Goal: Task Accomplishment & Management: Use online tool/utility

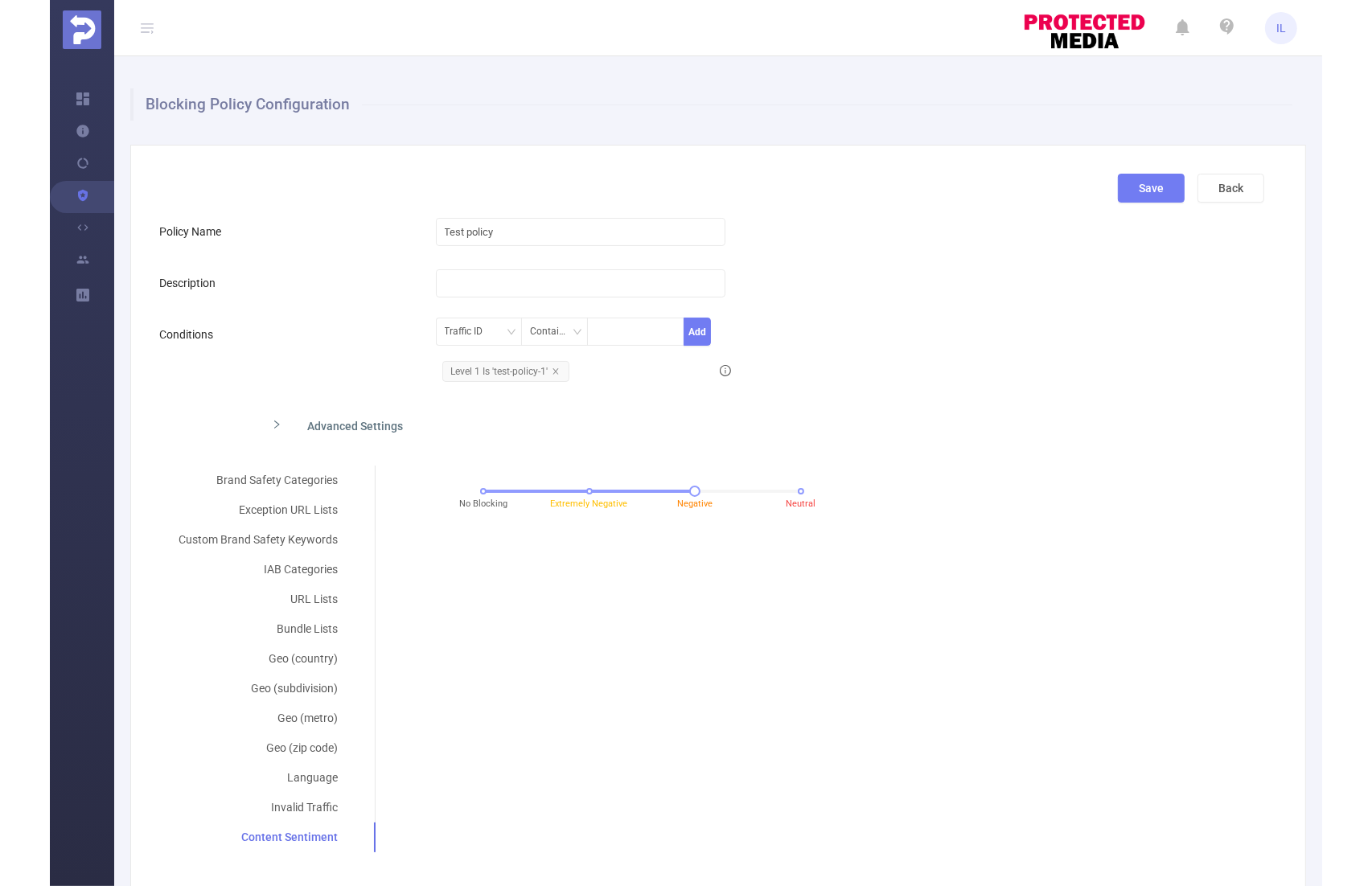
scroll to position [18, 0]
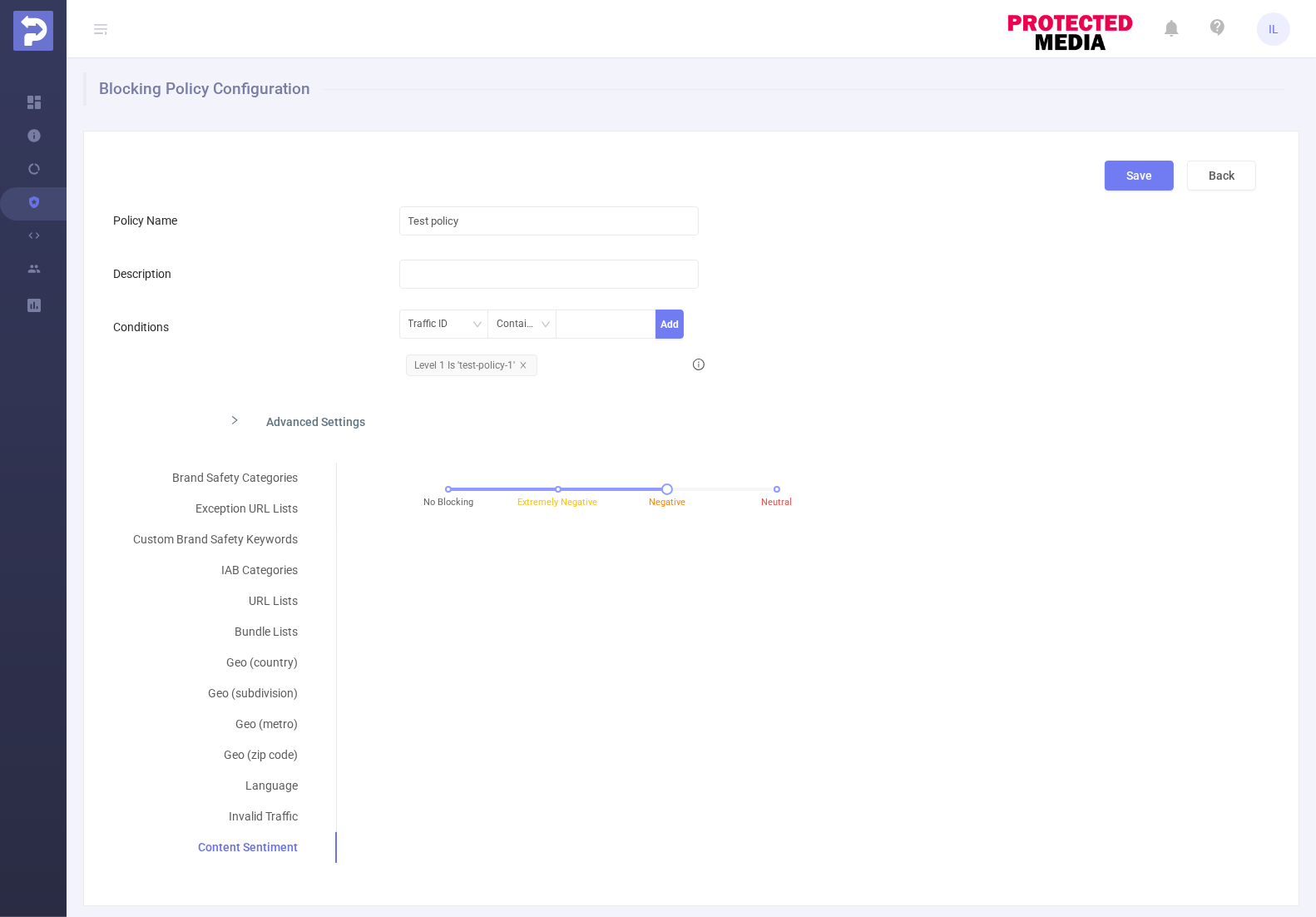
click at [886, 533] on div "Brand Safety Categories Exception URL Lists Custom Brand Safety Keywords IAB Ca…" at bounding box center [684, 662] width 1143 height 400
click at [246, 560] on div "IAB Categories" at bounding box center [215, 570] width 204 height 30
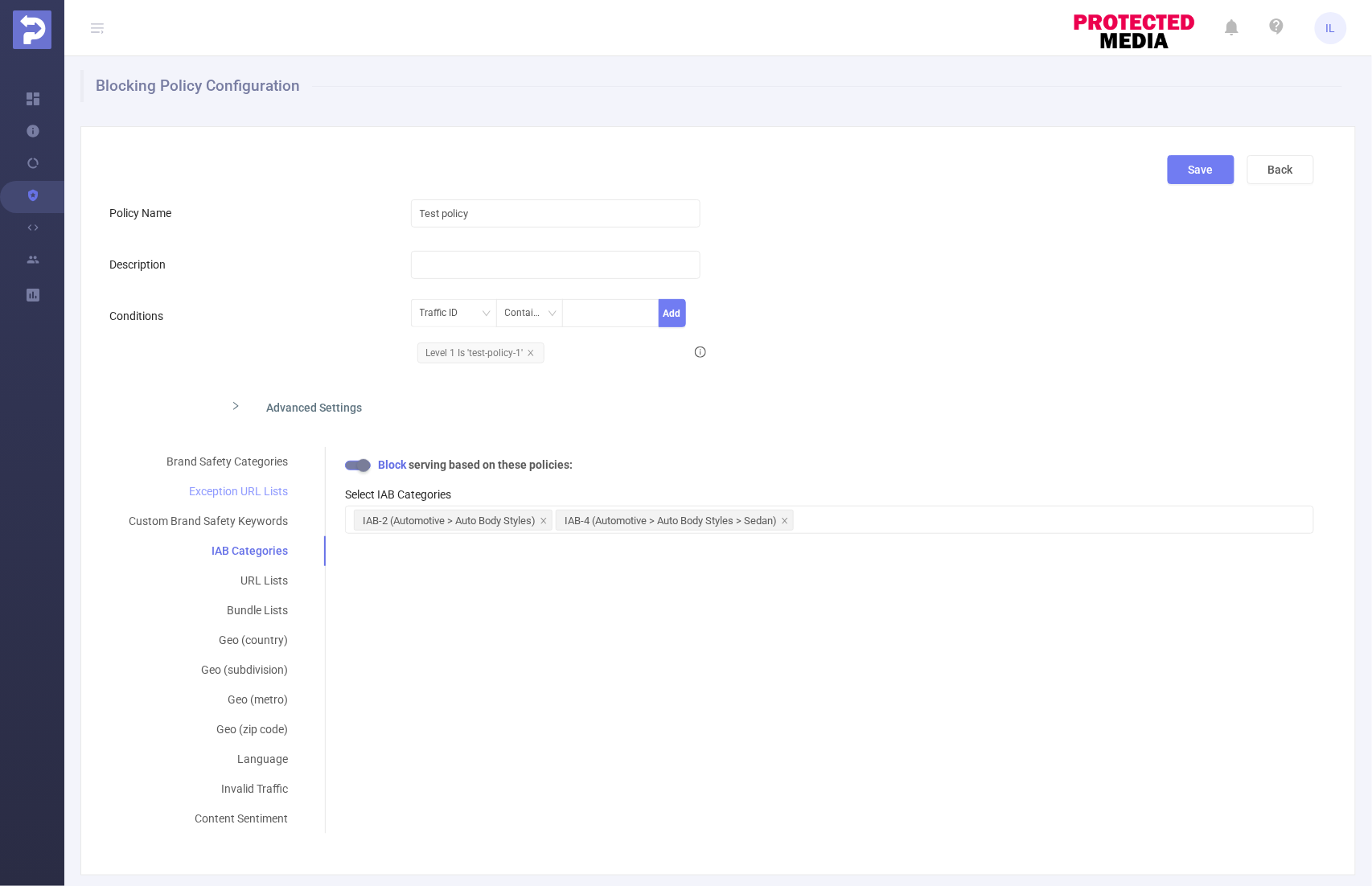
click at [234, 478] on div "Exception URL Lists" at bounding box center [208, 491] width 198 height 29
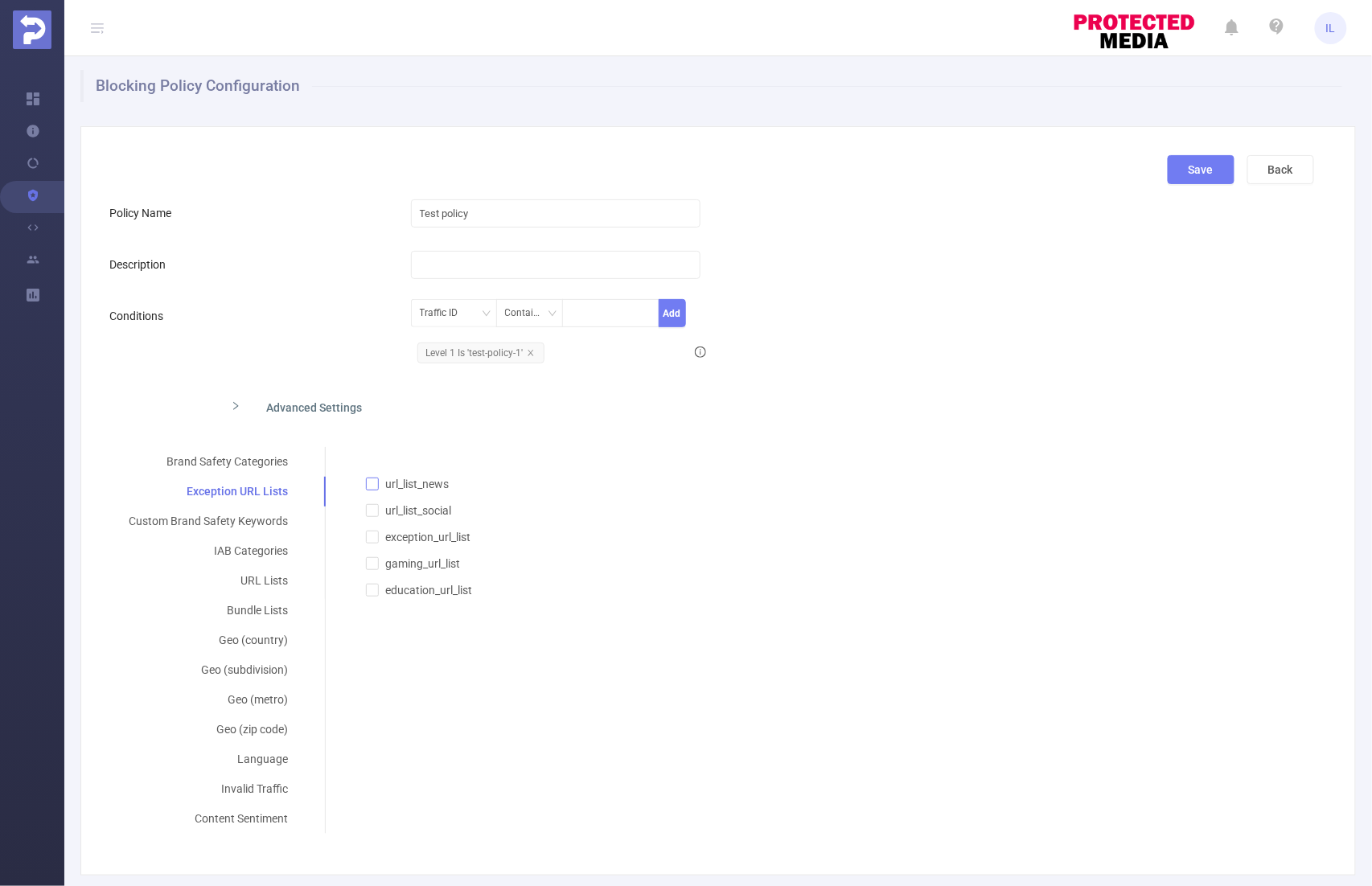
click at [371, 481] on input "url_list_news" at bounding box center [372, 483] width 11 height 11
checkbox input "true"
click at [265, 549] on div "IAB Categories" at bounding box center [208, 551] width 198 height 29
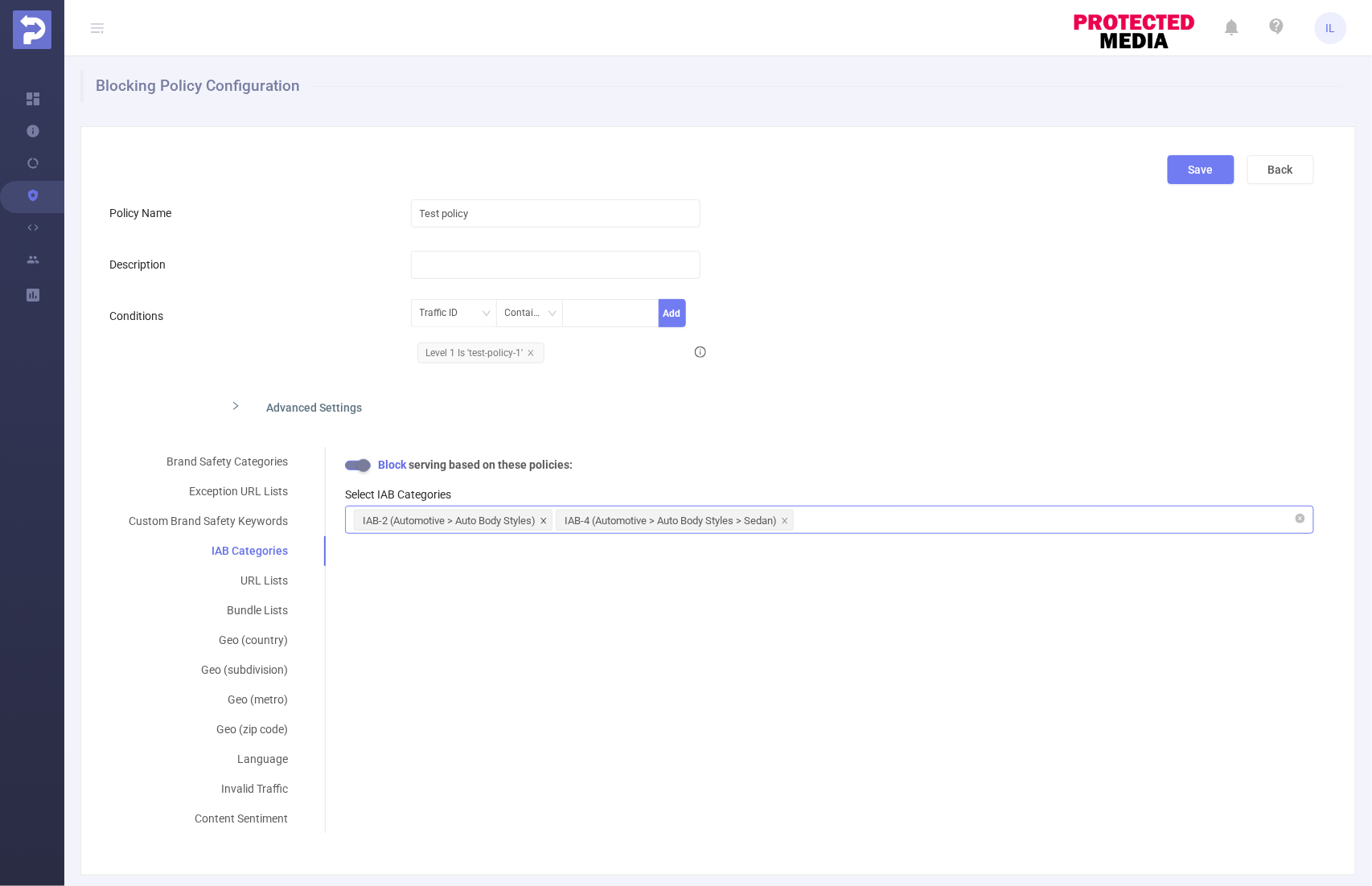
click at [543, 518] on icon "icon: close" at bounding box center [543, 520] width 8 height 8
click at [407, 601] on div "Brand Safety Categories Exception URL Lists Custom Brand Safety Keywords IAB Ca…" at bounding box center [712, 640] width 1205 height 386
click at [451, 622] on div "Brand Safety Categories Exception URL Lists Custom Brand Safety Keywords IAB Ca…" at bounding box center [712, 640] width 1205 height 386
click at [262, 459] on div "Brand Safety Categories" at bounding box center [208, 462] width 198 height 29
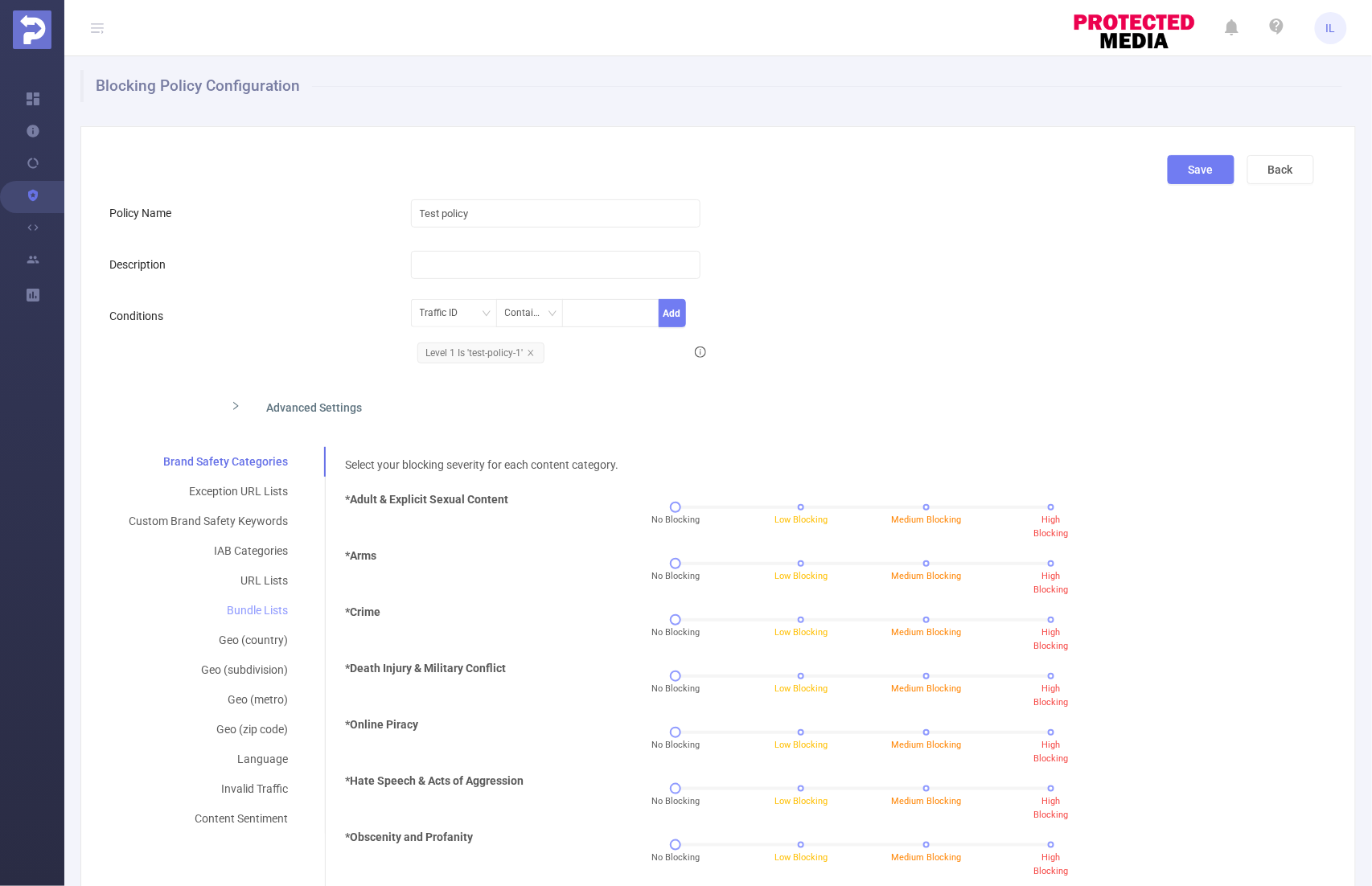
click at [264, 611] on div "Bundle Lists" at bounding box center [208, 610] width 198 height 29
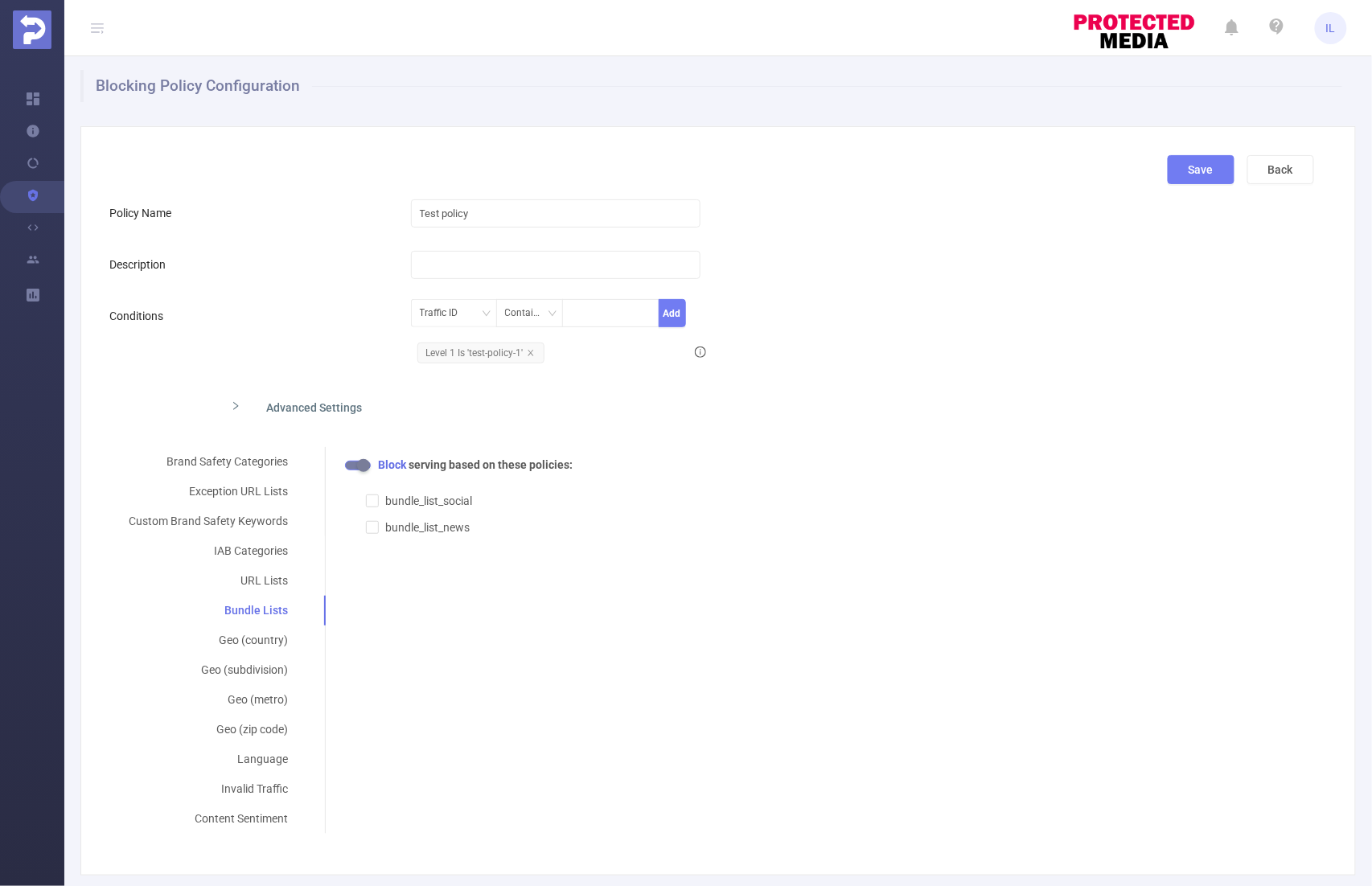
click at [353, 465] on button "button" at bounding box center [357, 465] width 26 height 9
click at [366, 498] on input "bundle_list_social" at bounding box center [372, 500] width 11 height 11
checkbox input "true"
click at [648, 483] on div "Allow serving based on these policies: bundle_list_social bundle_list_news" at bounding box center [829, 497] width 969 height 80
click at [532, 600] on div "Brand Safety Categories Exception URL Lists Custom Brand Safety Keywords IAB Ca…" at bounding box center [712, 640] width 1205 height 386
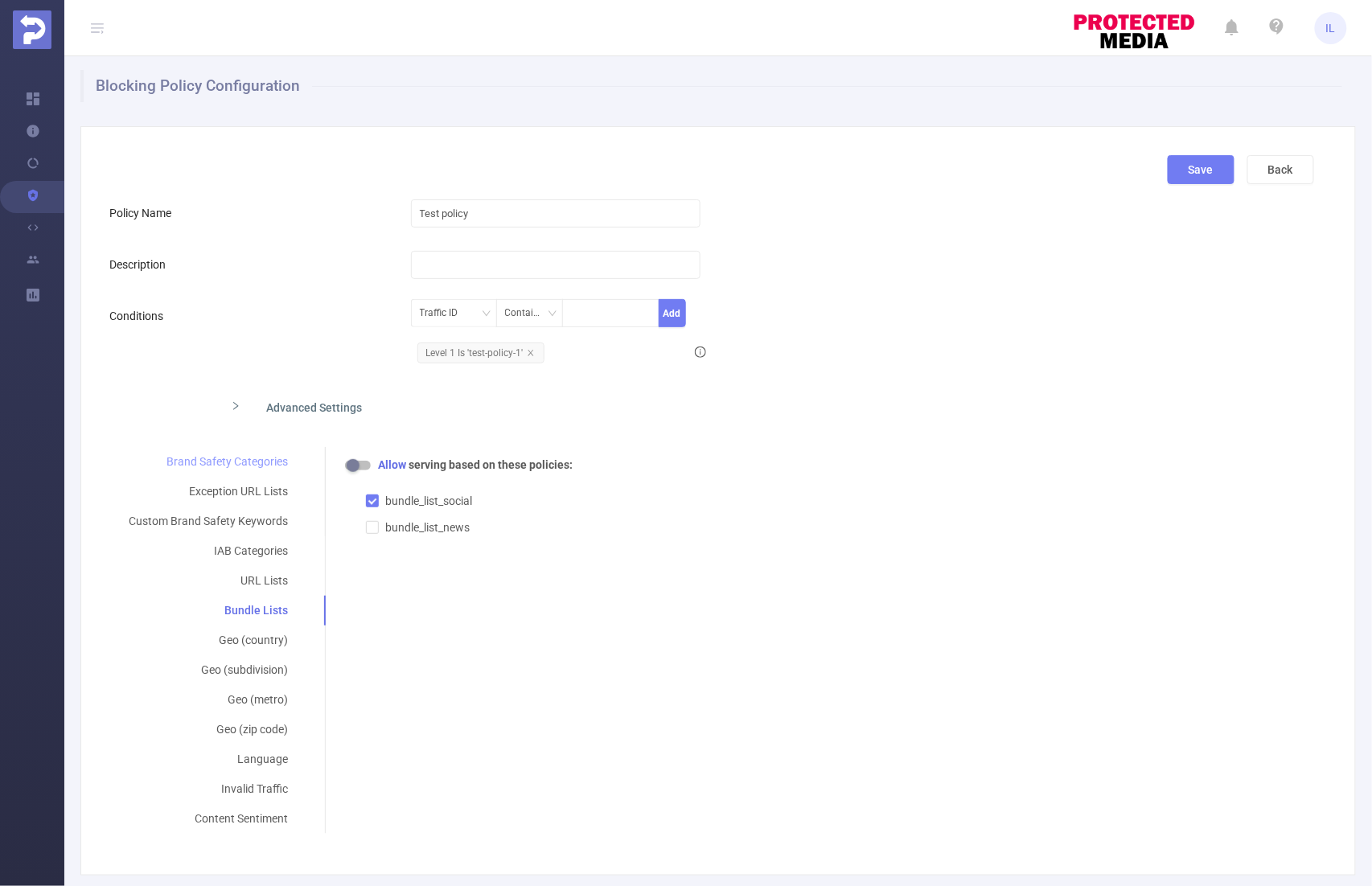
click at [241, 454] on div "Brand Safety Categories" at bounding box center [208, 462] width 198 height 29
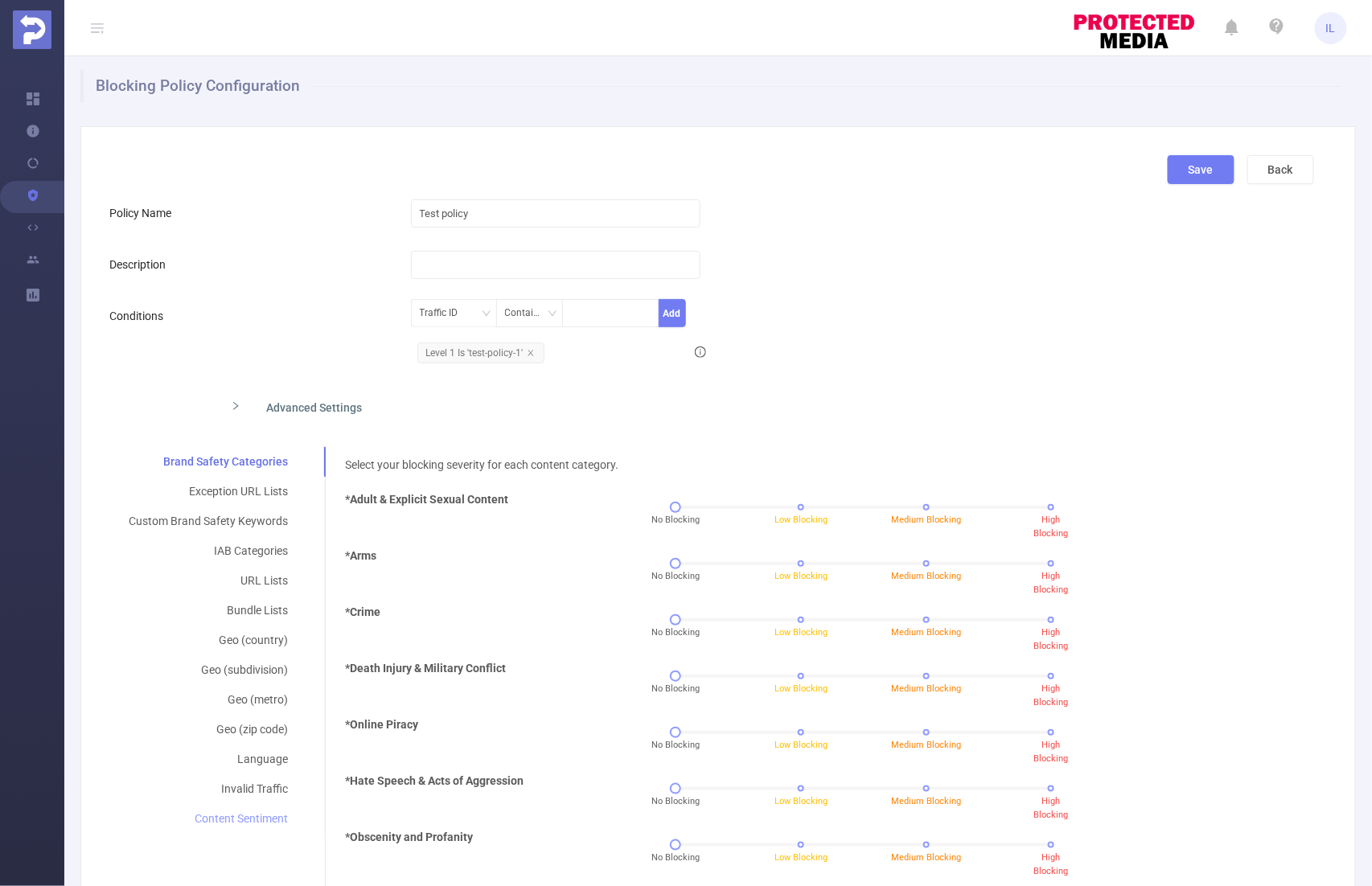
click at [110, 827] on div "Content Sentiment" at bounding box center [208, 819] width 198 height 29
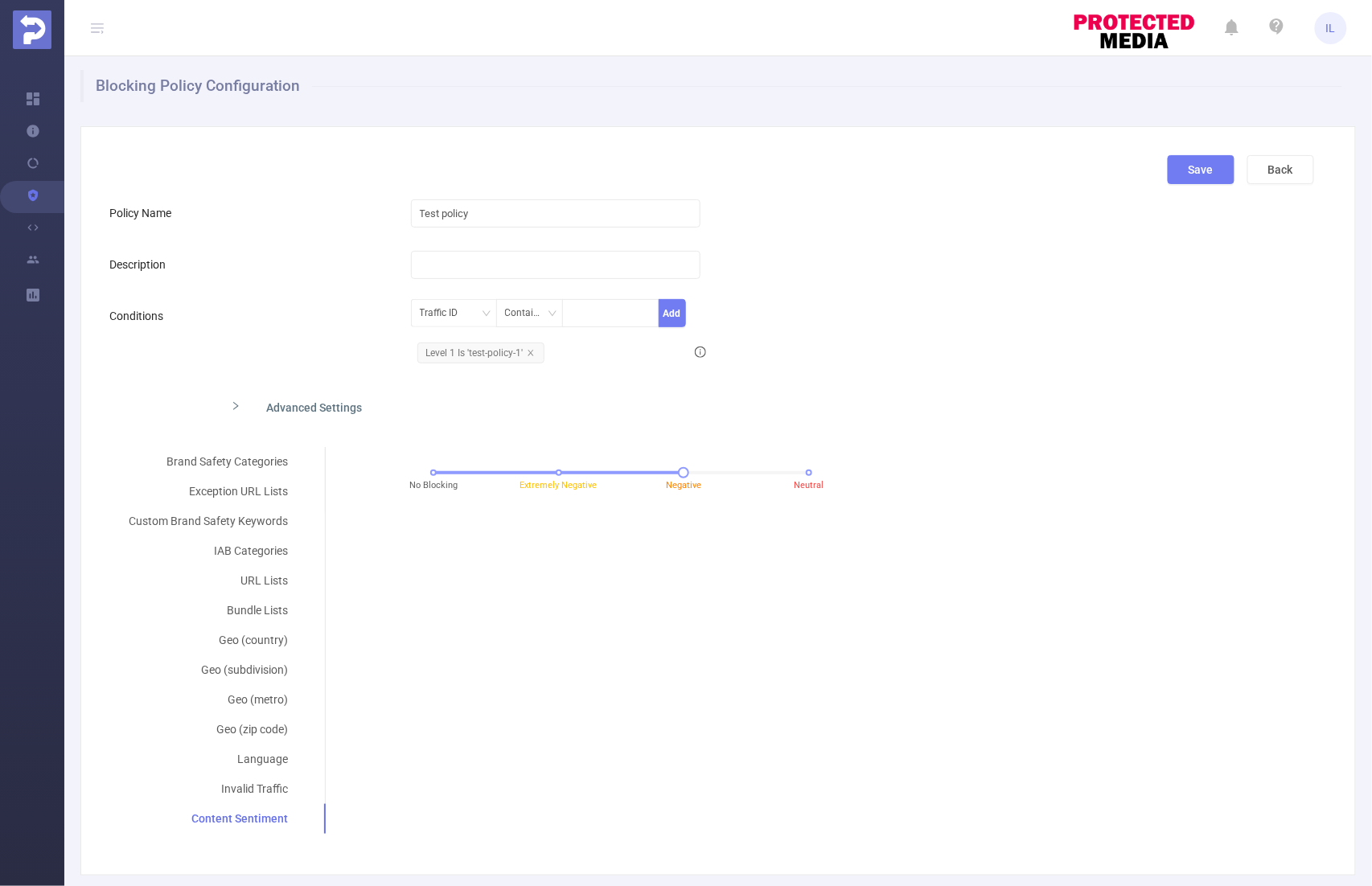
click at [580, 431] on form "Policy Name Test policy Description Conditions Traffic ID Contains Add Level 1 …" at bounding box center [712, 515] width 1205 height 636
click at [258, 553] on div "IAB Categories" at bounding box center [208, 551] width 198 height 29
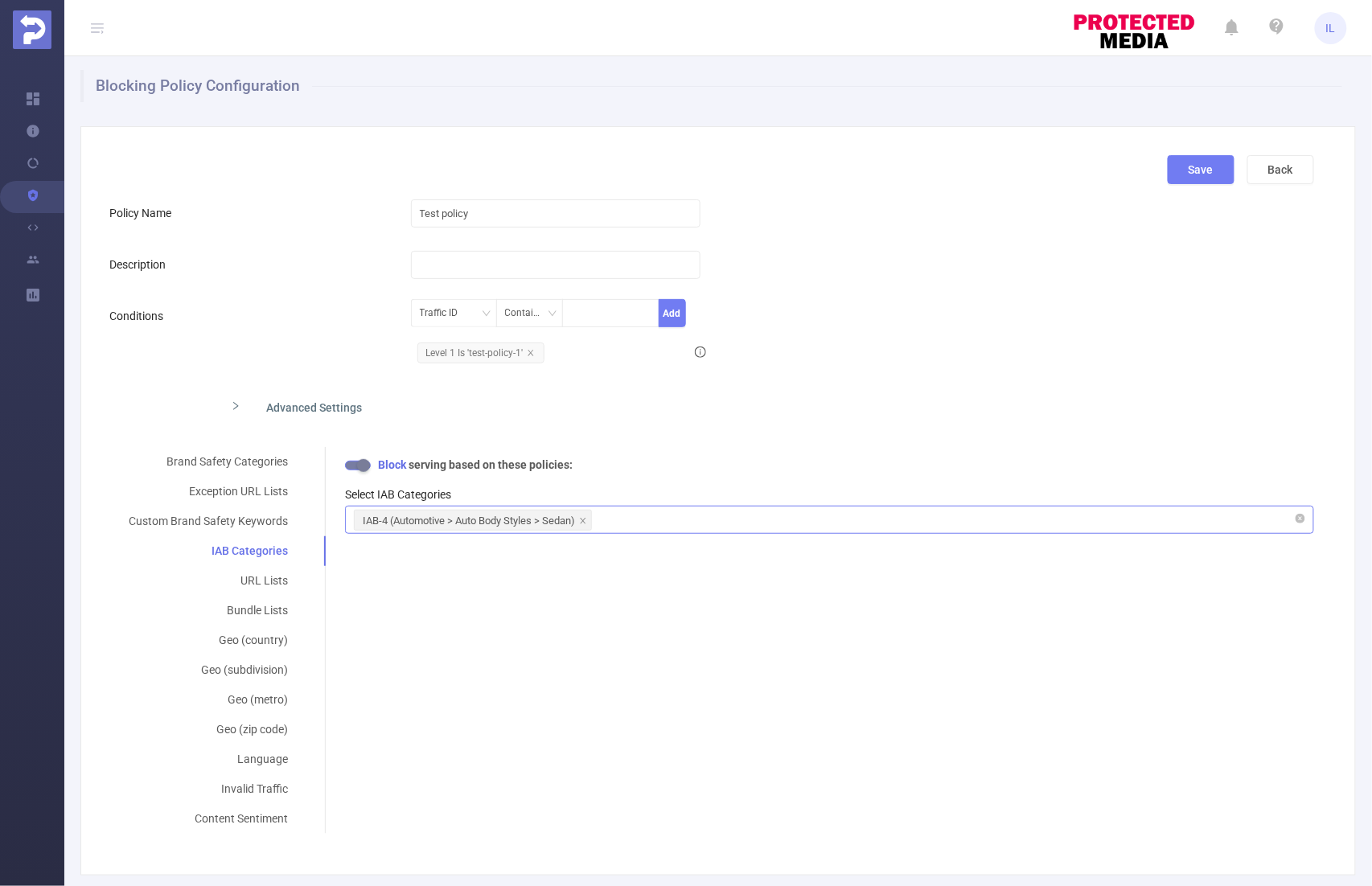
click at [648, 523] on div "IAB-4 (Automotive > Auto Body Styles > Sedan)" at bounding box center [829, 519] width 951 height 27
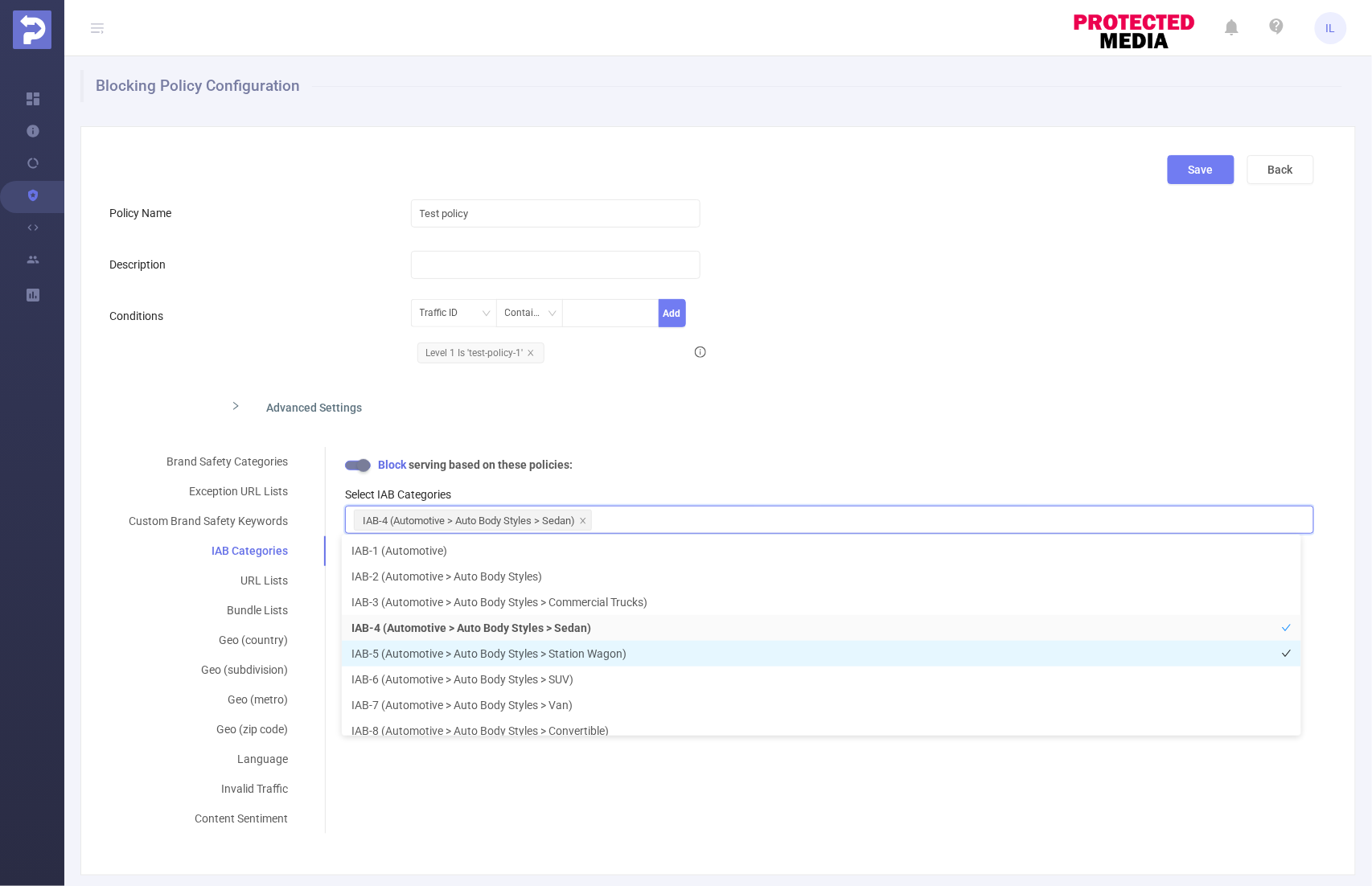
click at [535, 653] on li "IAB-5 (Automotive > Auto Body Styles > Station Wagon)" at bounding box center [822, 653] width 960 height 26
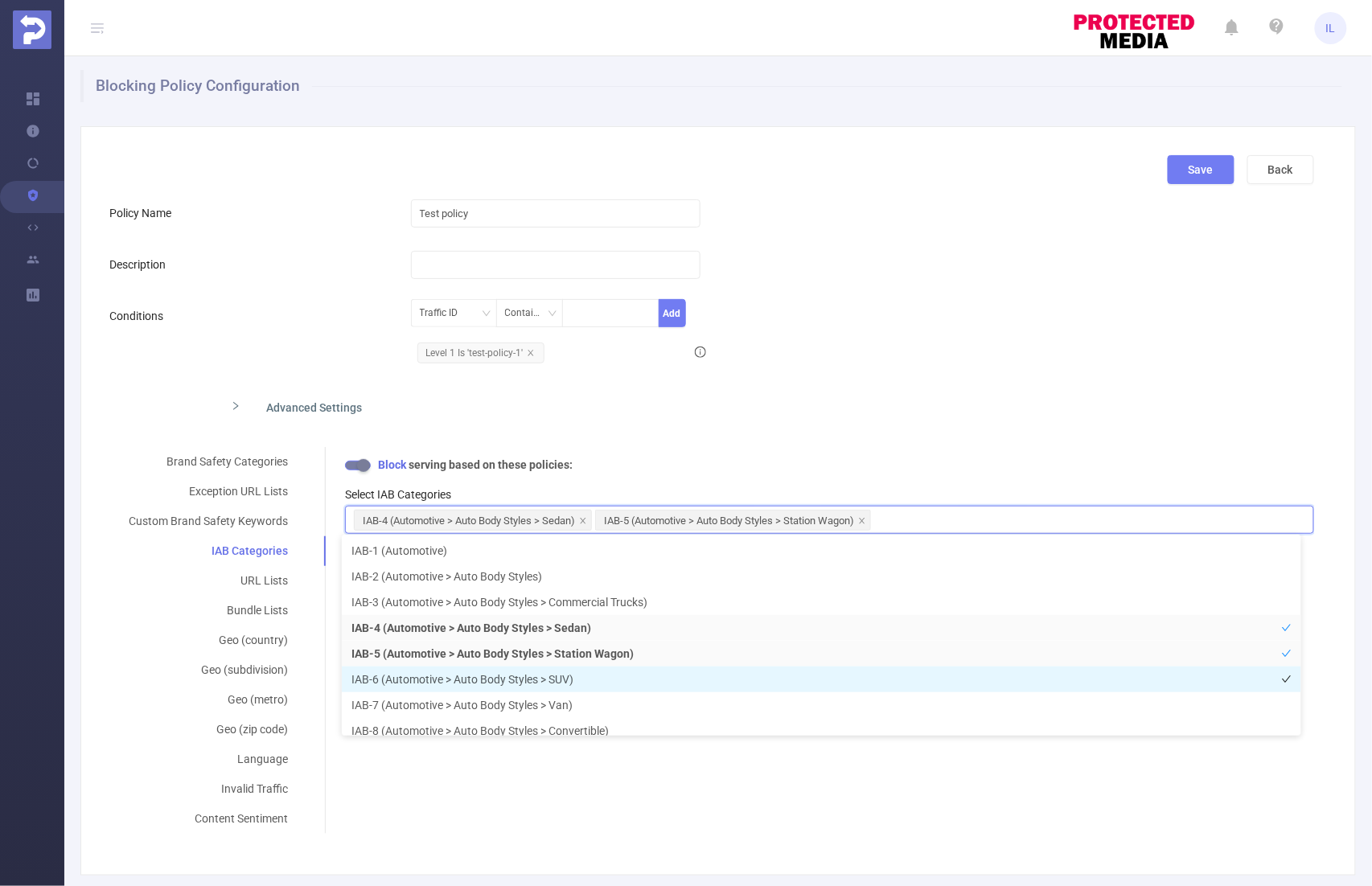
click at [559, 682] on li "IAB-6 (Automotive > Auto Body Styles > SUV)" at bounding box center [822, 679] width 960 height 26
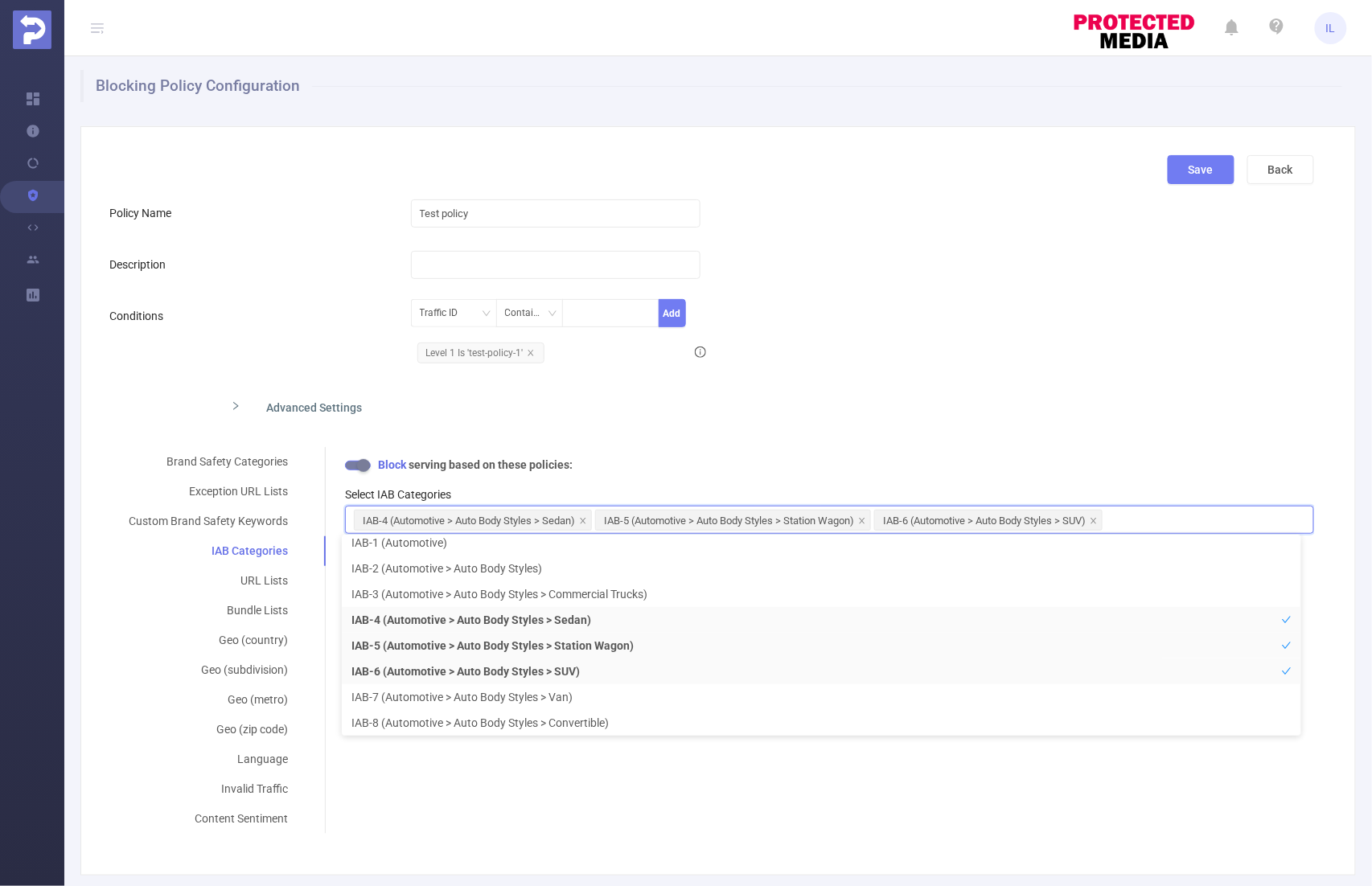
scroll to position [3, 0]
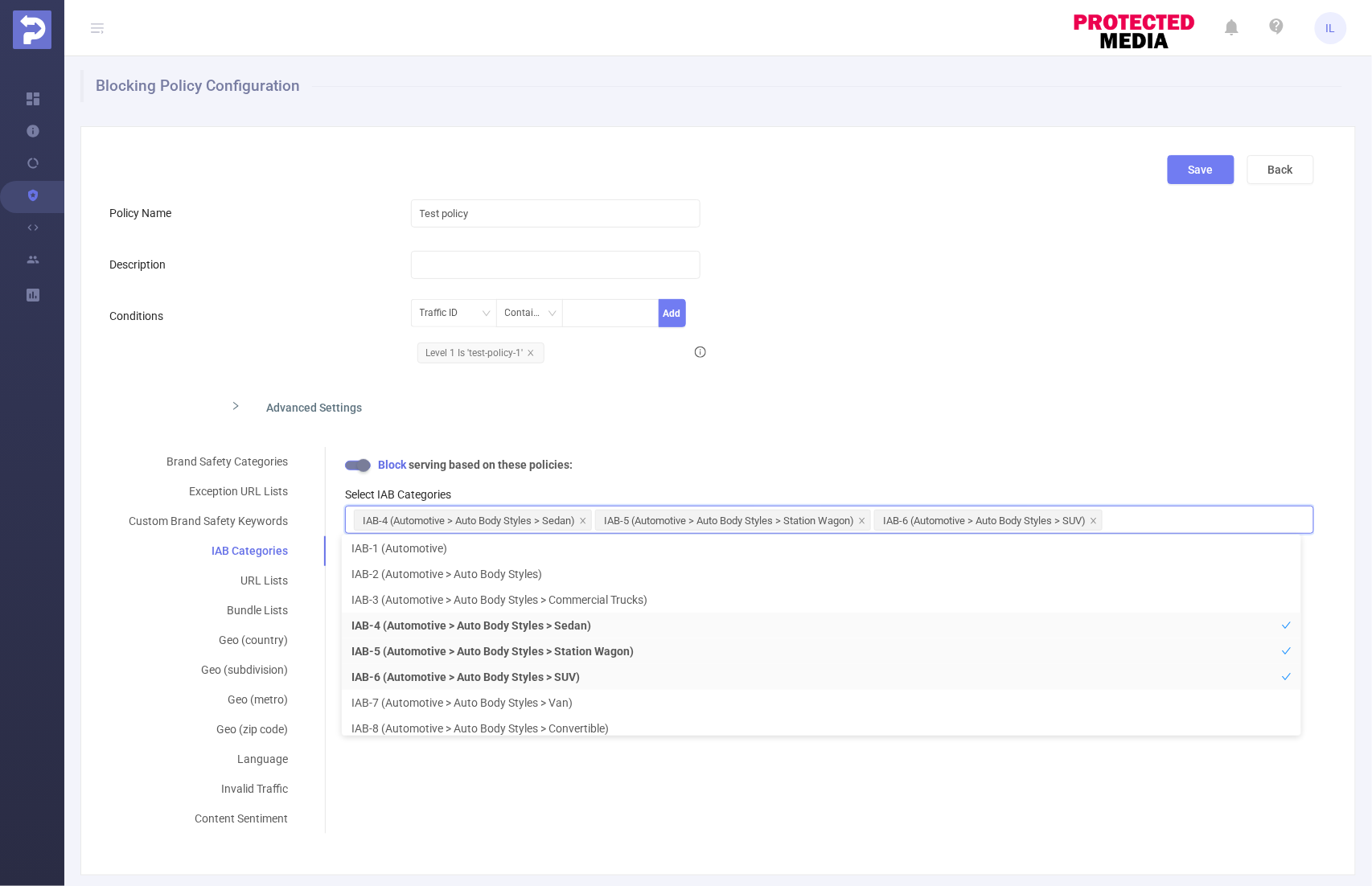
click at [478, 411] on div "Advanced Settings" at bounding box center [579, 406] width 723 height 34
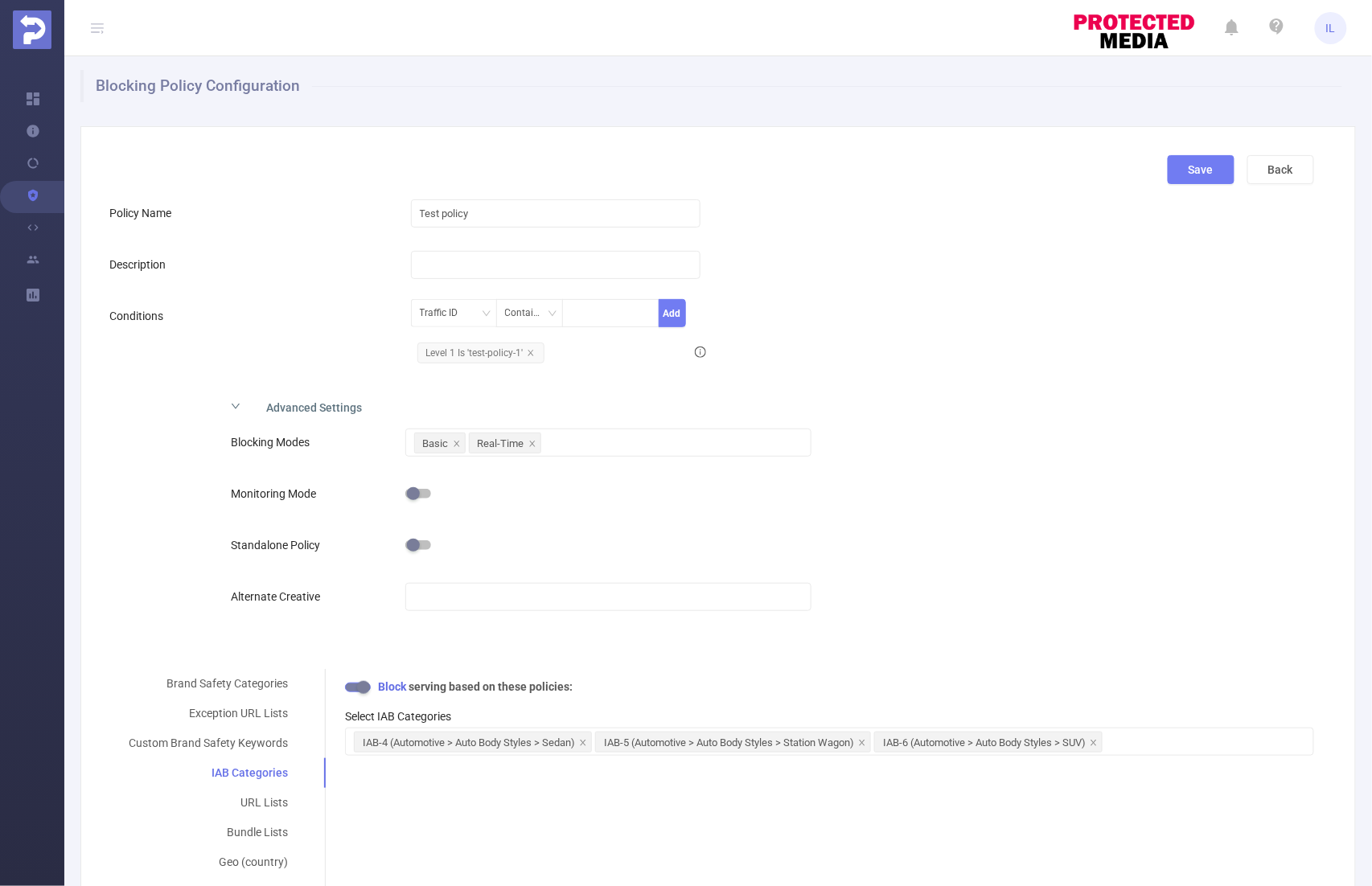
click at [297, 403] on div "Advanced Settings" at bounding box center [579, 406] width 723 height 34
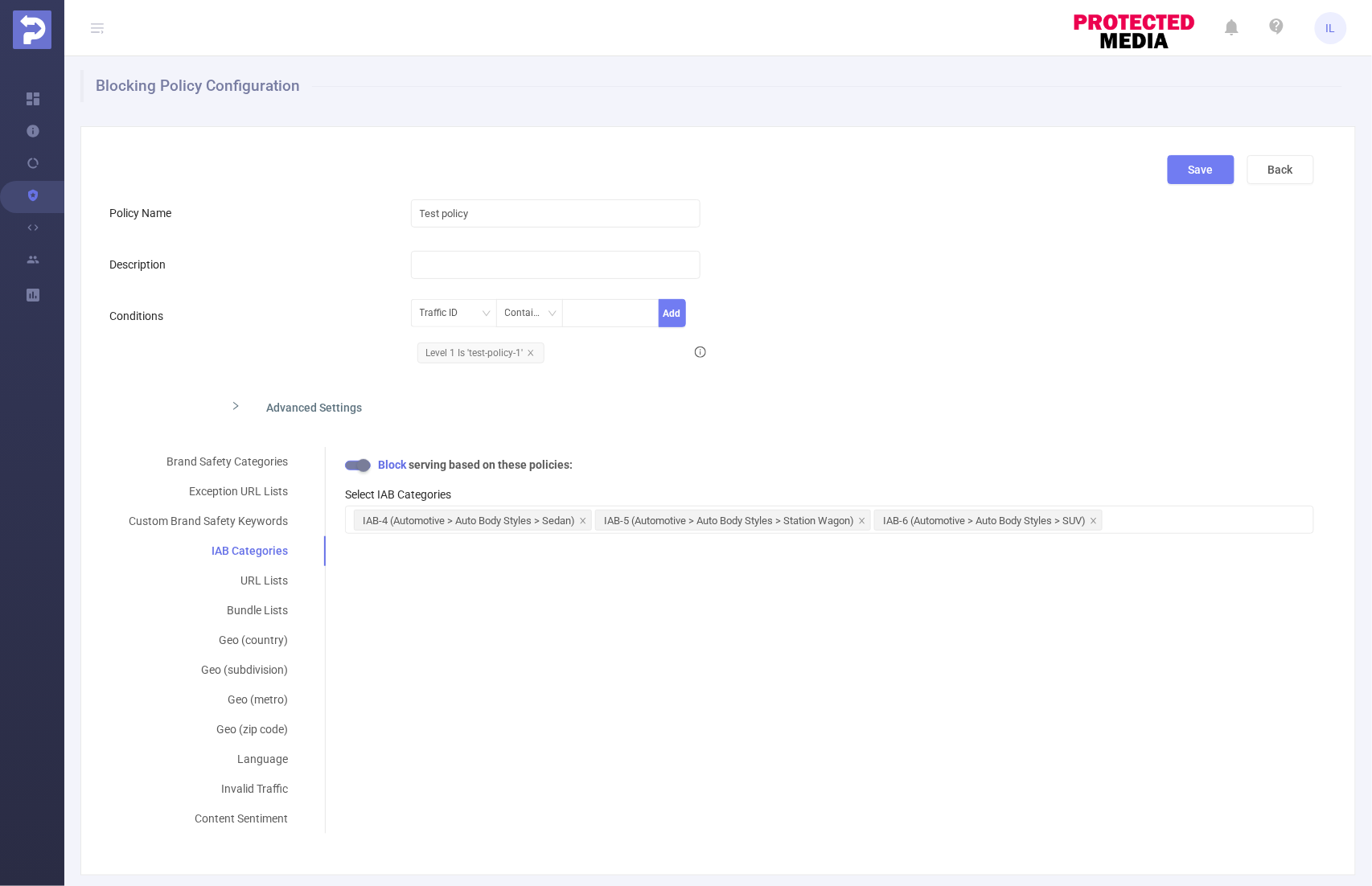
click at [361, 464] on button "button" at bounding box center [357, 465] width 26 height 9
click at [253, 762] on div "Language" at bounding box center [208, 759] width 198 height 29
click at [353, 468] on button "button" at bounding box center [357, 465] width 26 height 9
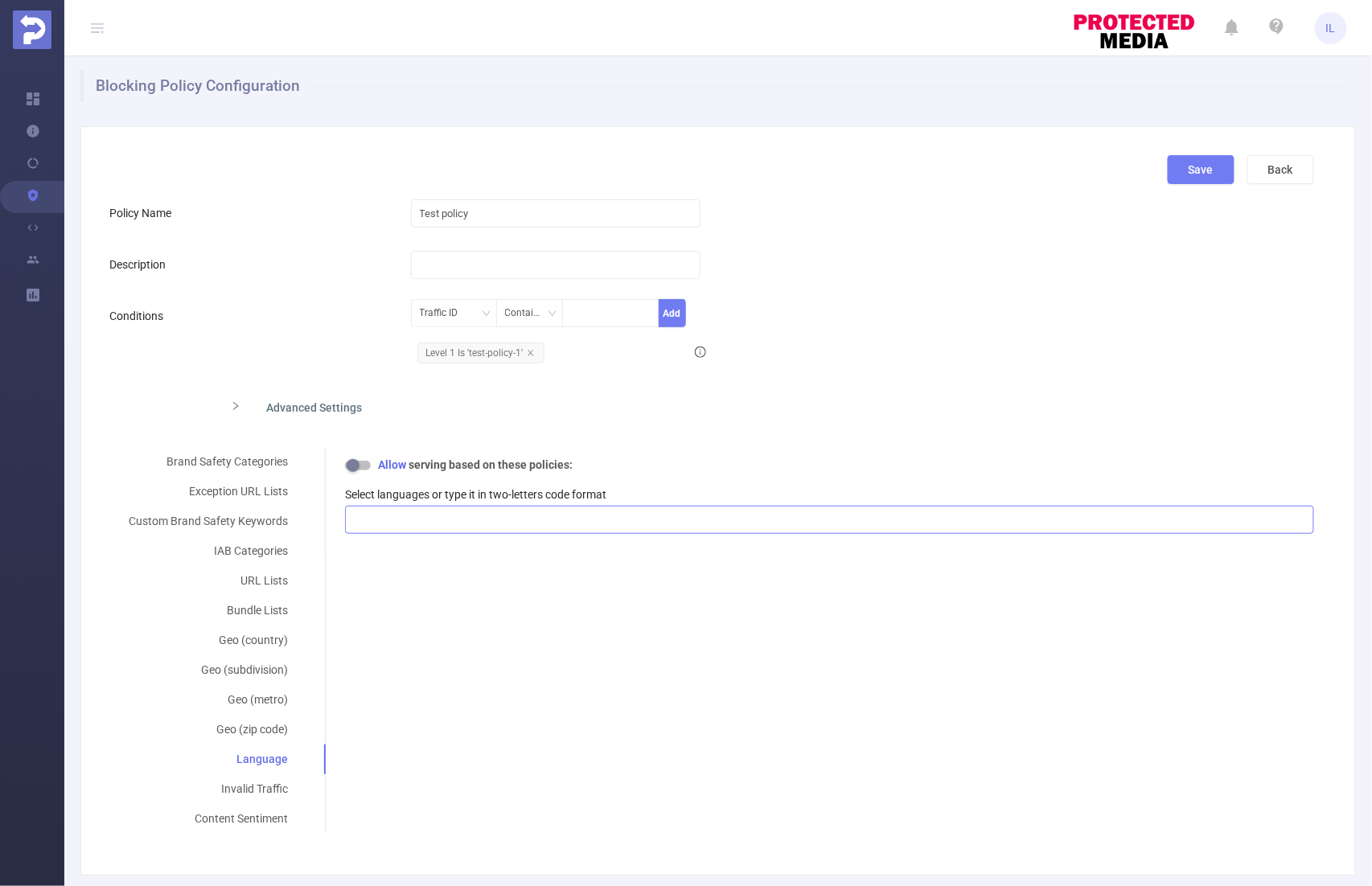
click at [401, 507] on div at bounding box center [829, 519] width 951 height 27
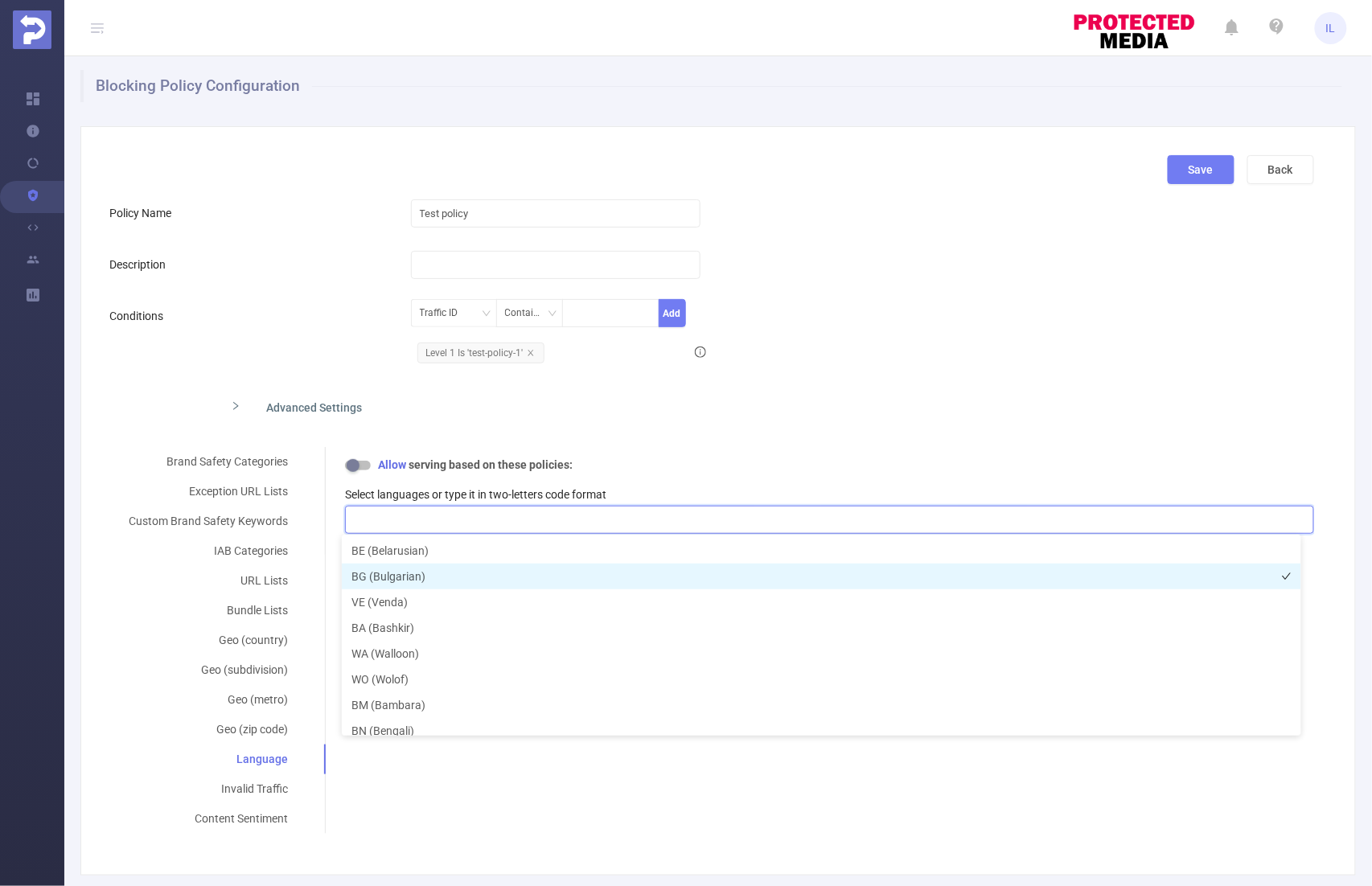
click at [407, 574] on li "BG (Bulgarian)" at bounding box center [822, 575] width 960 height 26
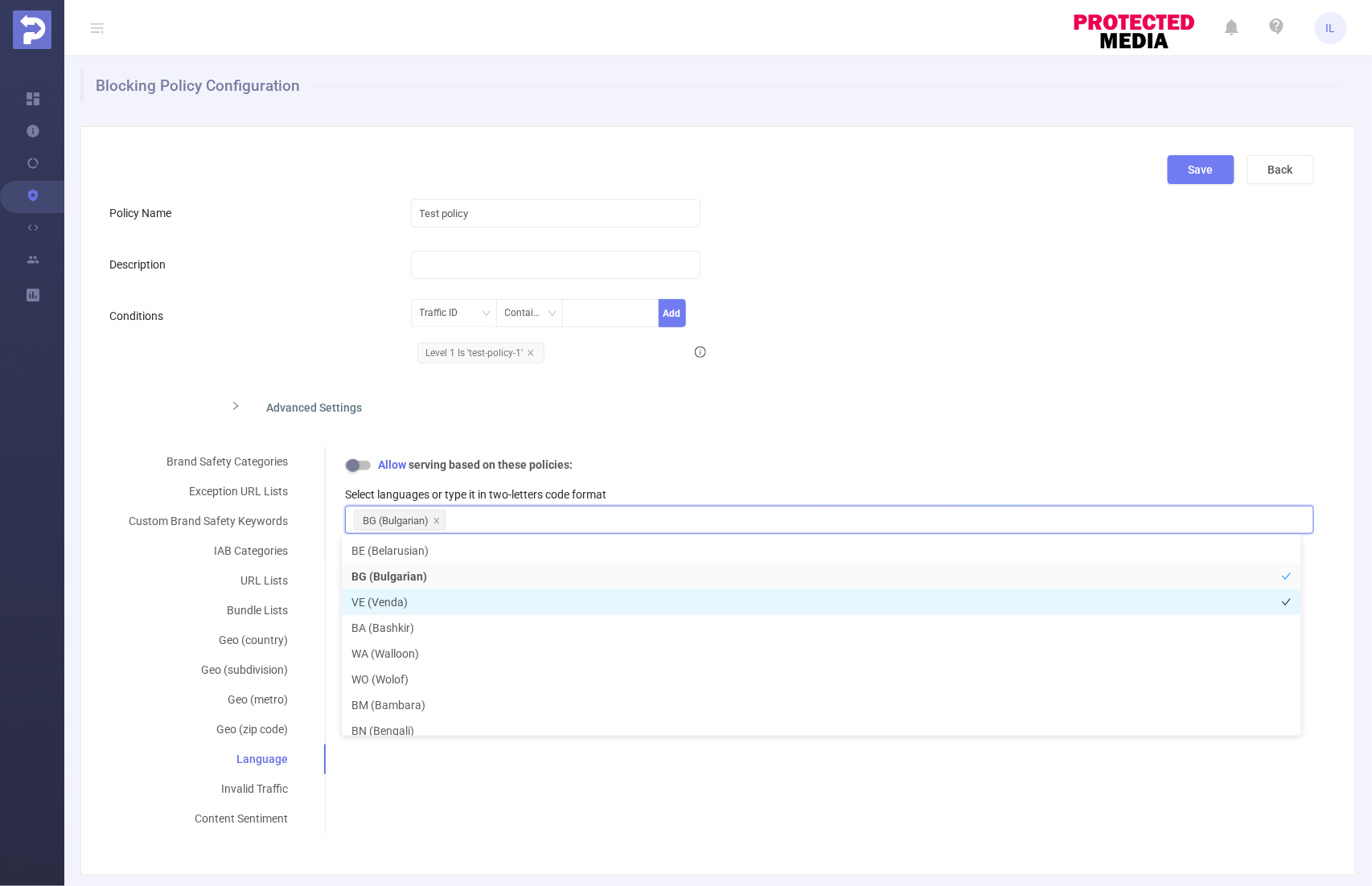
click at [407, 594] on li "VE (Venda)" at bounding box center [822, 602] width 960 height 26
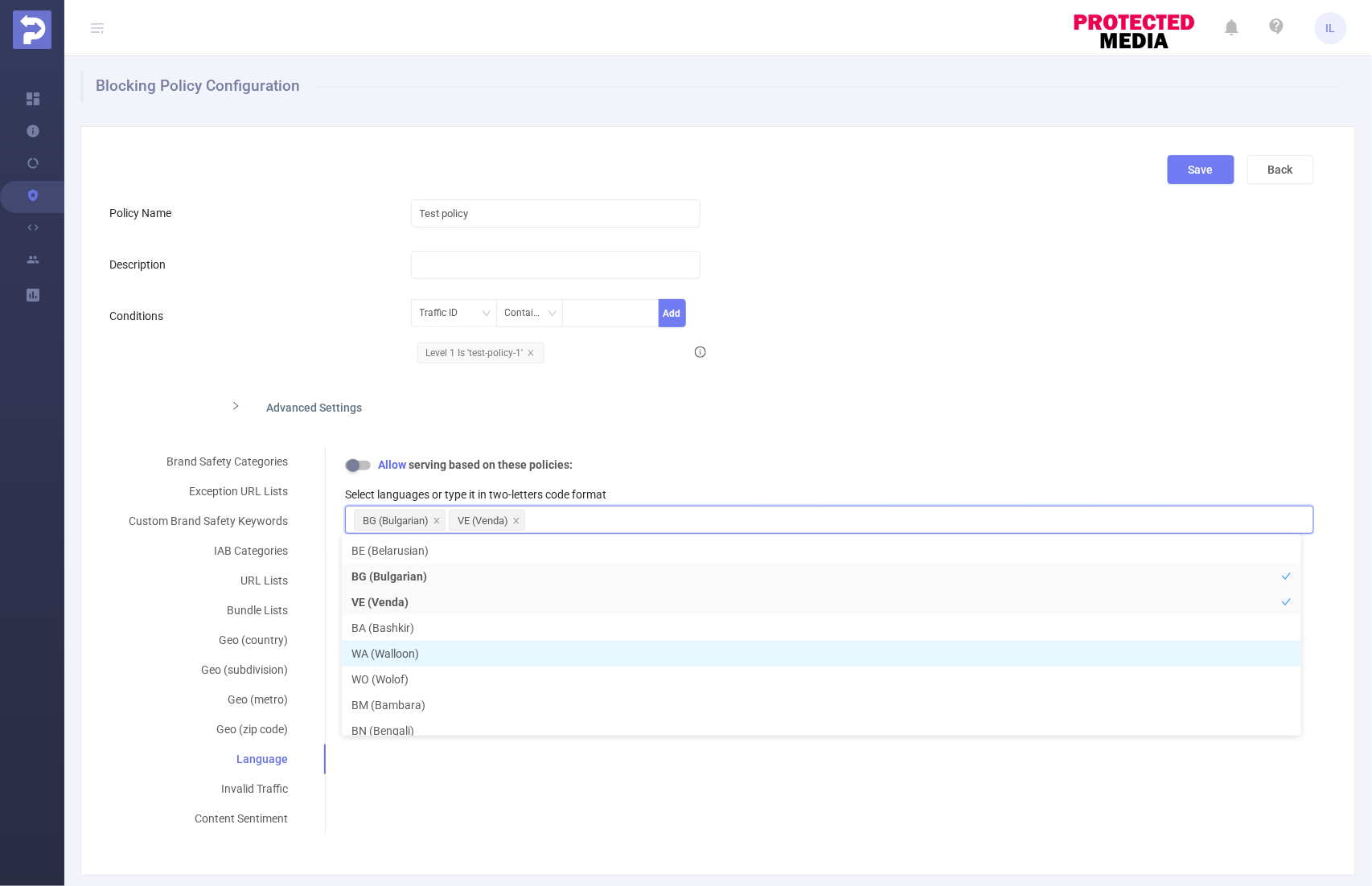
scroll to position [8, 0]
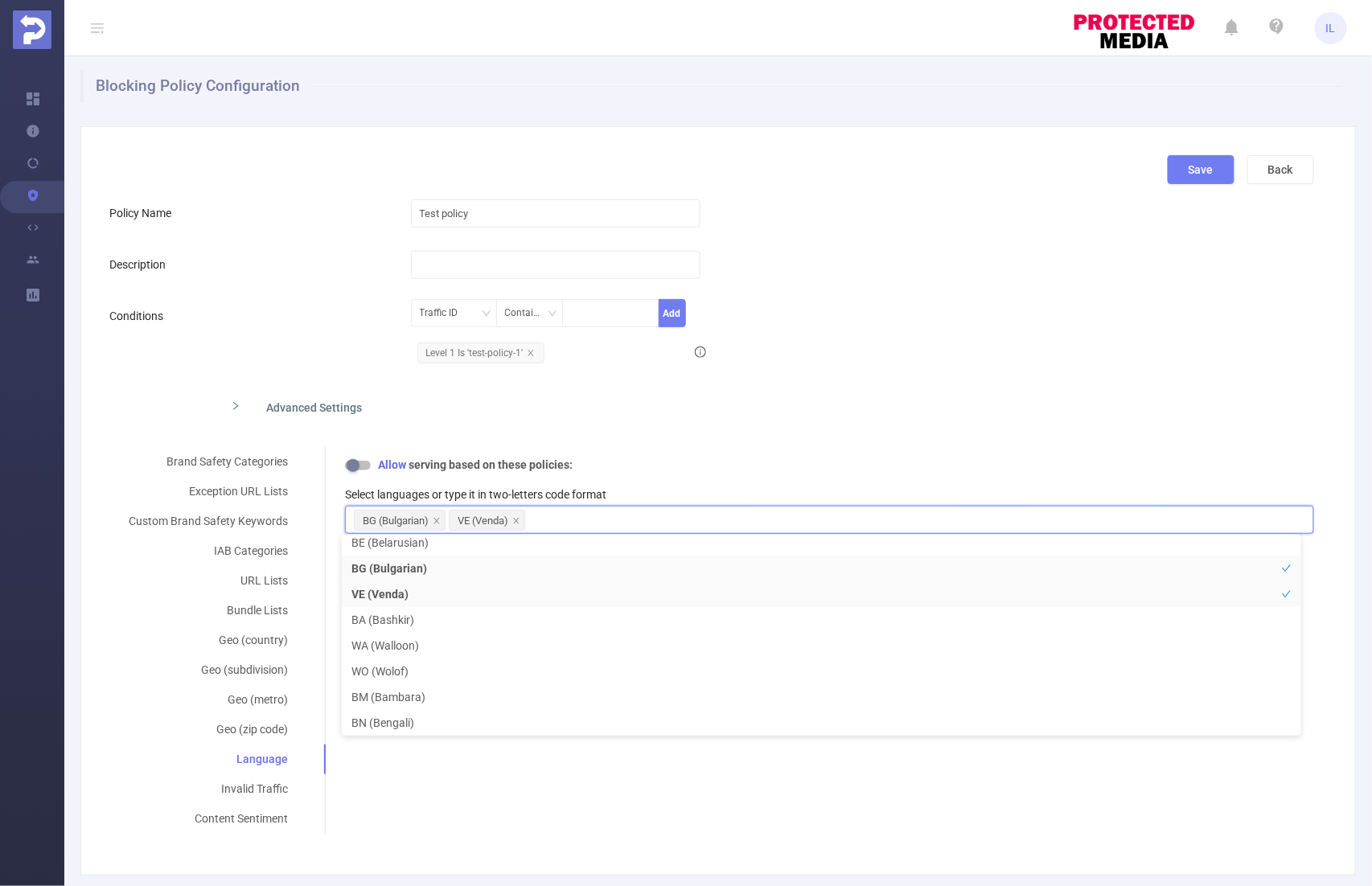
click at [489, 781] on div "Brand Safety Categories Exception URL Lists Custom Brand Safety Keywords IAB Ca…" at bounding box center [712, 640] width 1205 height 386
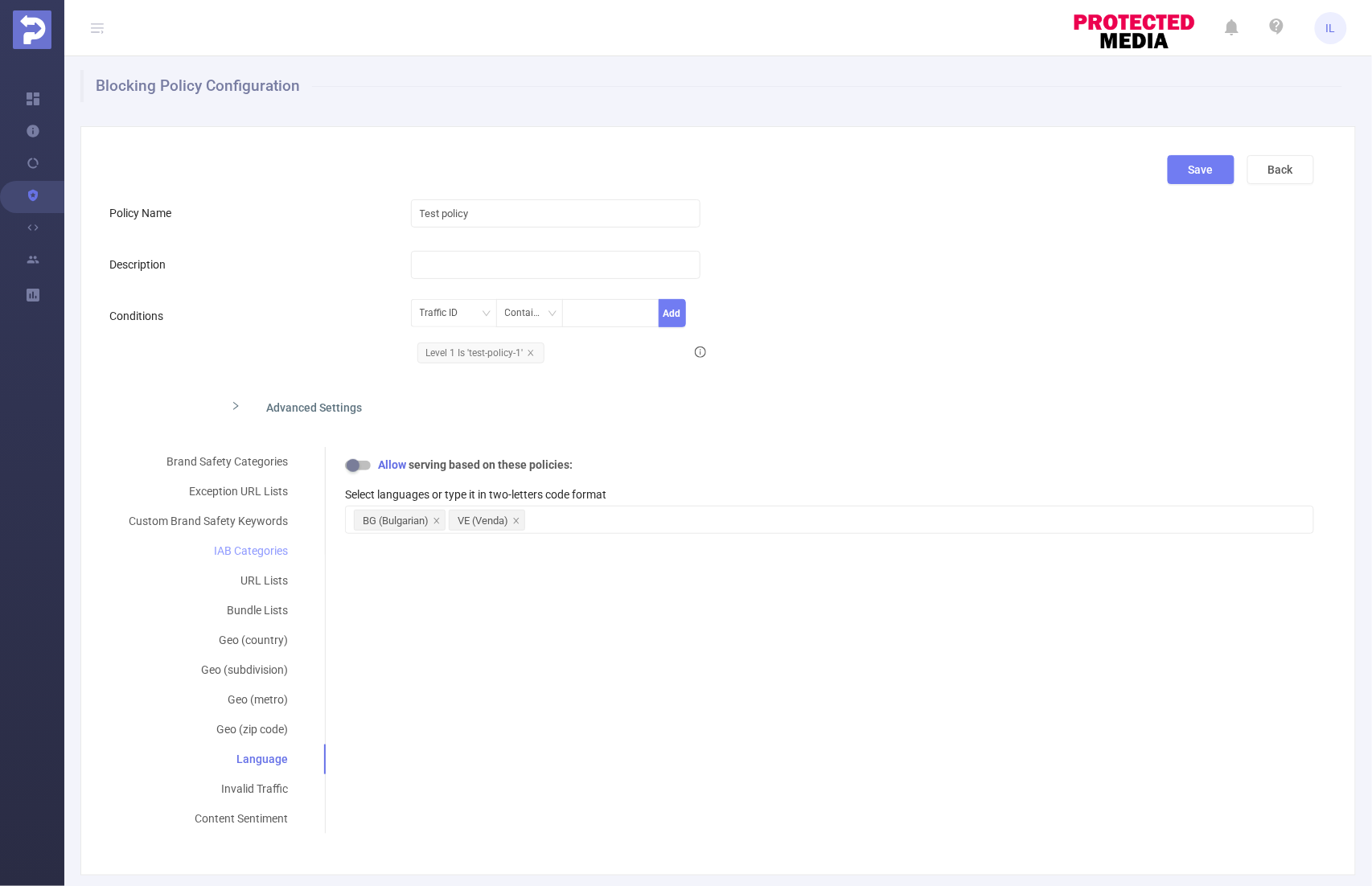
click at [249, 547] on div "IAB Categories" at bounding box center [208, 551] width 198 height 29
click at [1096, 519] on icon "icon: close" at bounding box center [1094, 520] width 6 height 6
click at [651, 637] on div "Brand Safety Categories Exception URL Lists Custom Brand Safety Keywords IAB Ca…" at bounding box center [712, 640] width 1205 height 386
click at [867, 517] on icon "icon: close" at bounding box center [862, 520] width 8 height 8
click at [696, 517] on div "IAB-4 (Automotive > Auto Body Styles > Sedan)" at bounding box center [829, 519] width 951 height 27
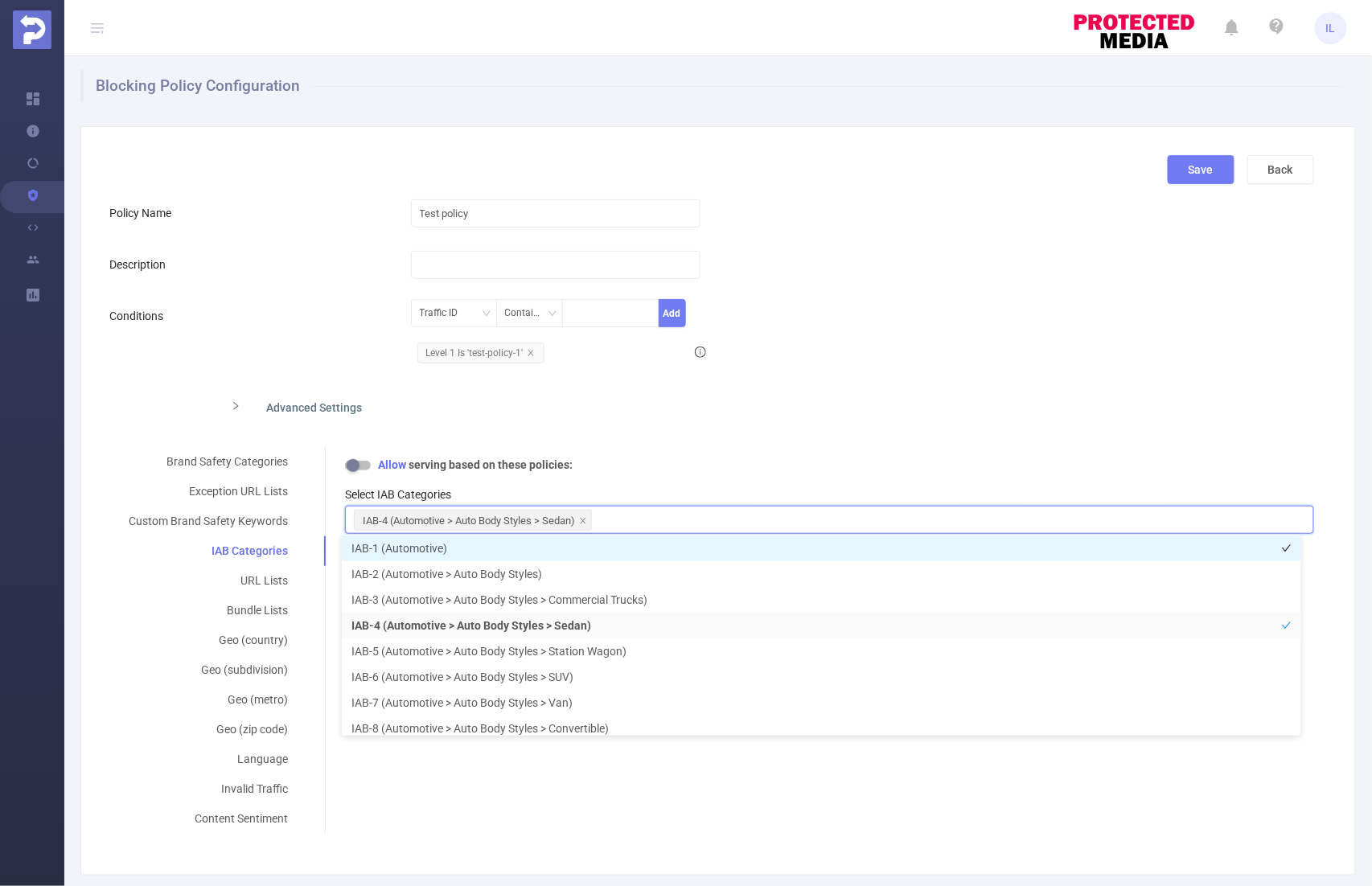
click at [436, 547] on li "IAB-1 (Automotive)" at bounding box center [822, 548] width 960 height 26
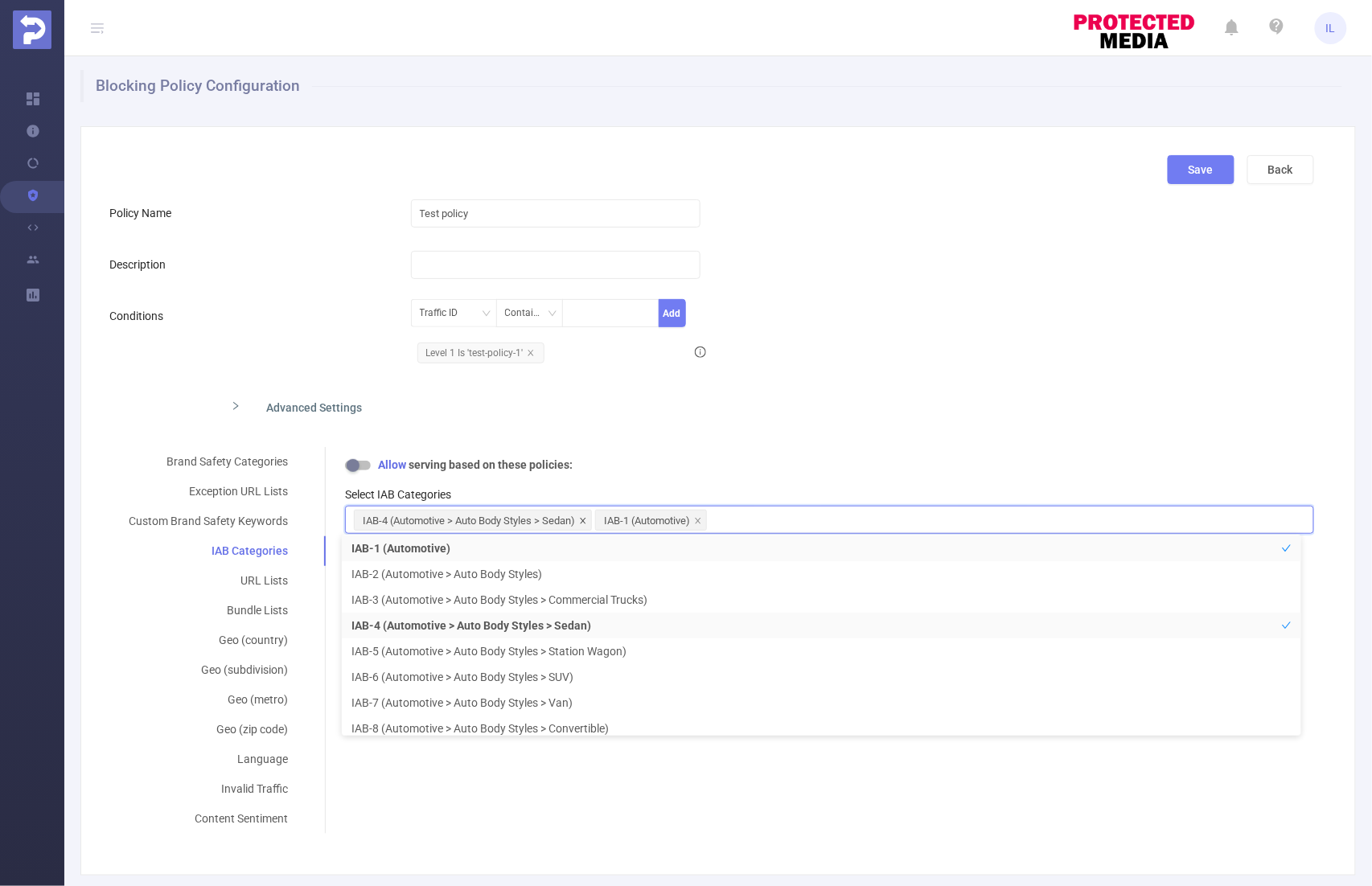
drag, startPoint x: 639, startPoint y: 517, endPoint x: 583, endPoint y: 517, distance: 56.0
click at [583, 506] on ul "IAB-4 (Automotive > Auto Body Styles > Sedan) IAB-1 (Automotive)" at bounding box center [829, 506] width 951 height 0
click at [583, 518] on icon "icon: close" at bounding box center [582, 520] width 6 height 6
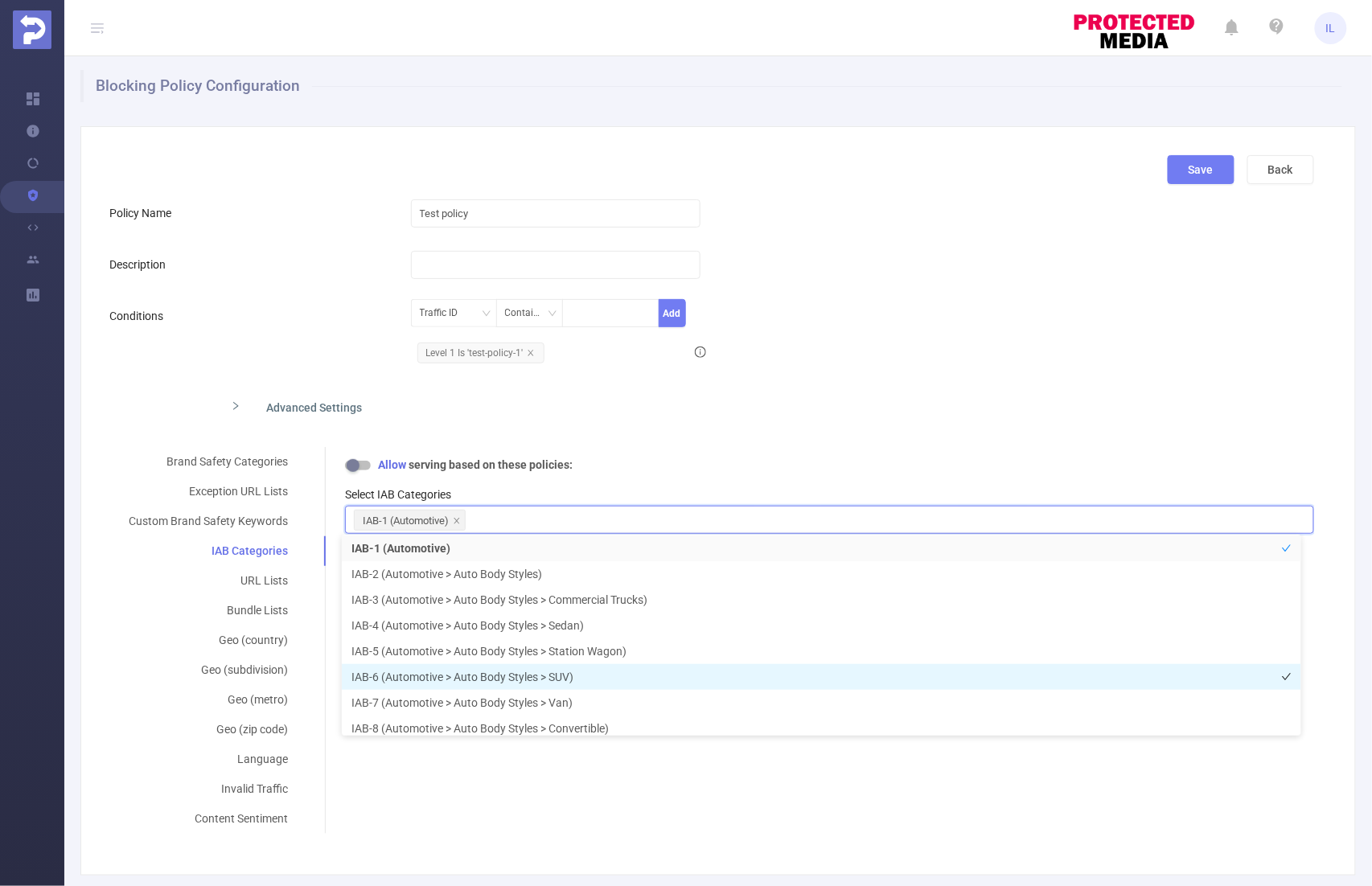
click at [541, 684] on li "IAB-6 (Automotive > Auto Body Styles > SUV)" at bounding box center [822, 676] width 960 height 26
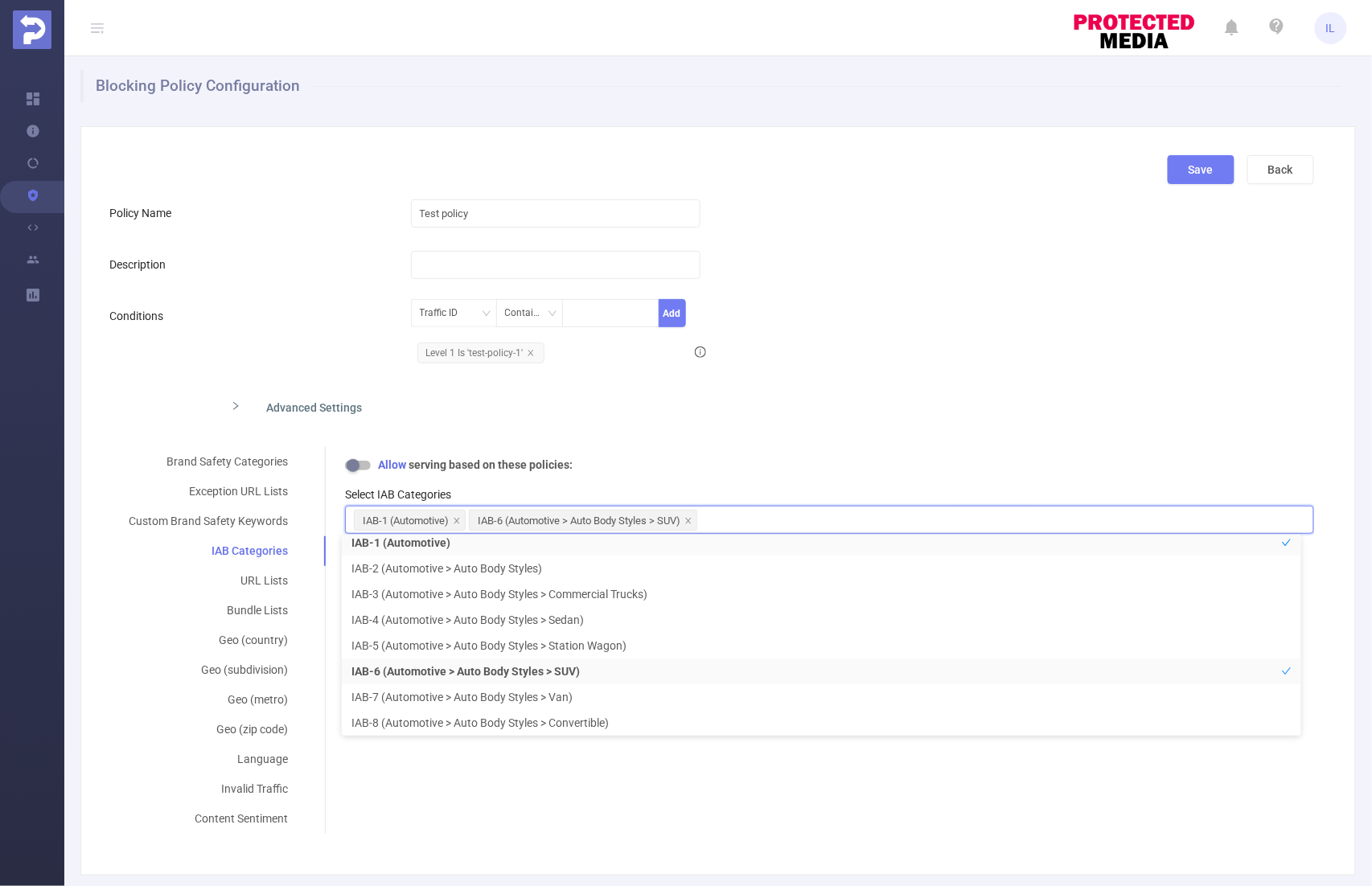
scroll to position [3, 0]
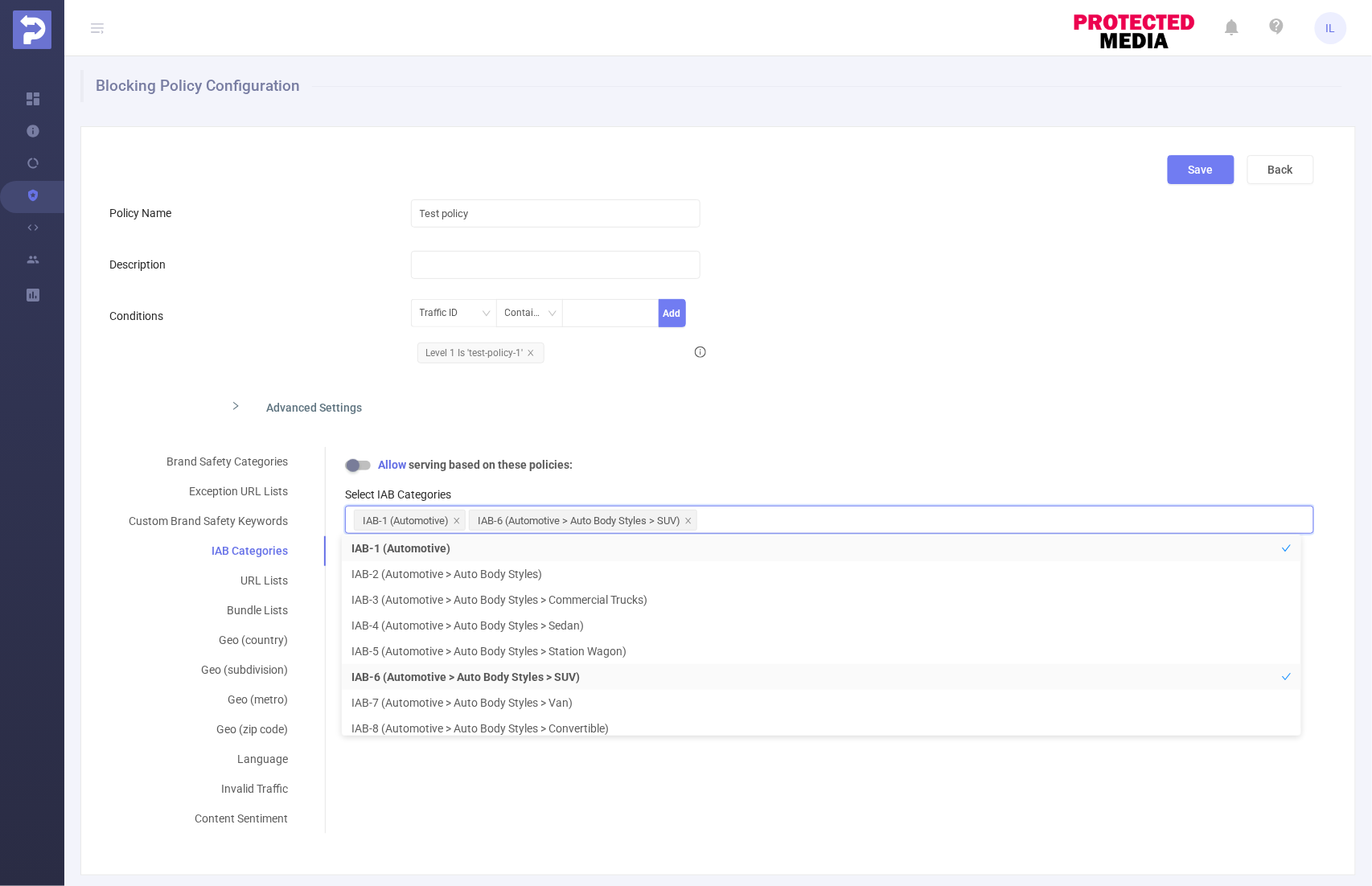
click at [706, 469] on div "Allow serving based on these policies:" at bounding box center [829, 465] width 969 height 17
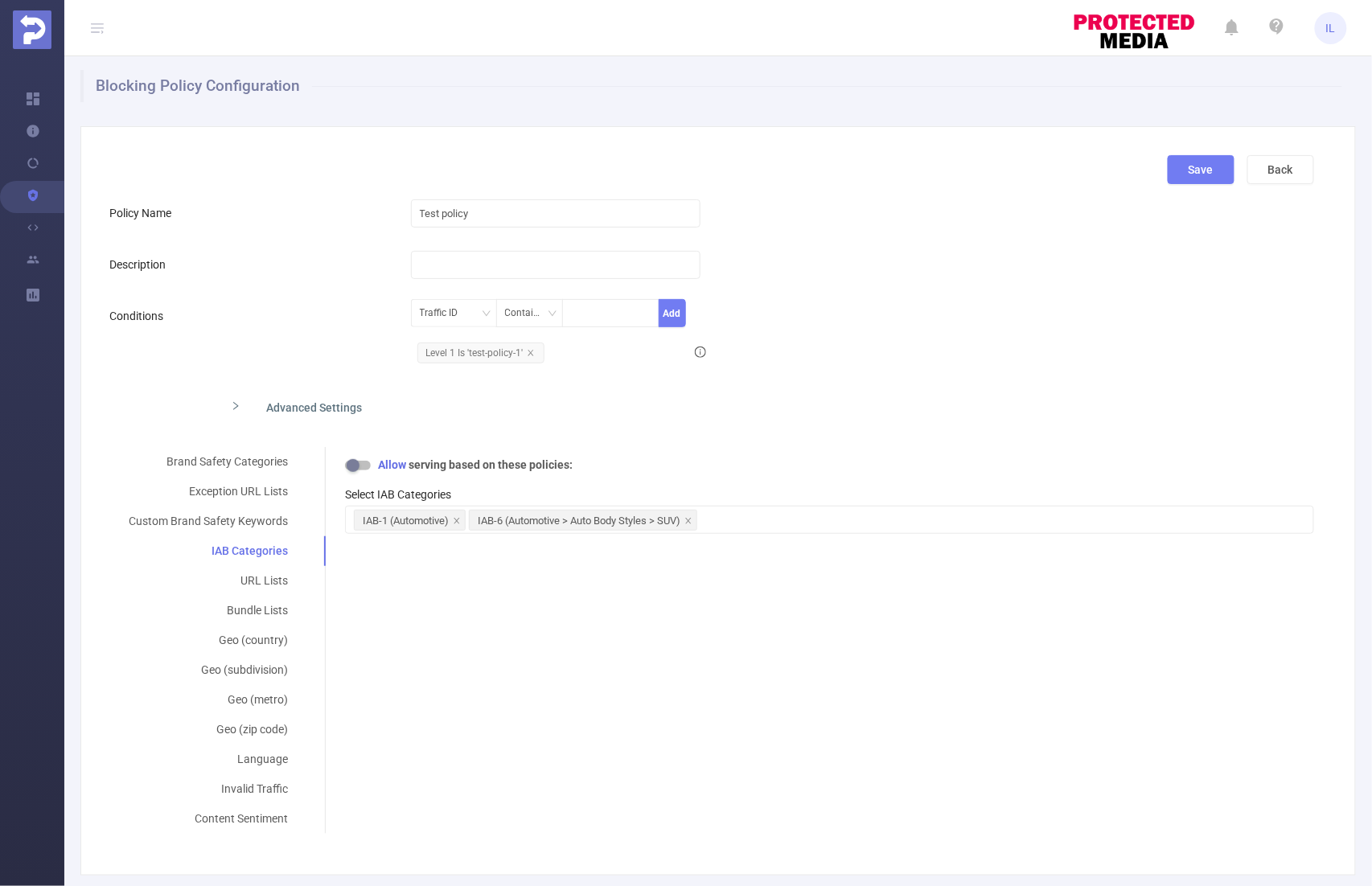
click at [634, 632] on div "Brand Safety Categories Exception URL Lists Custom Brand Safety Keywords IAB Ca…" at bounding box center [712, 640] width 1205 height 386
click at [257, 609] on div "Bundle Lists" at bounding box center [208, 610] width 198 height 29
click at [257, 574] on div "URL Lists" at bounding box center [208, 580] width 198 height 29
click at [238, 457] on div "Brand Safety Categories" at bounding box center [208, 462] width 198 height 29
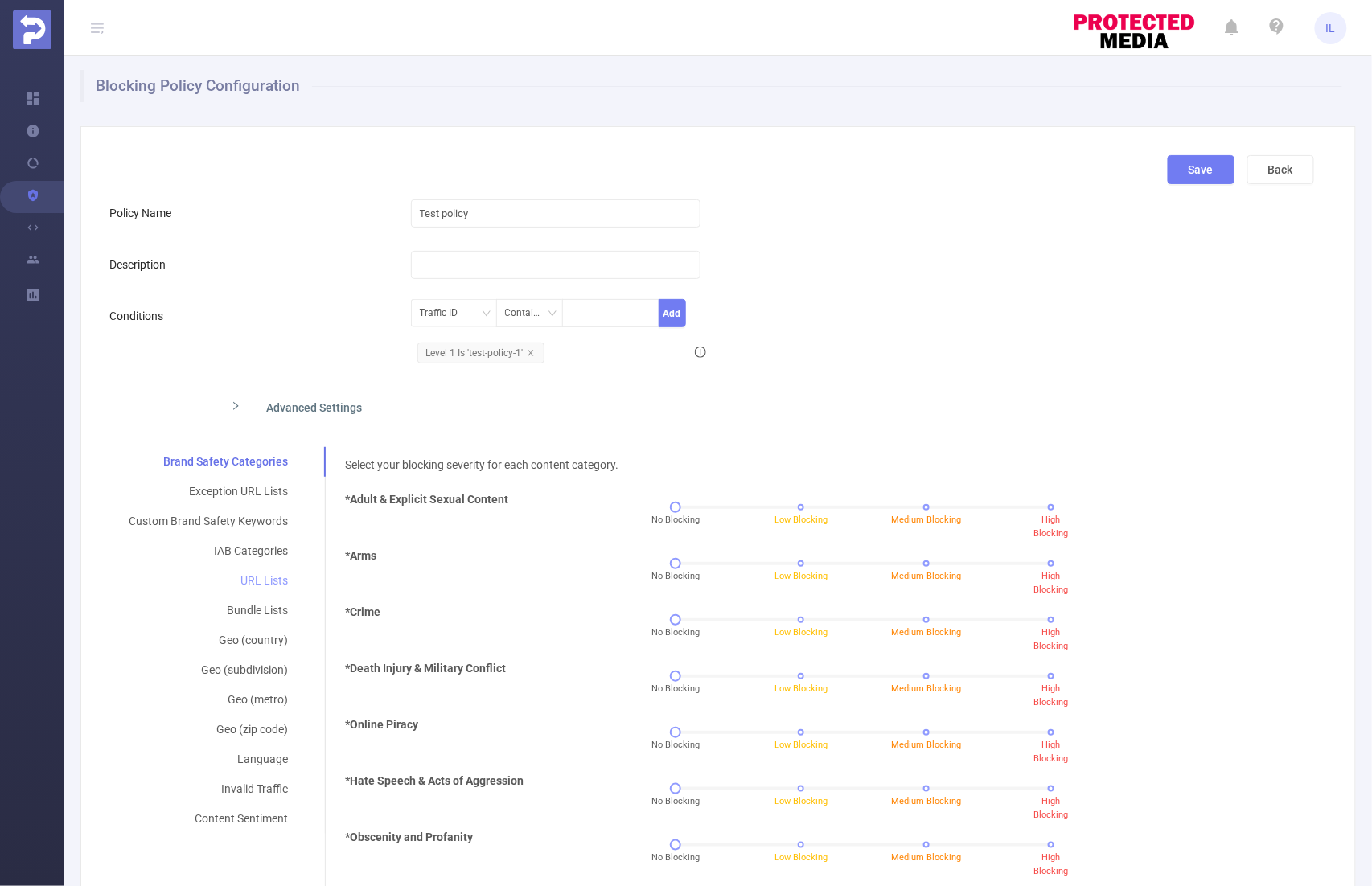
click at [256, 579] on div "URL Lists" at bounding box center [208, 580] width 198 height 29
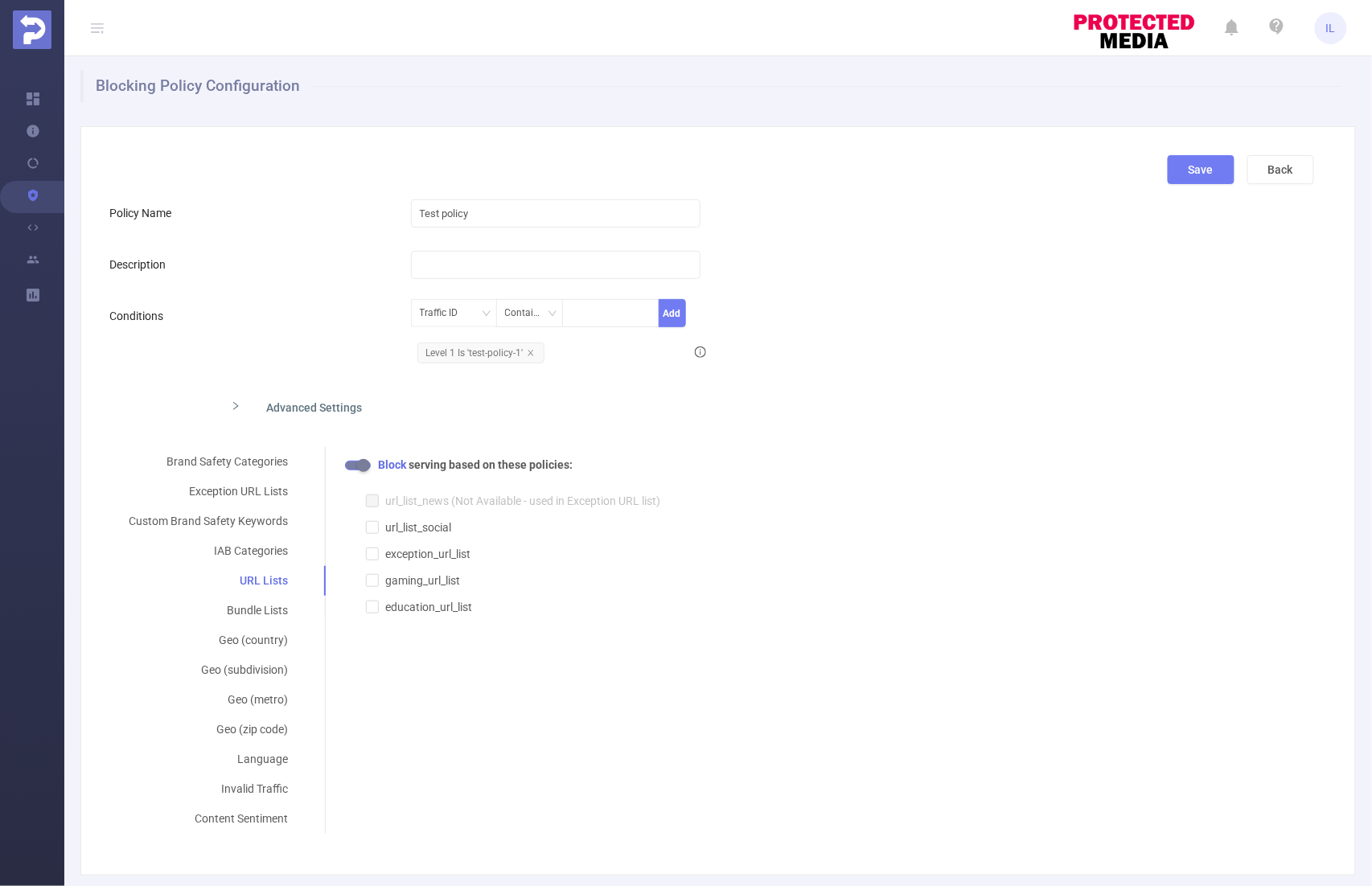
click at [359, 465] on button "button" at bounding box center [357, 465] width 26 height 9
click at [243, 463] on div "Brand Safety Categories" at bounding box center [208, 462] width 198 height 29
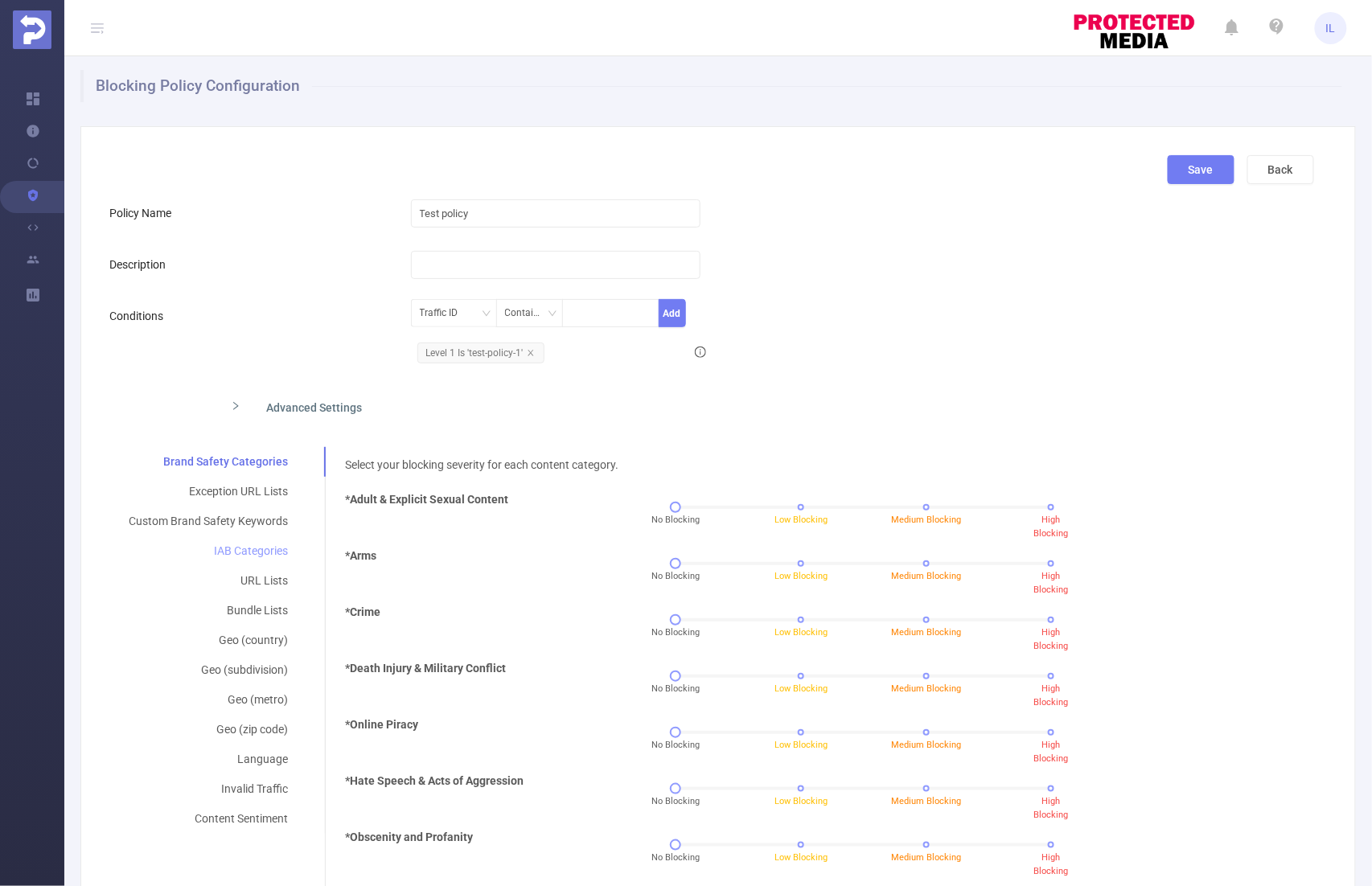
click at [259, 547] on div "IAB Categories" at bounding box center [208, 551] width 198 height 29
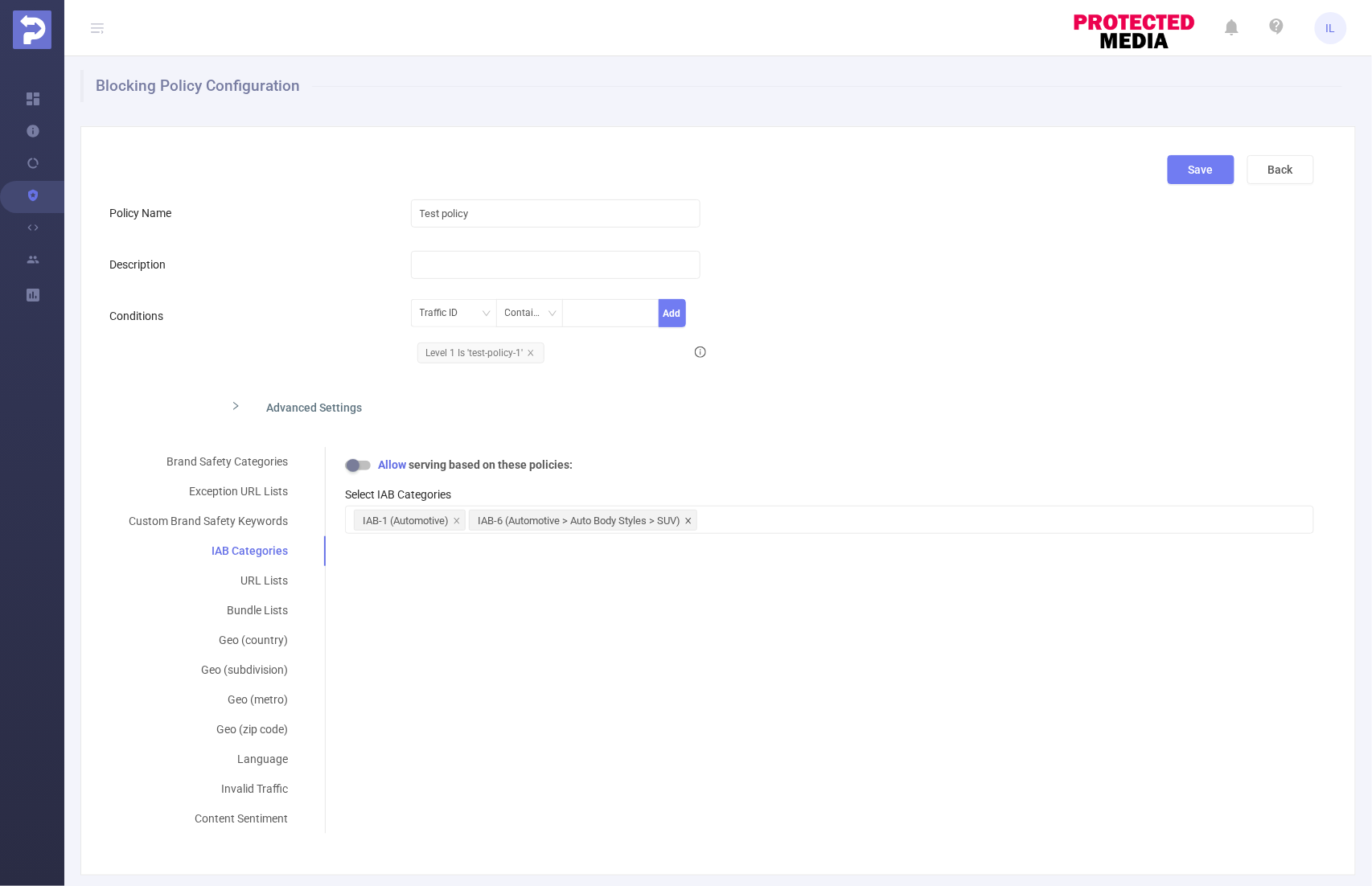
click at [691, 517] on icon "icon: close" at bounding box center [688, 520] width 8 height 8
click at [455, 517] on icon "icon: close" at bounding box center [457, 520] width 8 height 8
click at [455, 518] on div "IAB-1 (Automotive)" at bounding box center [829, 519] width 951 height 27
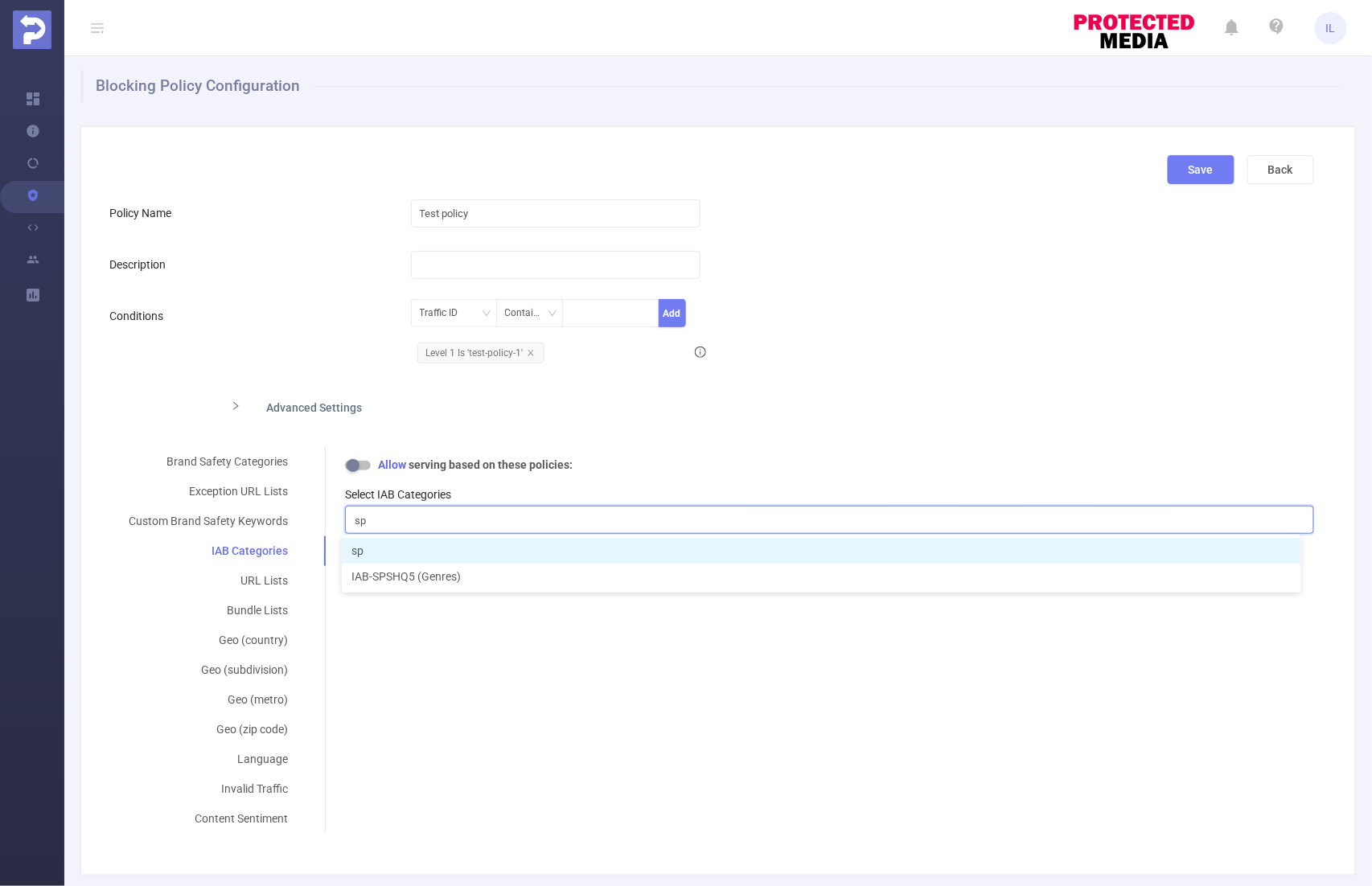
type input "s"
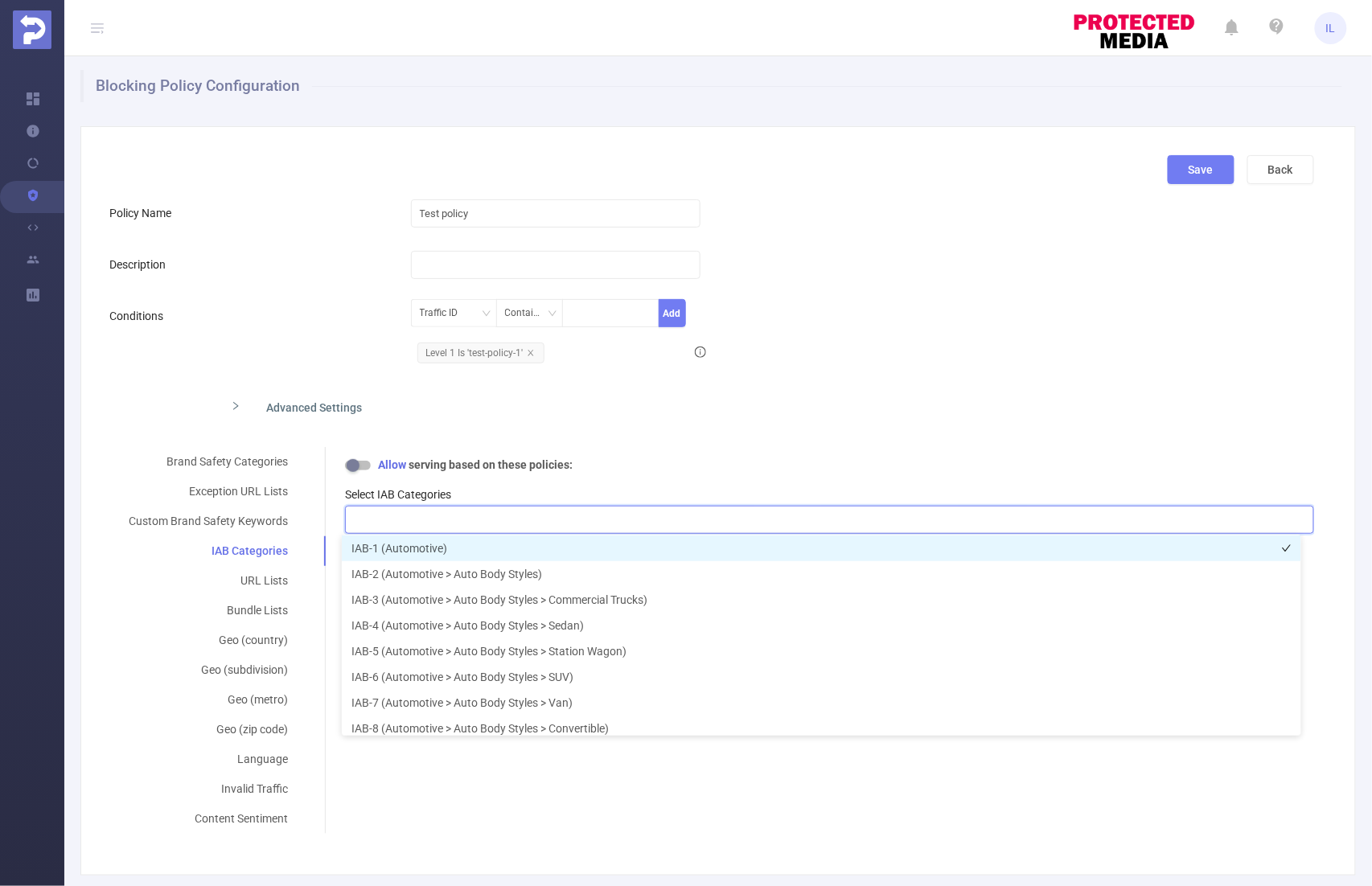
click at [422, 551] on li "IAB-1 (Automotive)" at bounding box center [822, 548] width 960 height 26
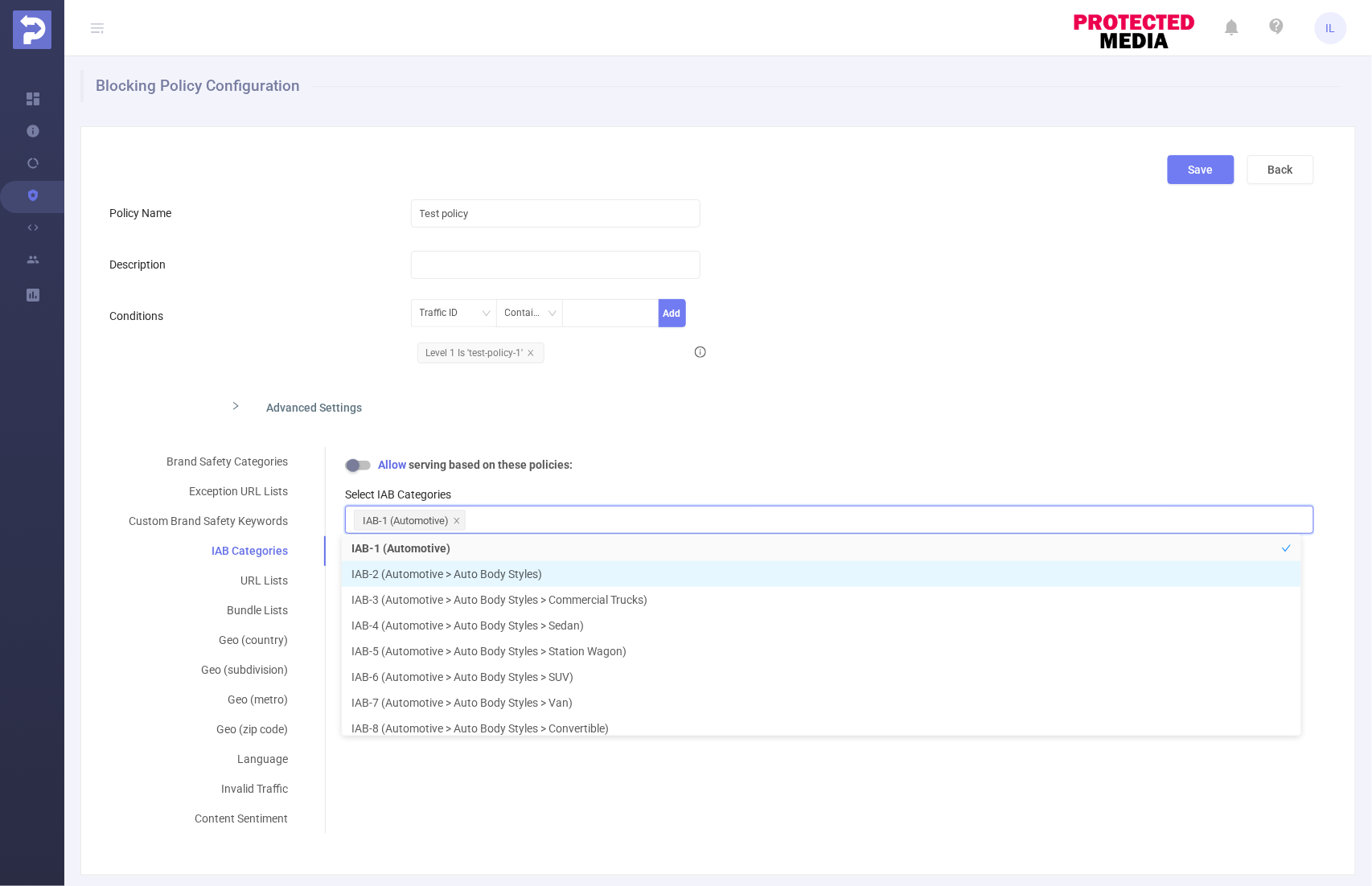
scroll to position [59, 0]
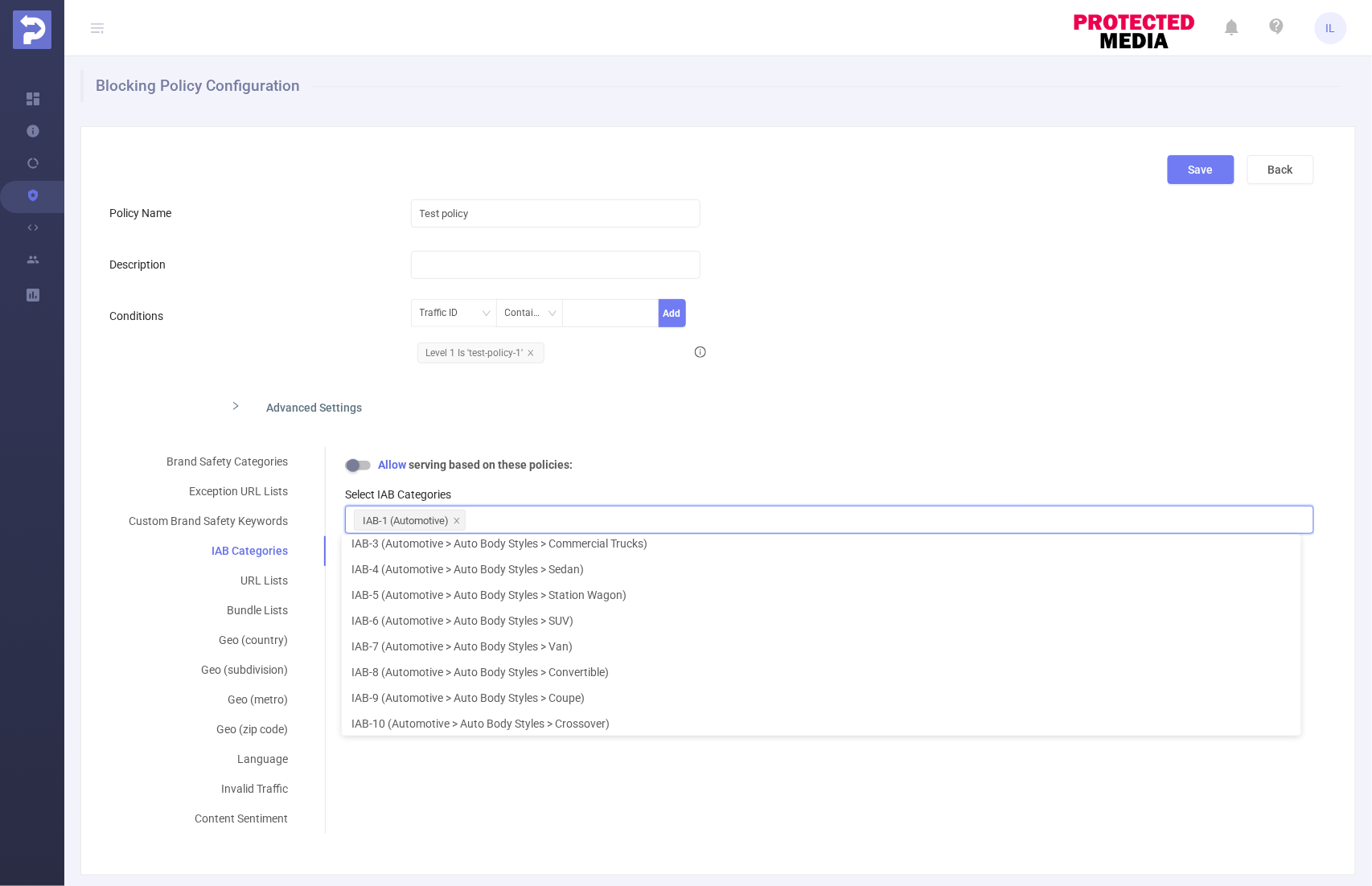
click at [549, 788] on div "Brand Safety Categories Exception URL Lists Custom Brand Safety Keywords IAB Ca…" at bounding box center [712, 640] width 1205 height 386
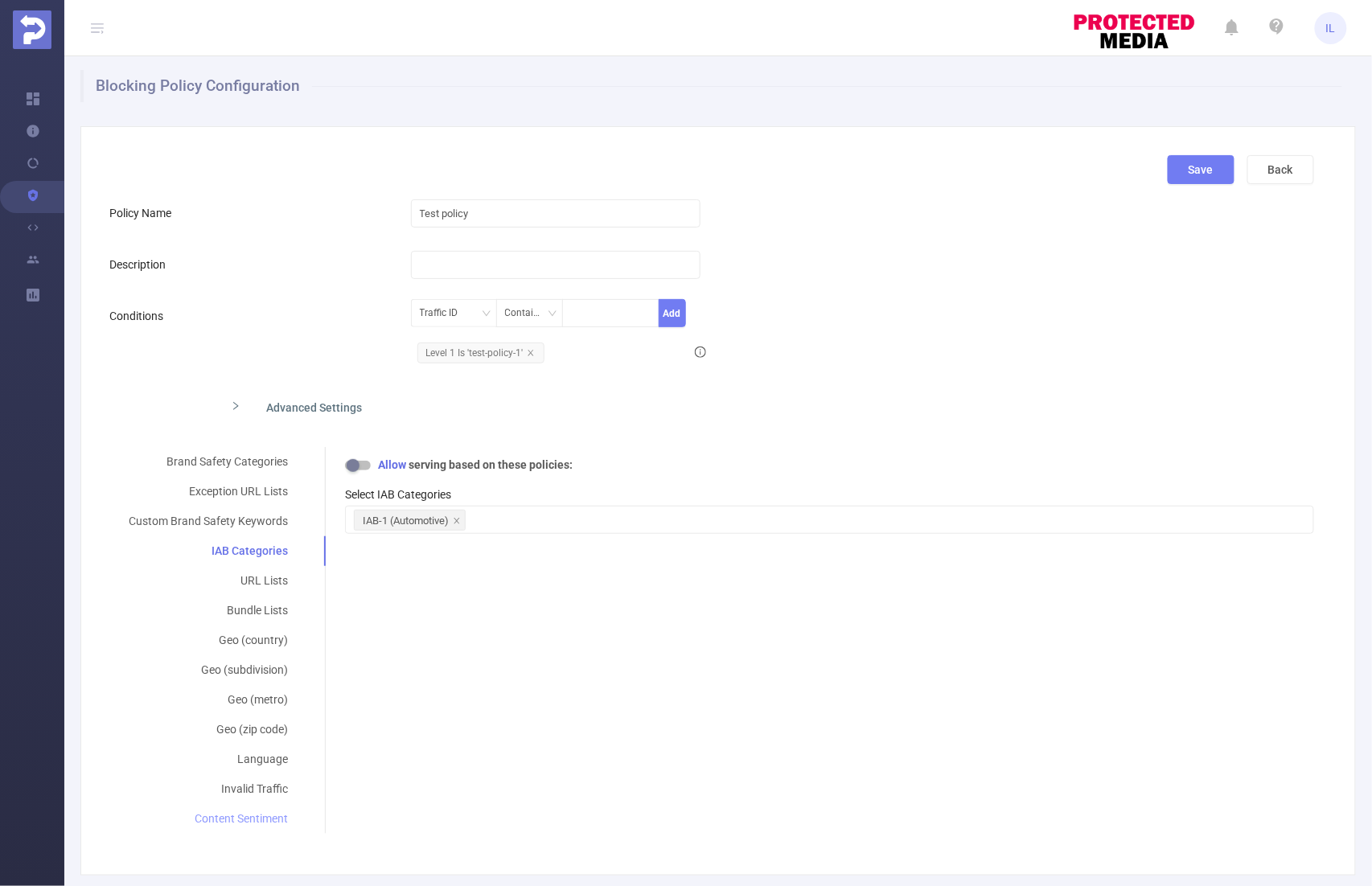
click at [251, 814] on div "Content Sentiment" at bounding box center [208, 819] width 198 height 29
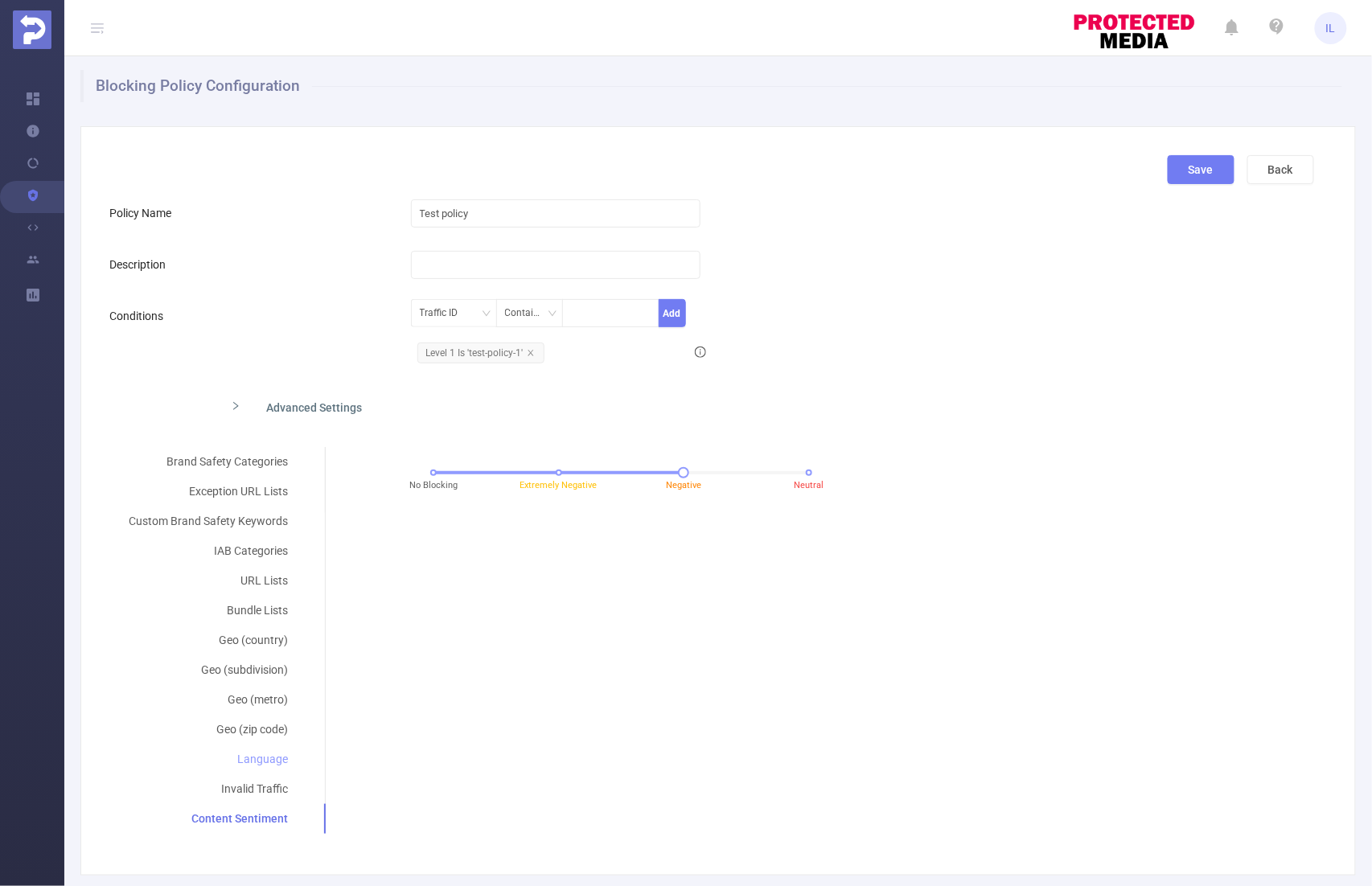
click at [272, 751] on div "Language" at bounding box center [208, 759] width 198 height 29
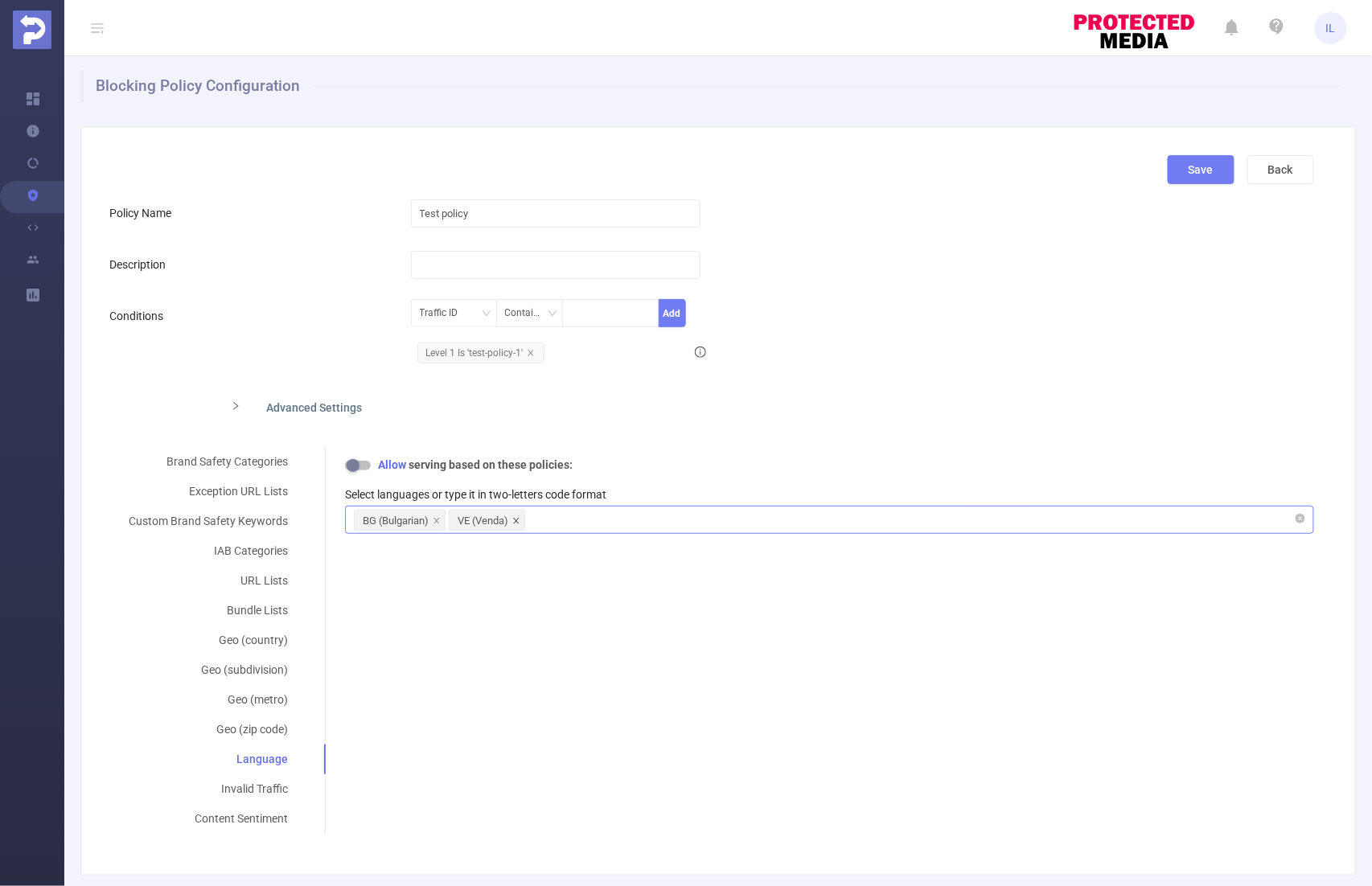
click at [515, 521] on icon "icon: close" at bounding box center [516, 520] width 8 height 8
click at [426, 515] on div "BG (Bulgarian)" at bounding box center [395, 521] width 66 height 21
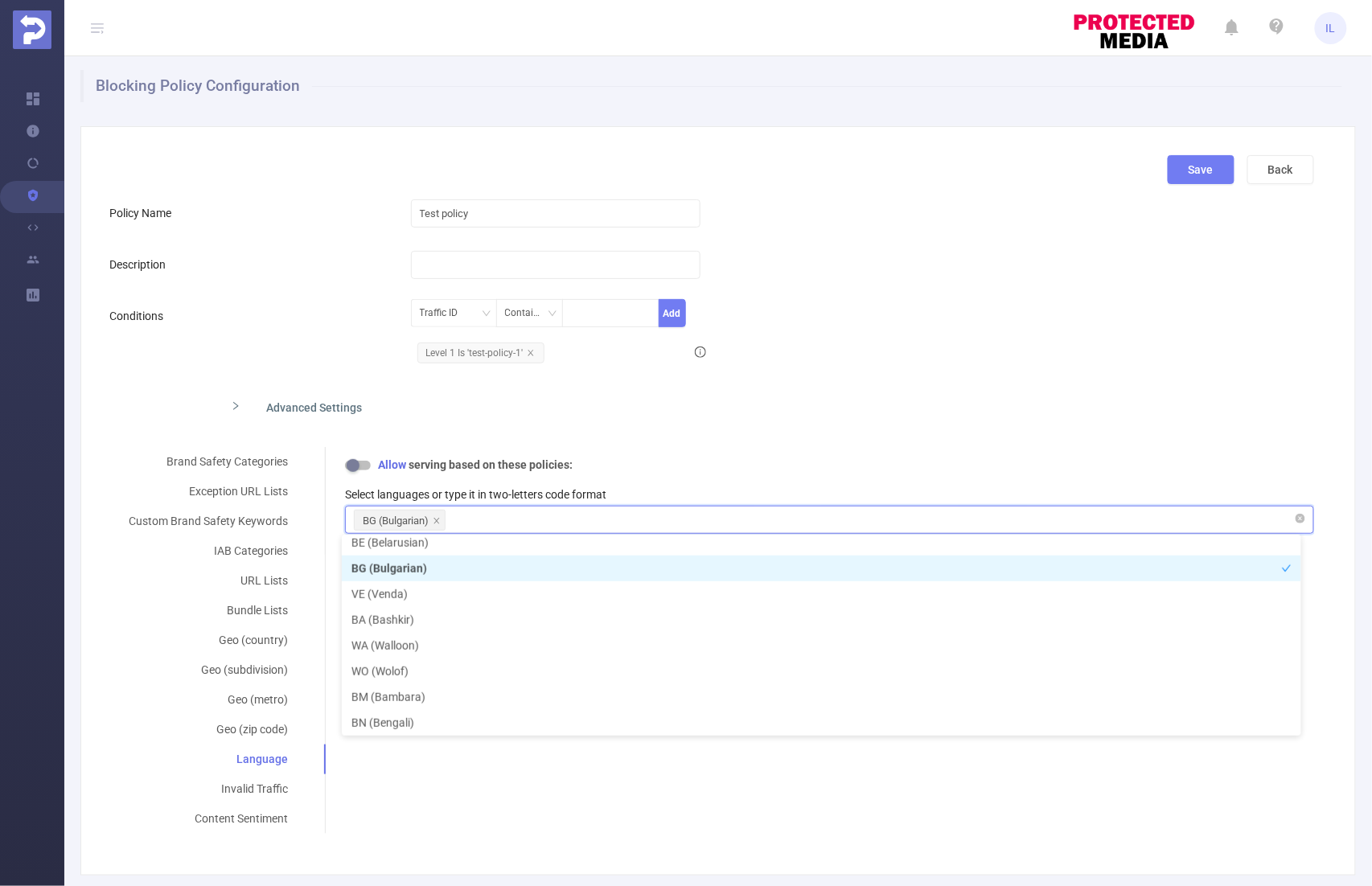
click at [439, 516] on li "BG (Bulgarian)" at bounding box center [399, 520] width 92 height 21
click at [434, 517] on icon "icon: close" at bounding box center [436, 520] width 8 height 8
click at [466, 516] on div at bounding box center [829, 519] width 951 height 27
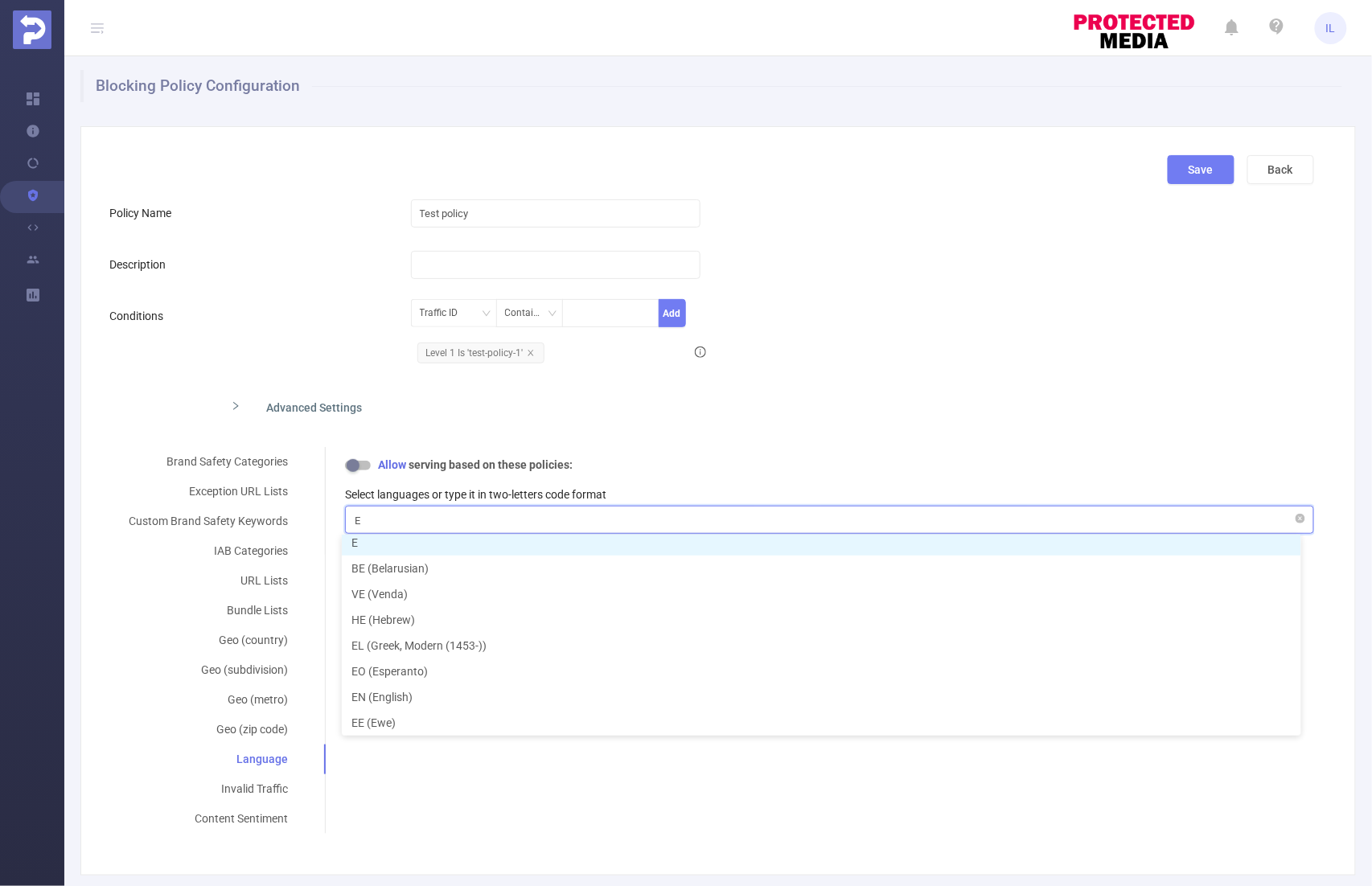
scroll to position [3, 0]
type input "En"
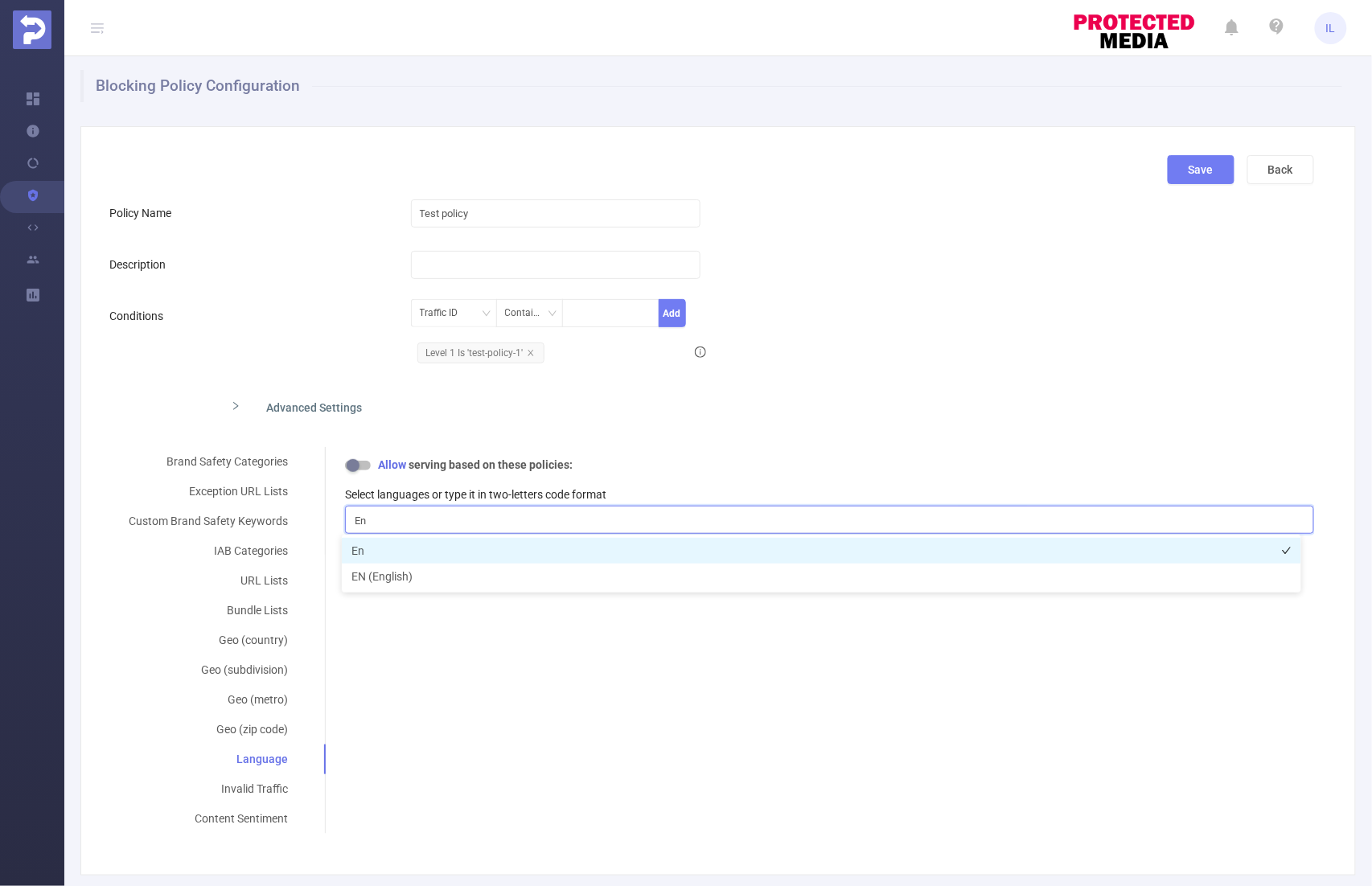
click at [420, 549] on li "En" at bounding box center [822, 550] width 960 height 26
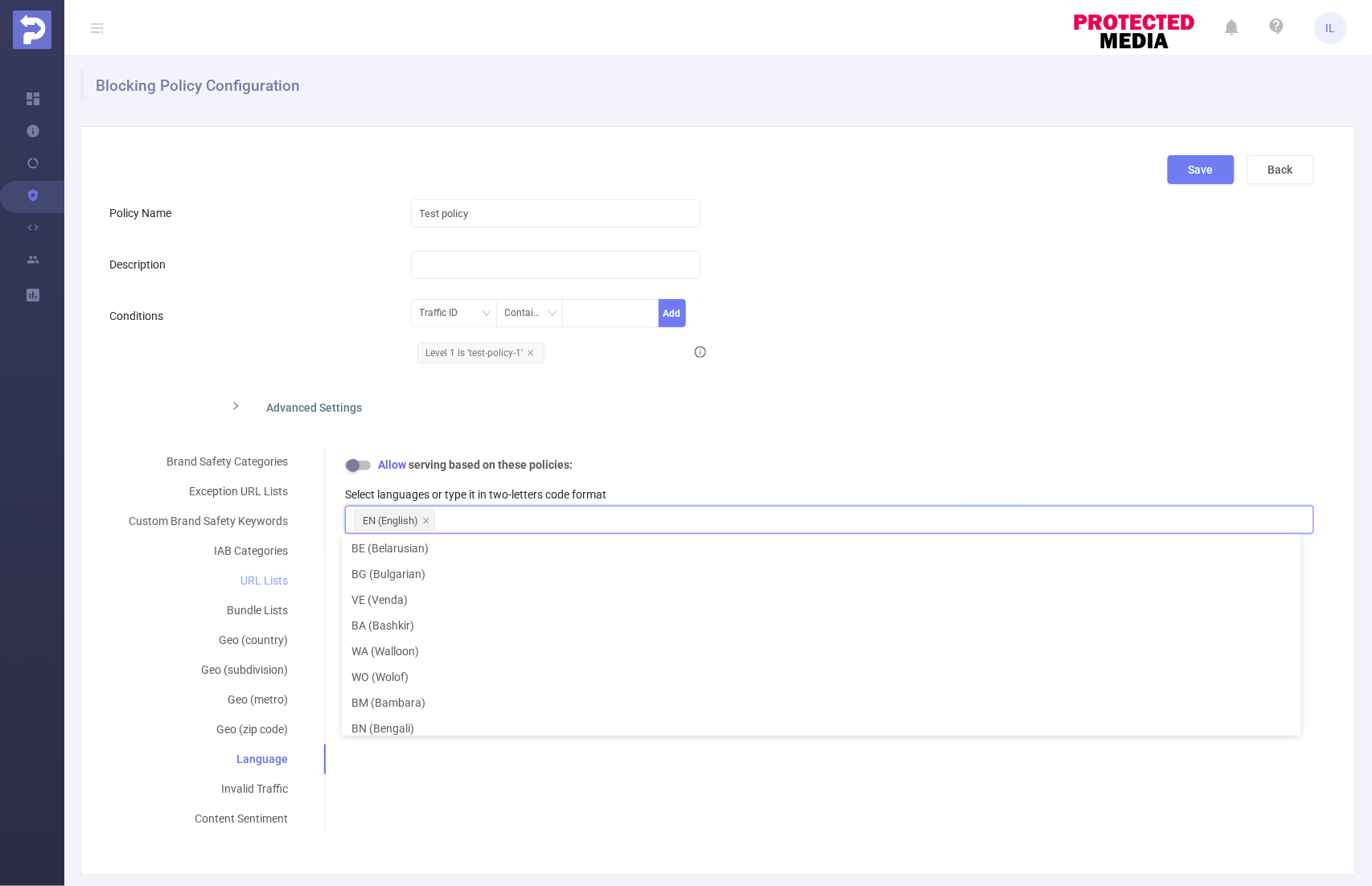
click at [264, 579] on div "URL Lists" at bounding box center [208, 580] width 198 height 29
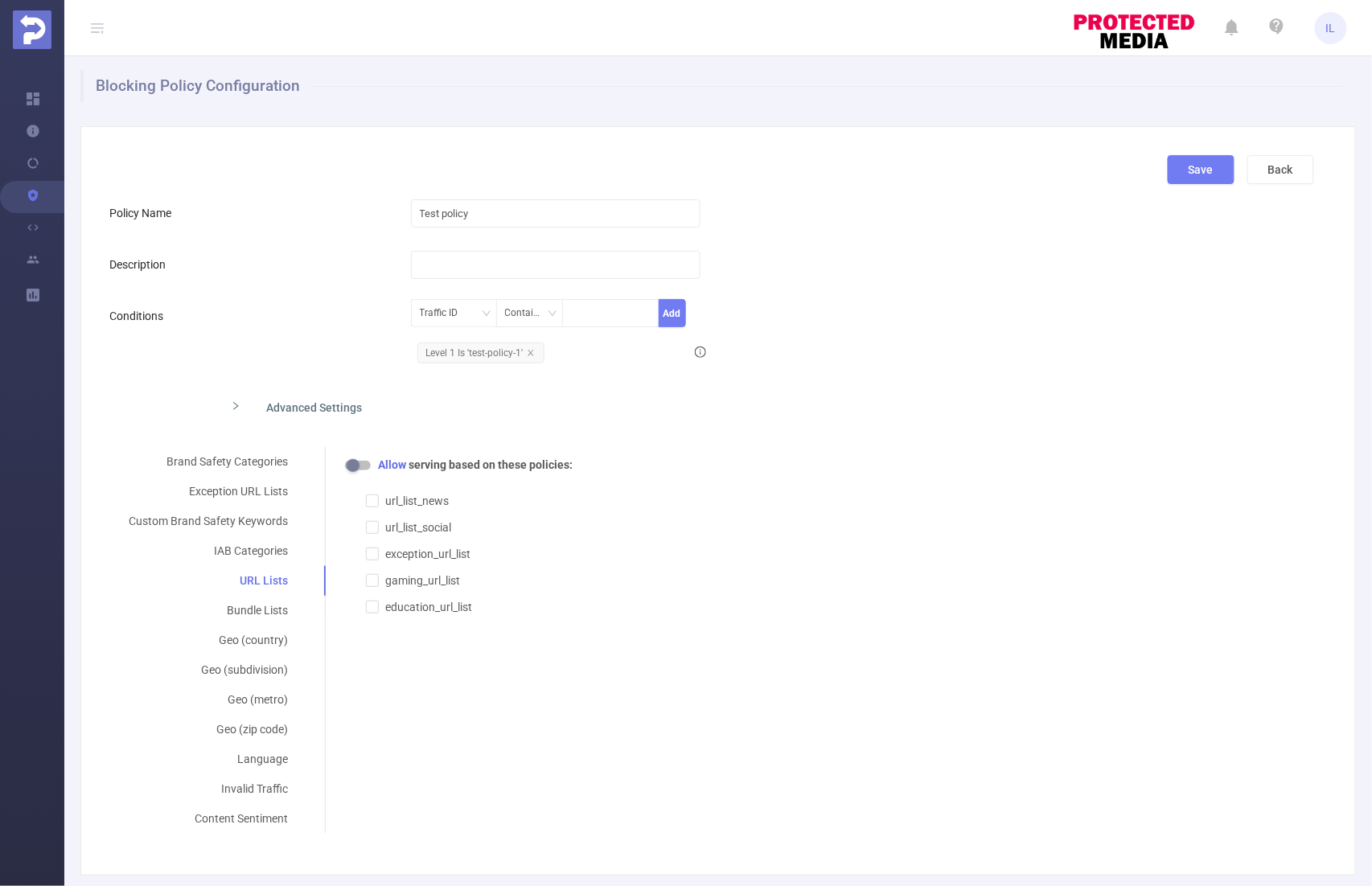
click at [355, 462] on button "button" at bounding box center [357, 465] width 26 height 9
click at [372, 526] on input "url_list_social" at bounding box center [372, 527] width 11 height 11
checkbox input "true"
click at [258, 607] on div "Bundle Lists" at bounding box center [208, 610] width 198 height 29
click at [374, 524] on input "bundle_list_news" at bounding box center [372, 527] width 11 height 11
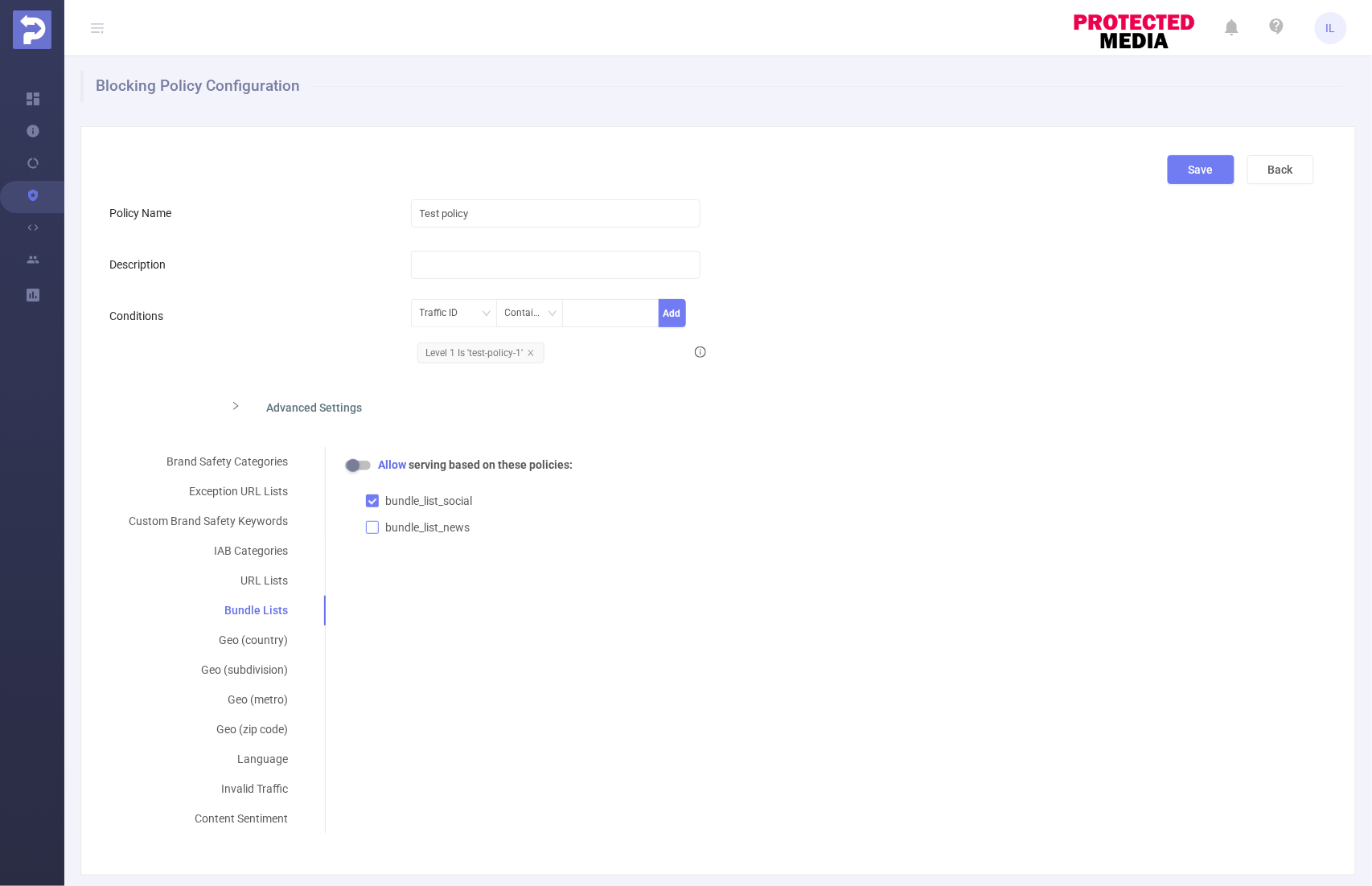
checkbox input "true"
click at [238, 809] on div "Content Sentiment" at bounding box center [208, 819] width 198 height 29
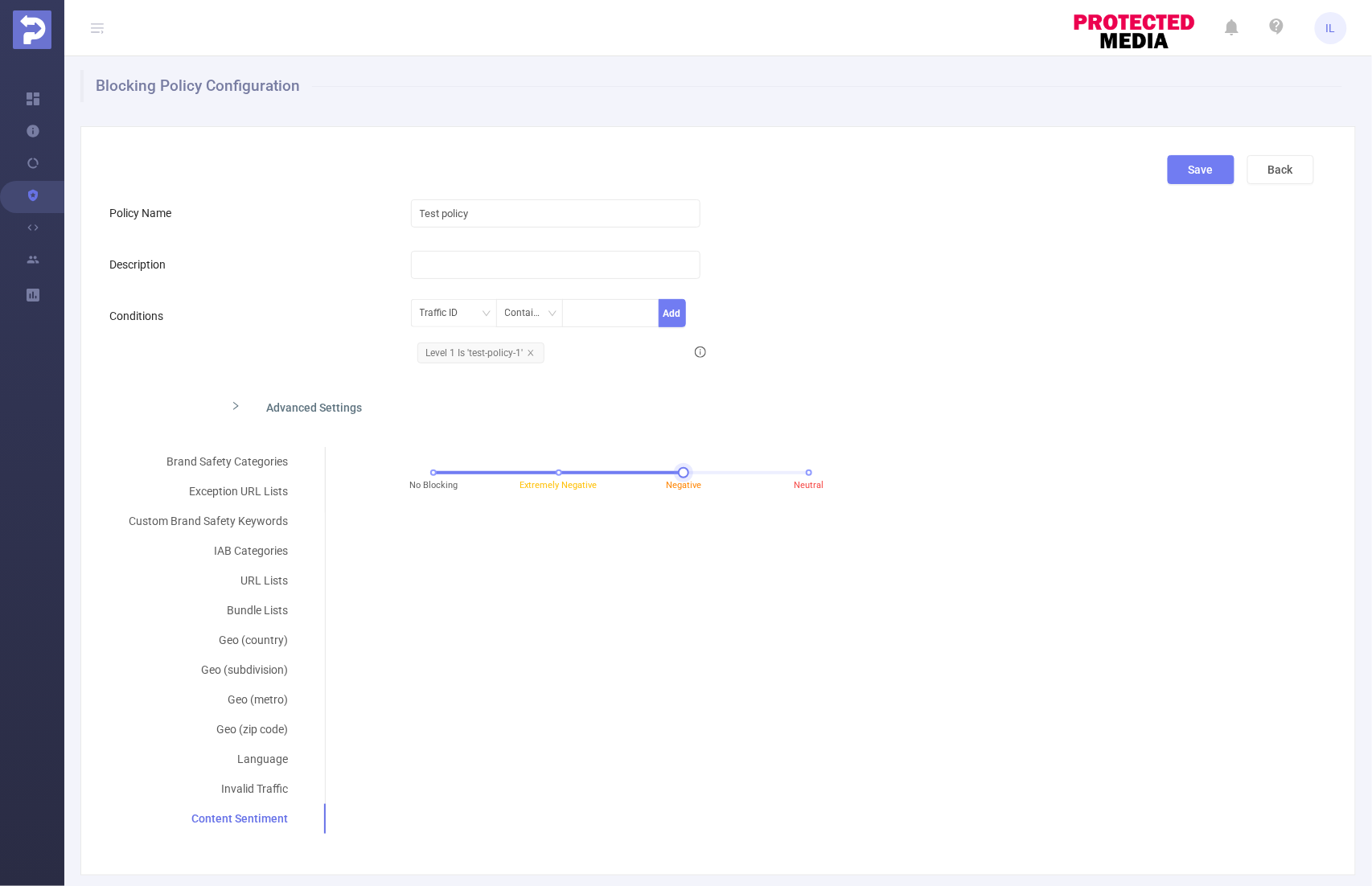
click at [799, 472] on div "No Blocking Extremely Negative Negative Neutral" at bounding box center [620, 473] width 375 height 9
click at [249, 459] on div "Brand Safety Categories" at bounding box center [208, 462] width 198 height 29
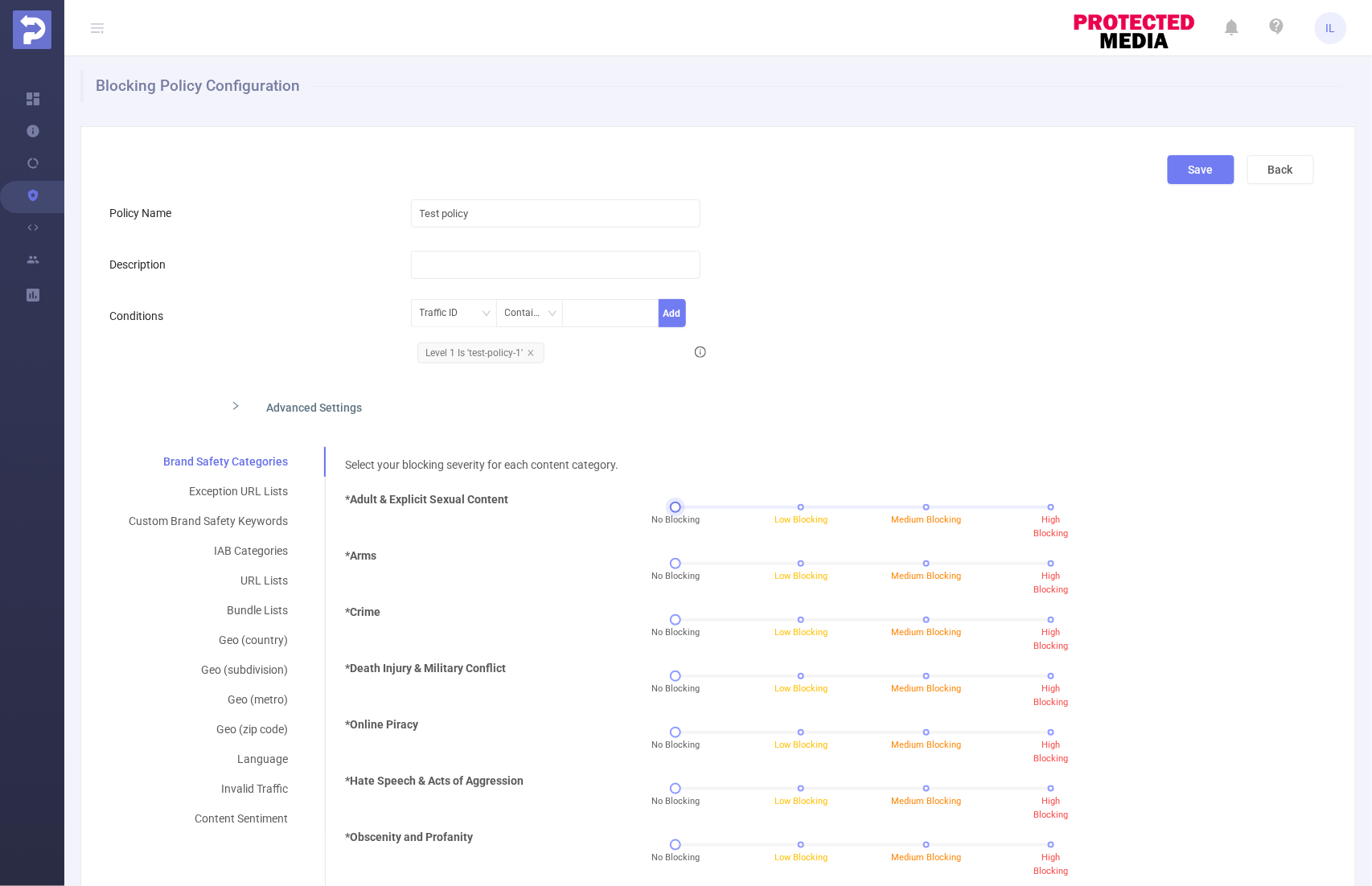
click at [1038, 505] on div "No Blocking Low Blocking Medium Blocking High Blocking" at bounding box center [863, 507] width 375 height 9
click at [235, 556] on div "IAB Categories" at bounding box center [208, 551] width 198 height 29
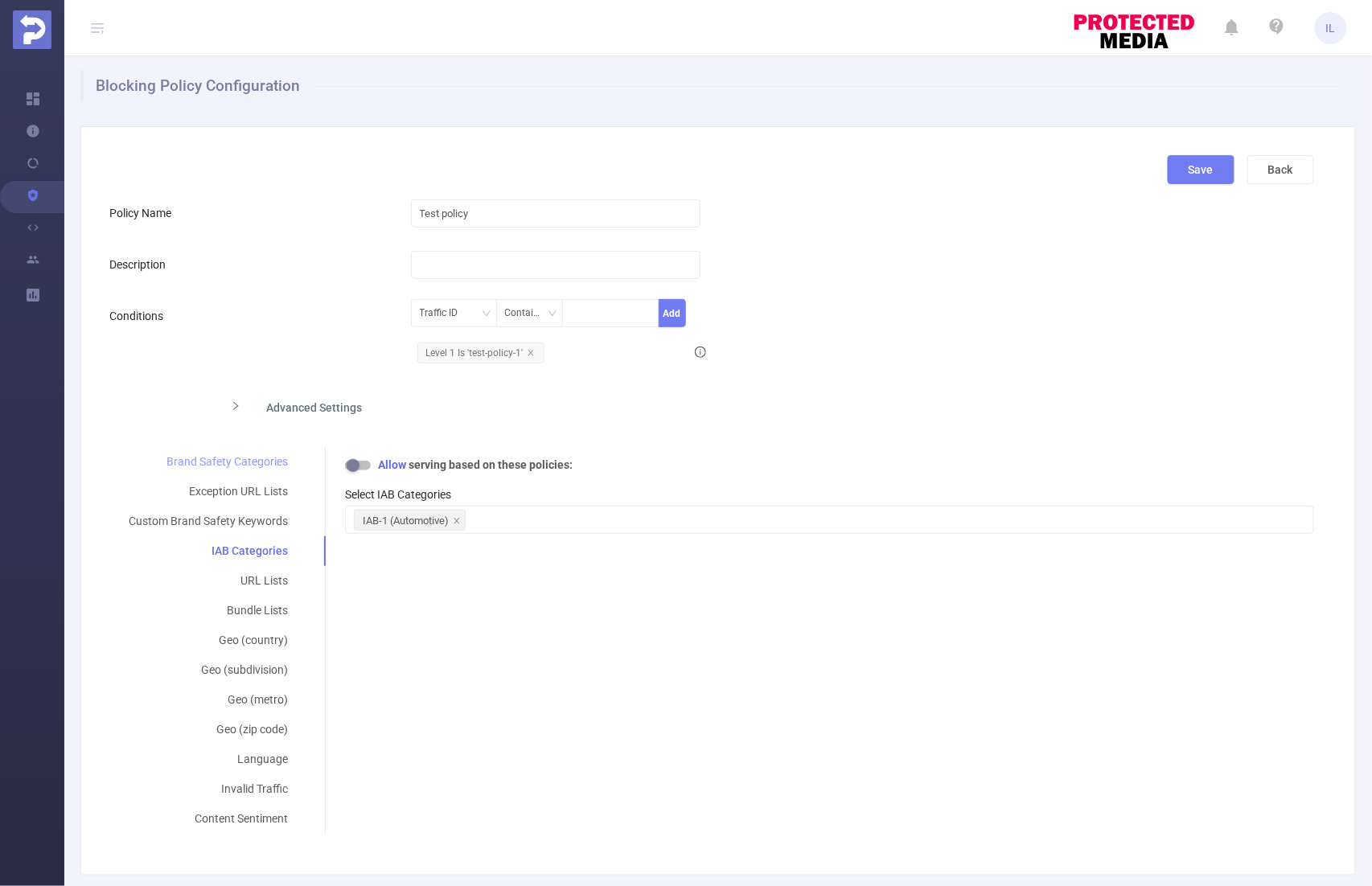
click at [256, 459] on div "Brand Safety Categories" at bounding box center [208, 462] width 198 height 29
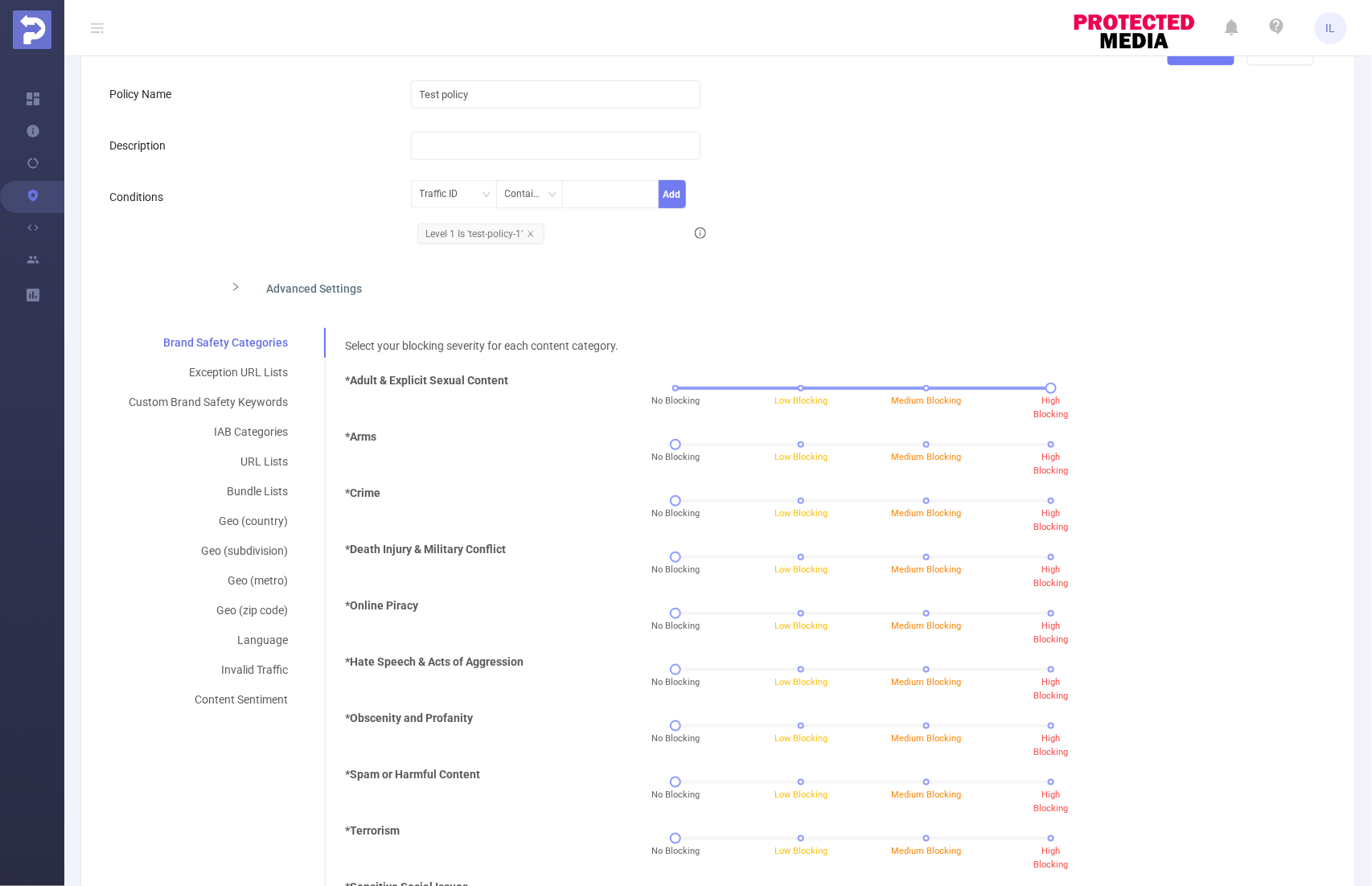
scroll to position [180, 0]
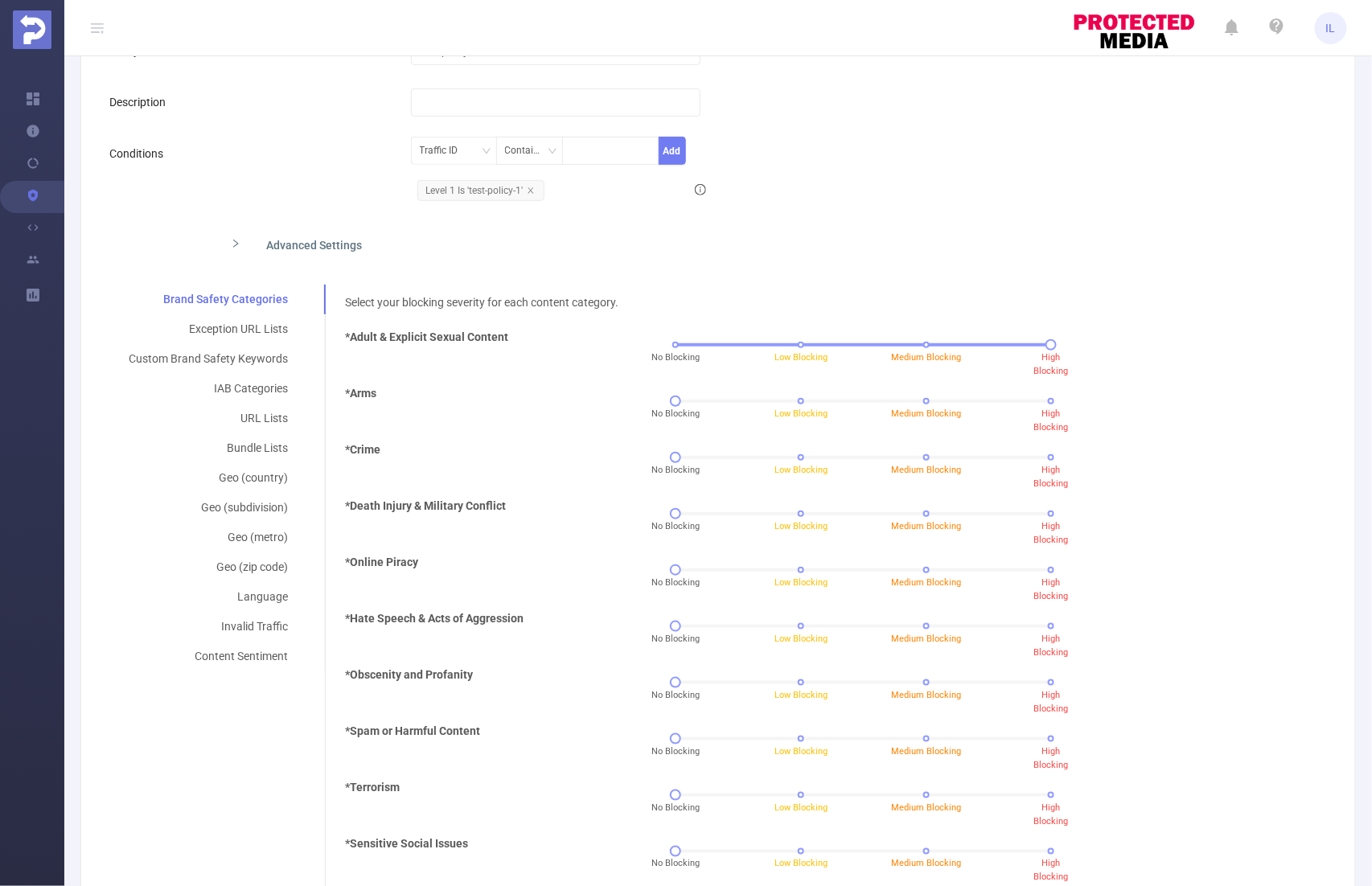
click at [1043, 626] on div "No Blocking Low Blocking Medium Blocking High Blocking" at bounding box center [863, 632] width 565 height 44
click at [1042, 621] on div "Pass ads on pages deemed low risk" at bounding box center [1040, 610] width 168 height 26
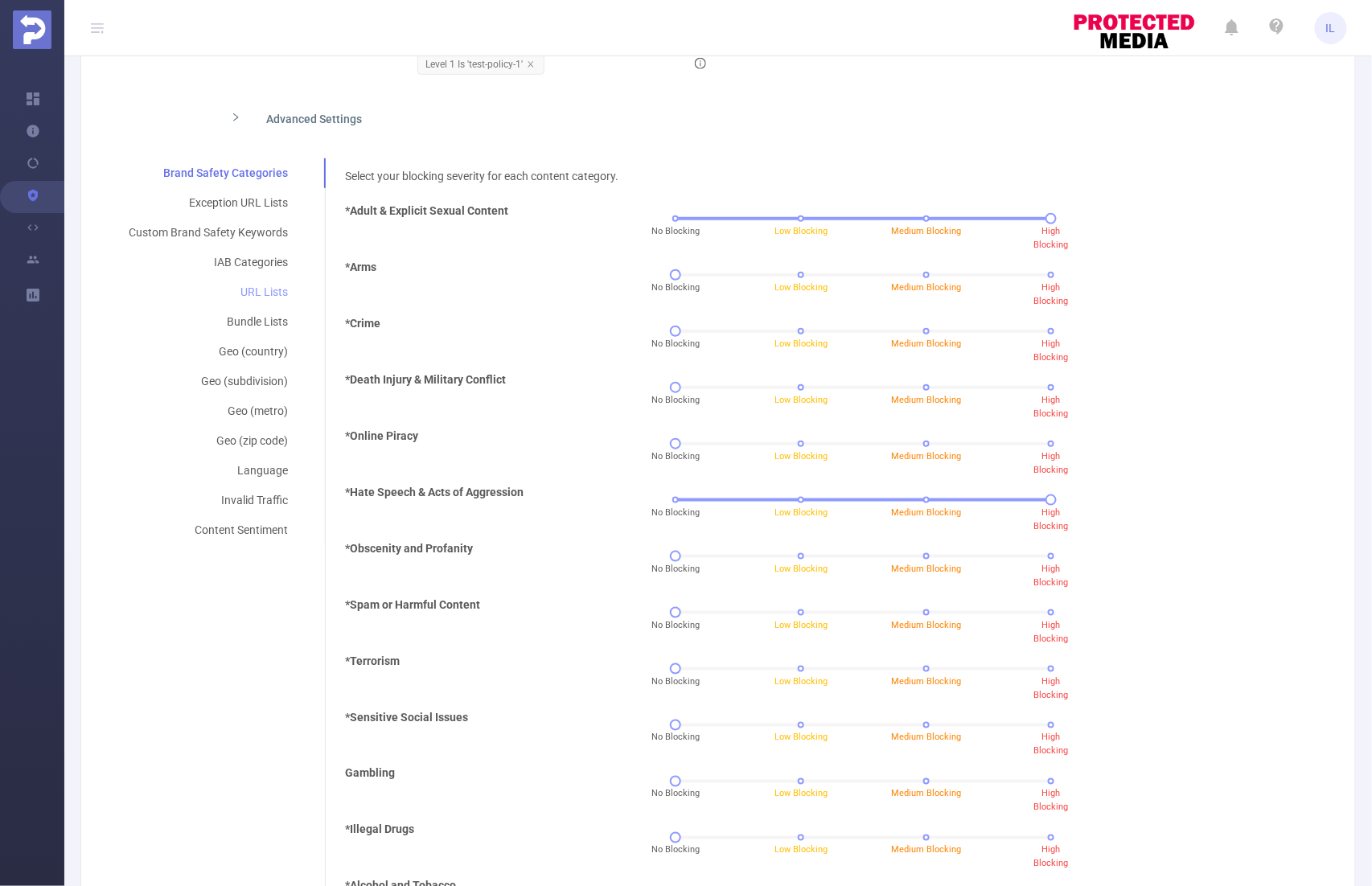
scroll to position [307, 0]
click at [251, 263] on div "IAB Categories" at bounding box center [208, 263] width 198 height 29
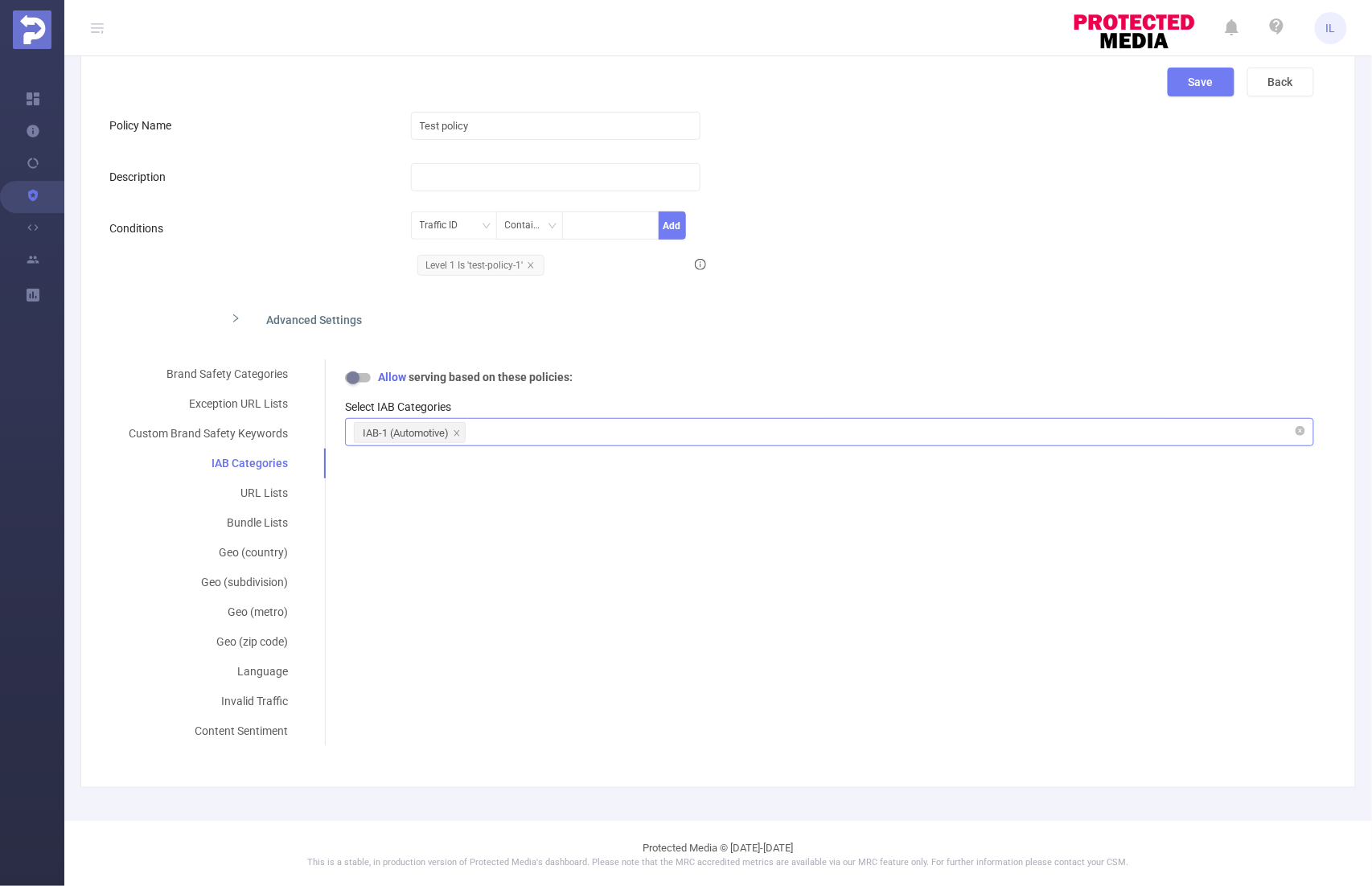
click at [523, 419] on div "IAB-1 (Automotive)" at bounding box center [829, 432] width 951 height 27
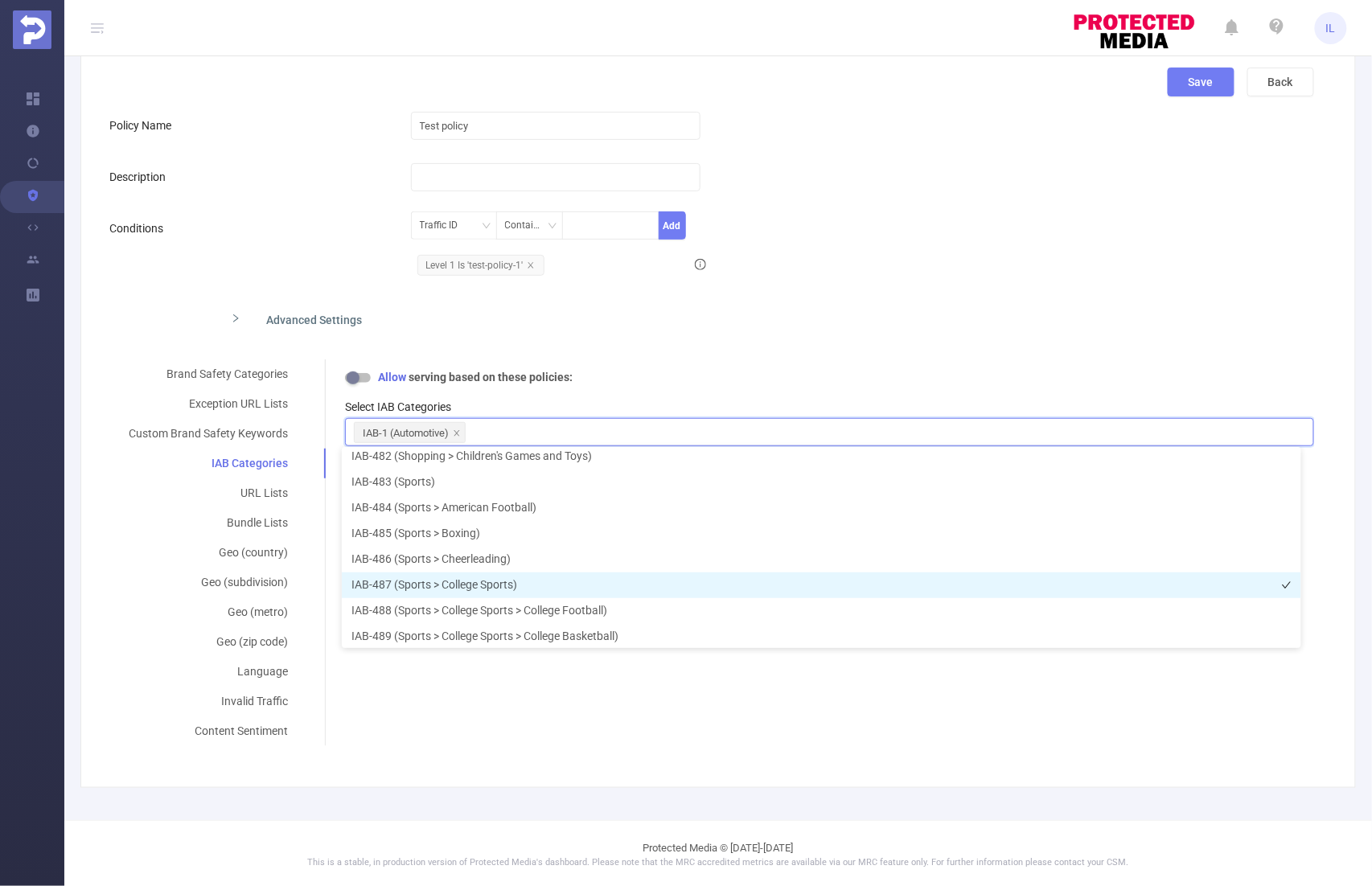
scroll to position [11736, 0]
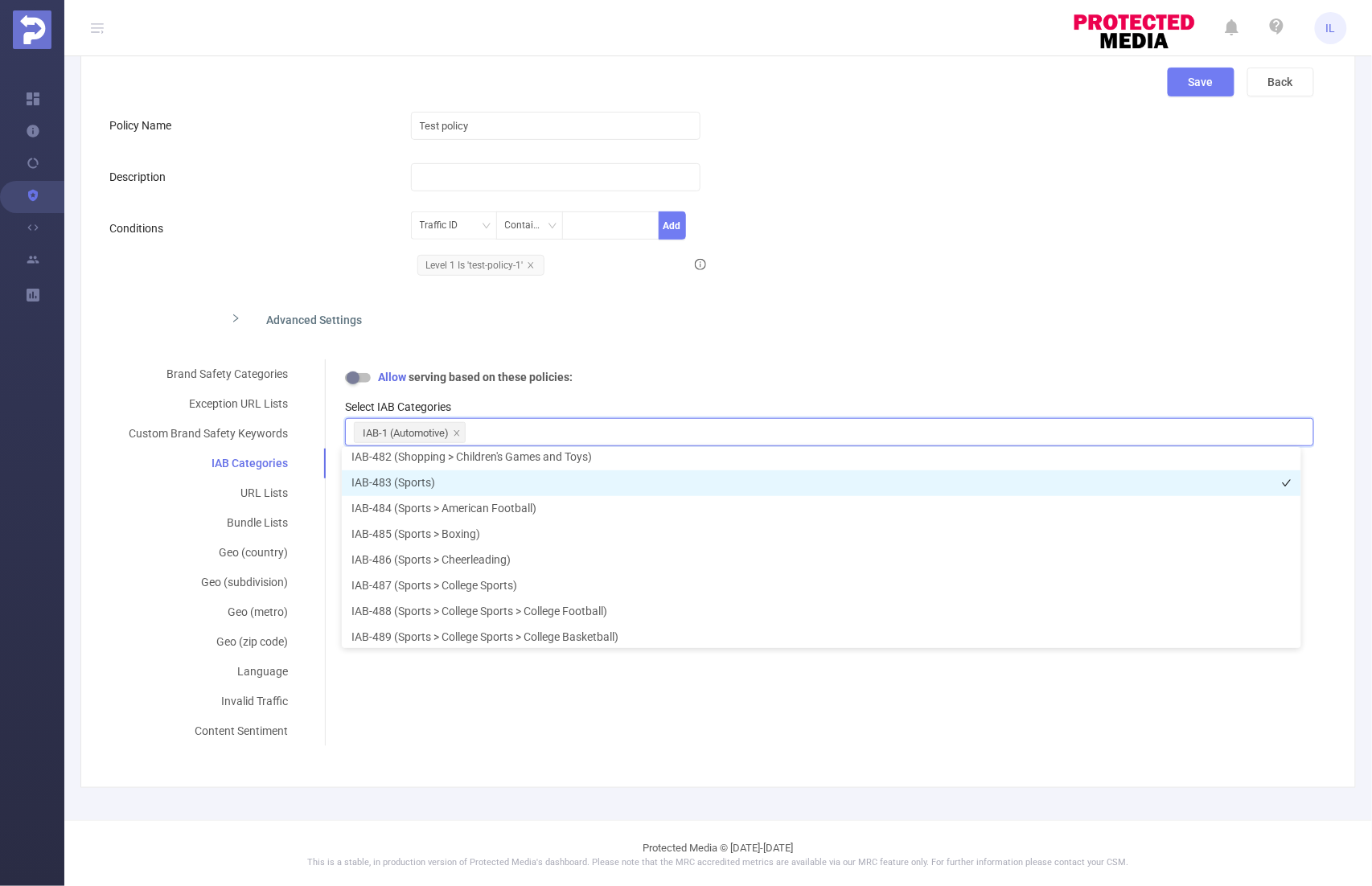
click at [487, 481] on li "IAB-483 (Sports)" at bounding box center [822, 482] width 960 height 26
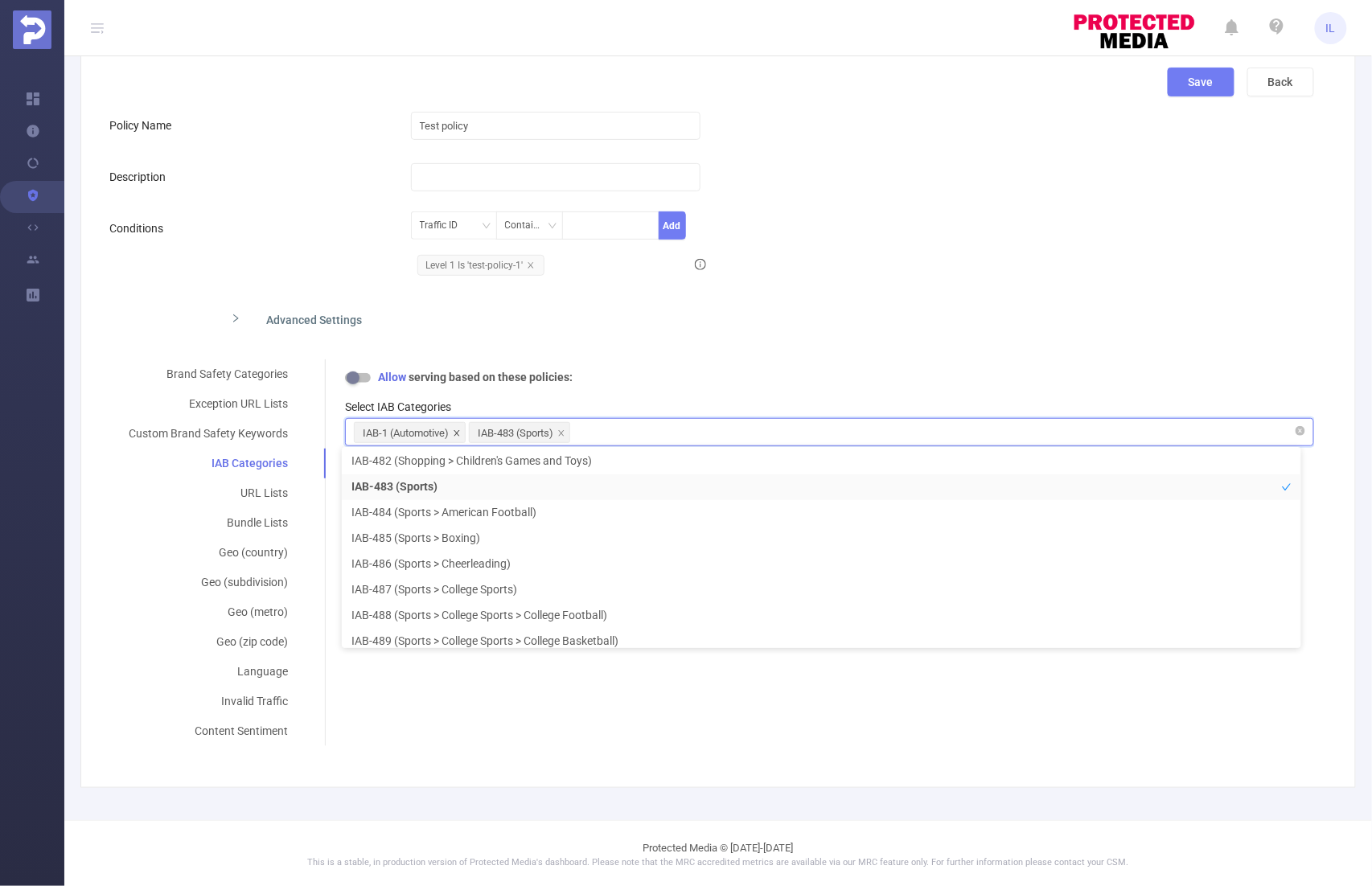
click at [457, 429] on icon "icon: close" at bounding box center [457, 433] width 8 height 8
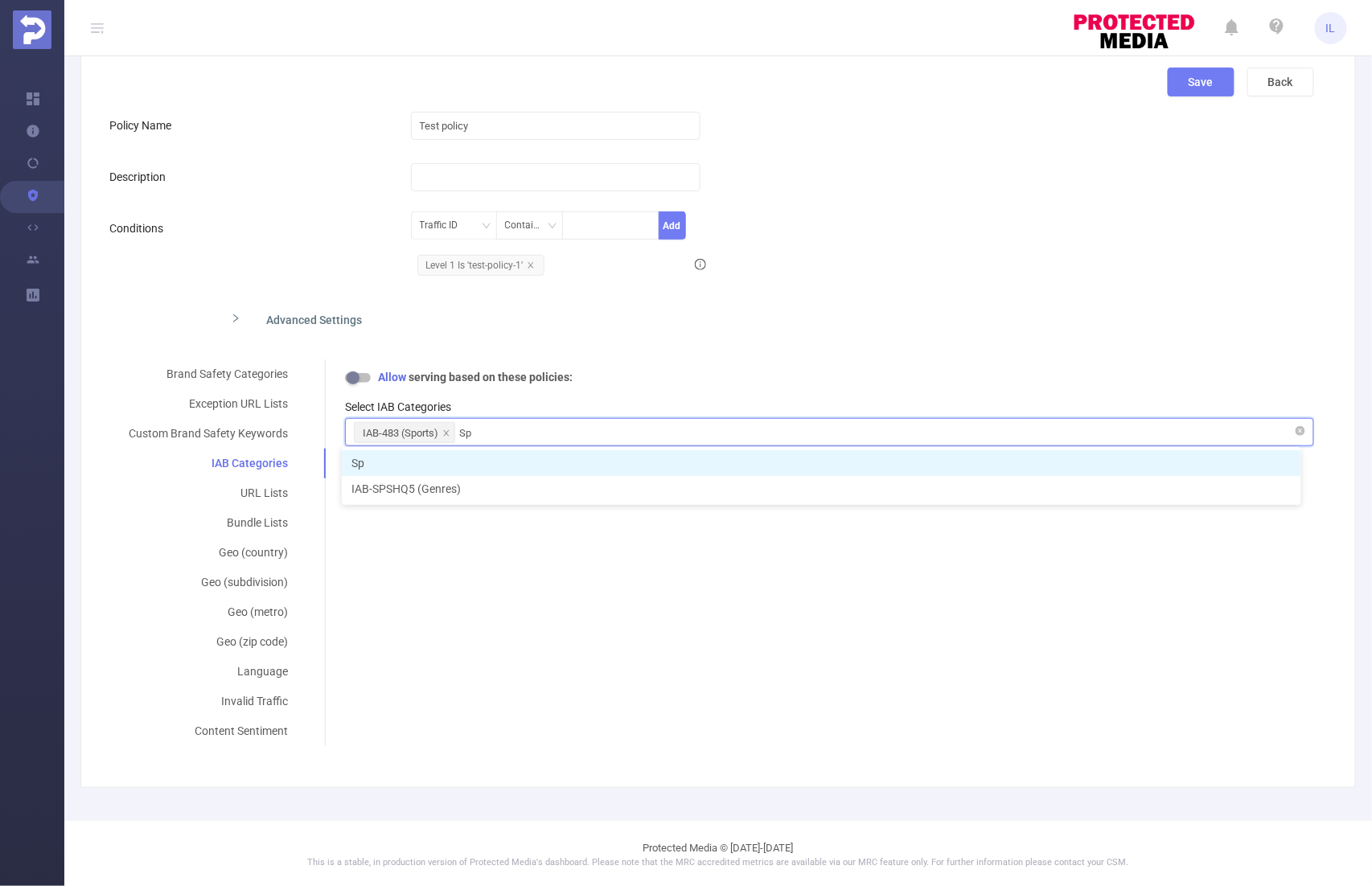
type input "S"
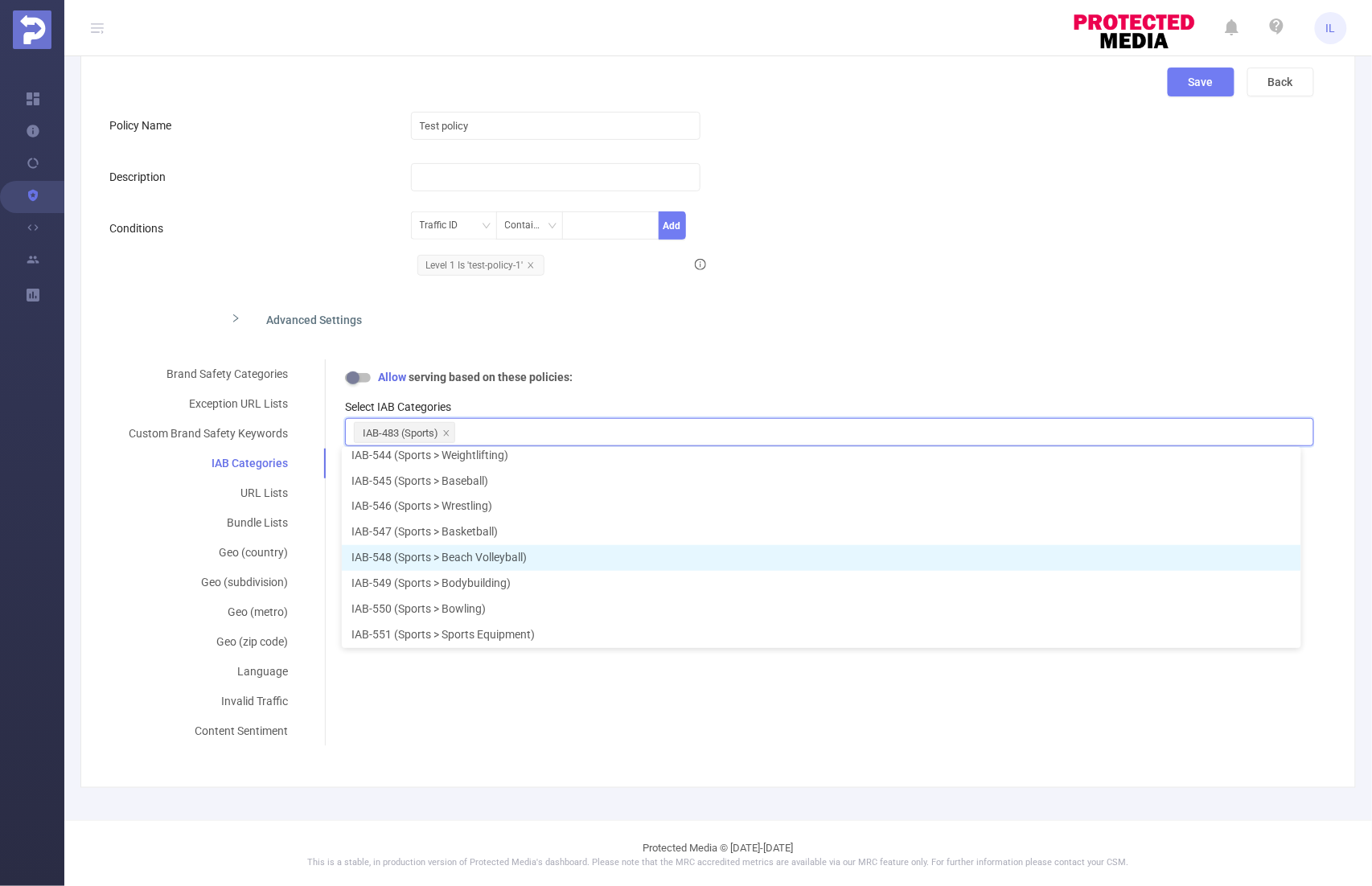
scroll to position [13321, 0]
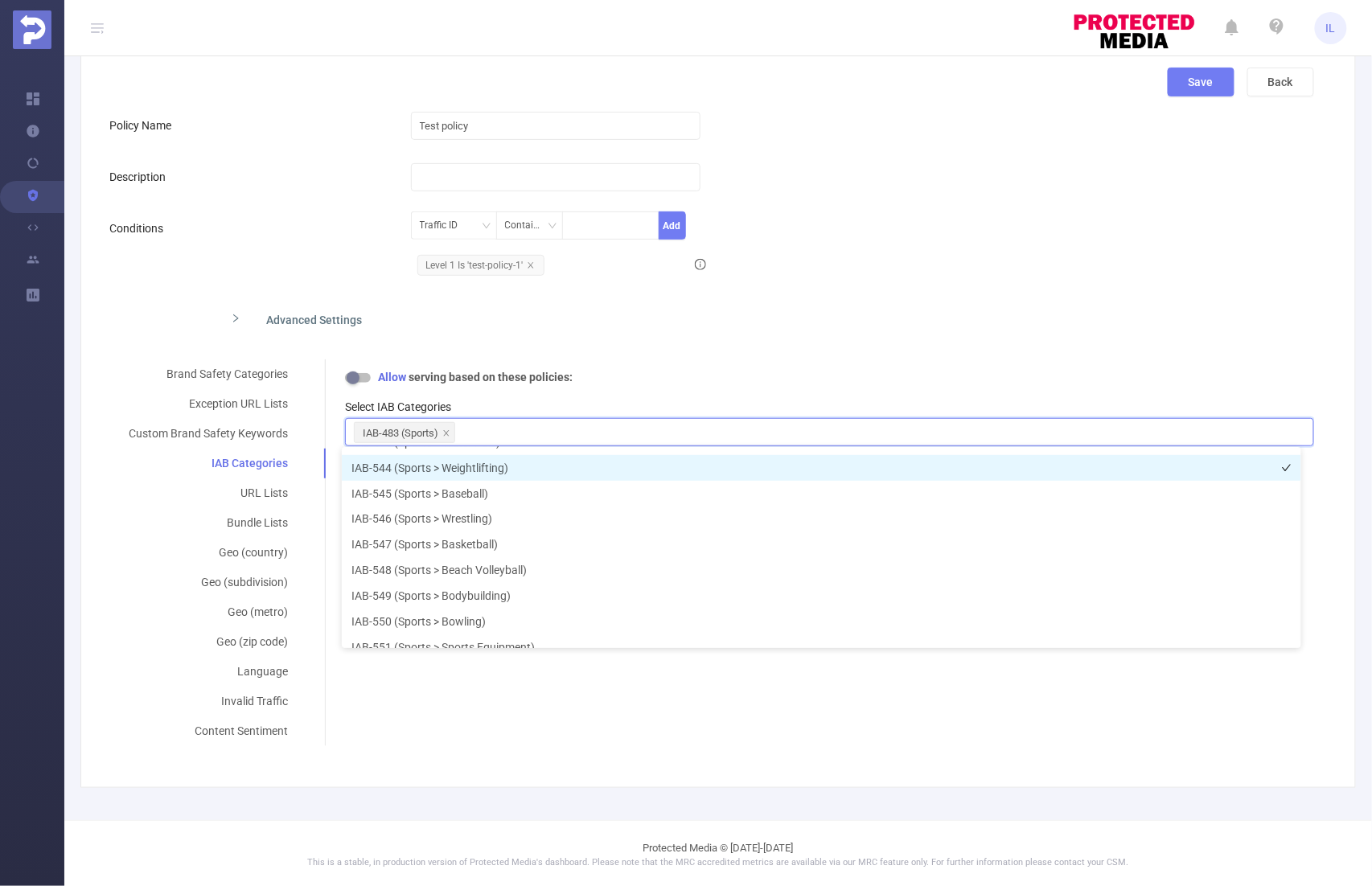
click at [517, 469] on li "IAB-544 (Sports > Weightlifting)" at bounding box center [822, 467] width 960 height 26
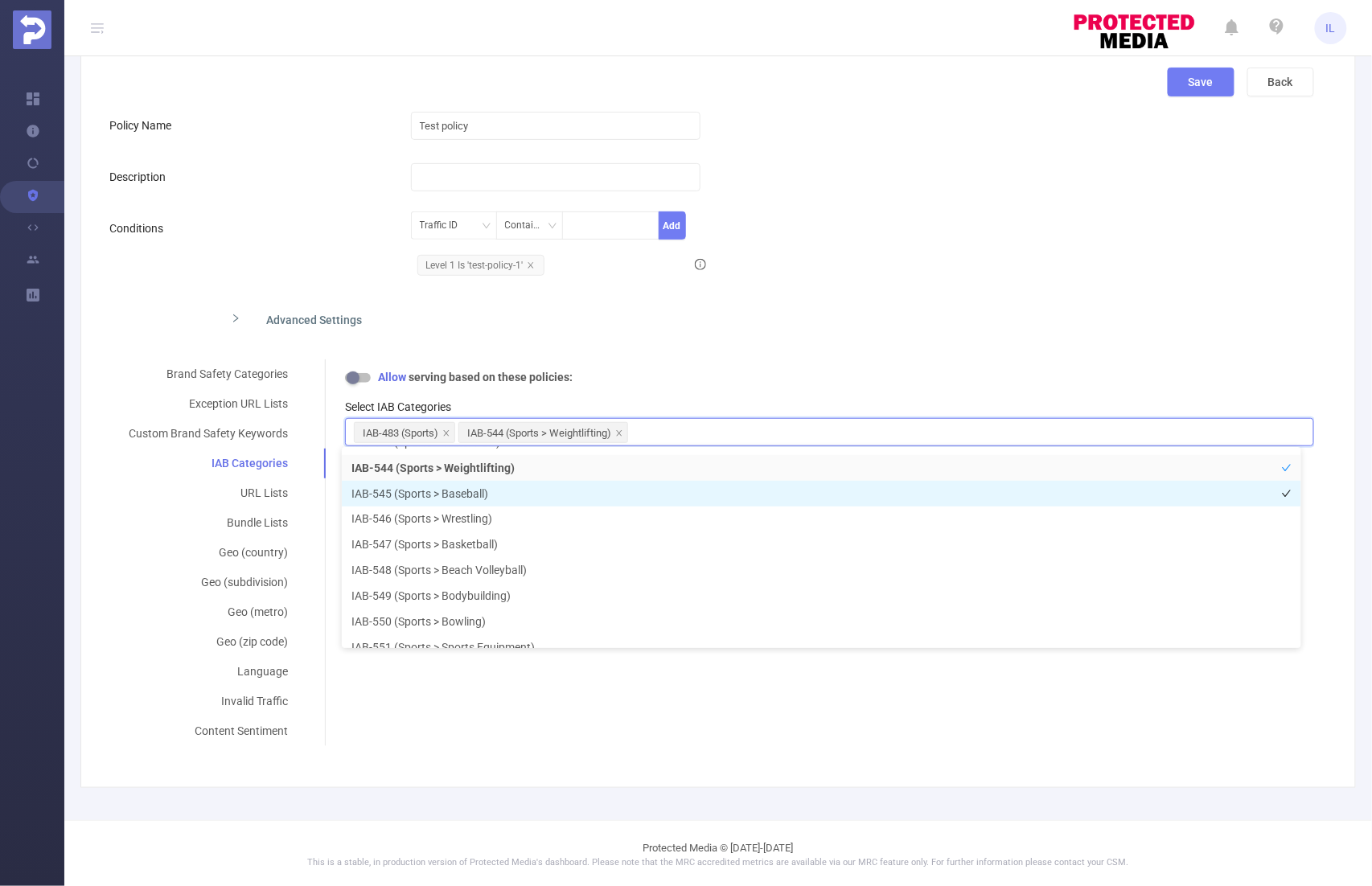
click at [517, 486] on li "IAB-545 (Sports > Baseball)" at bounding box center [822, 493] width 960 height 26
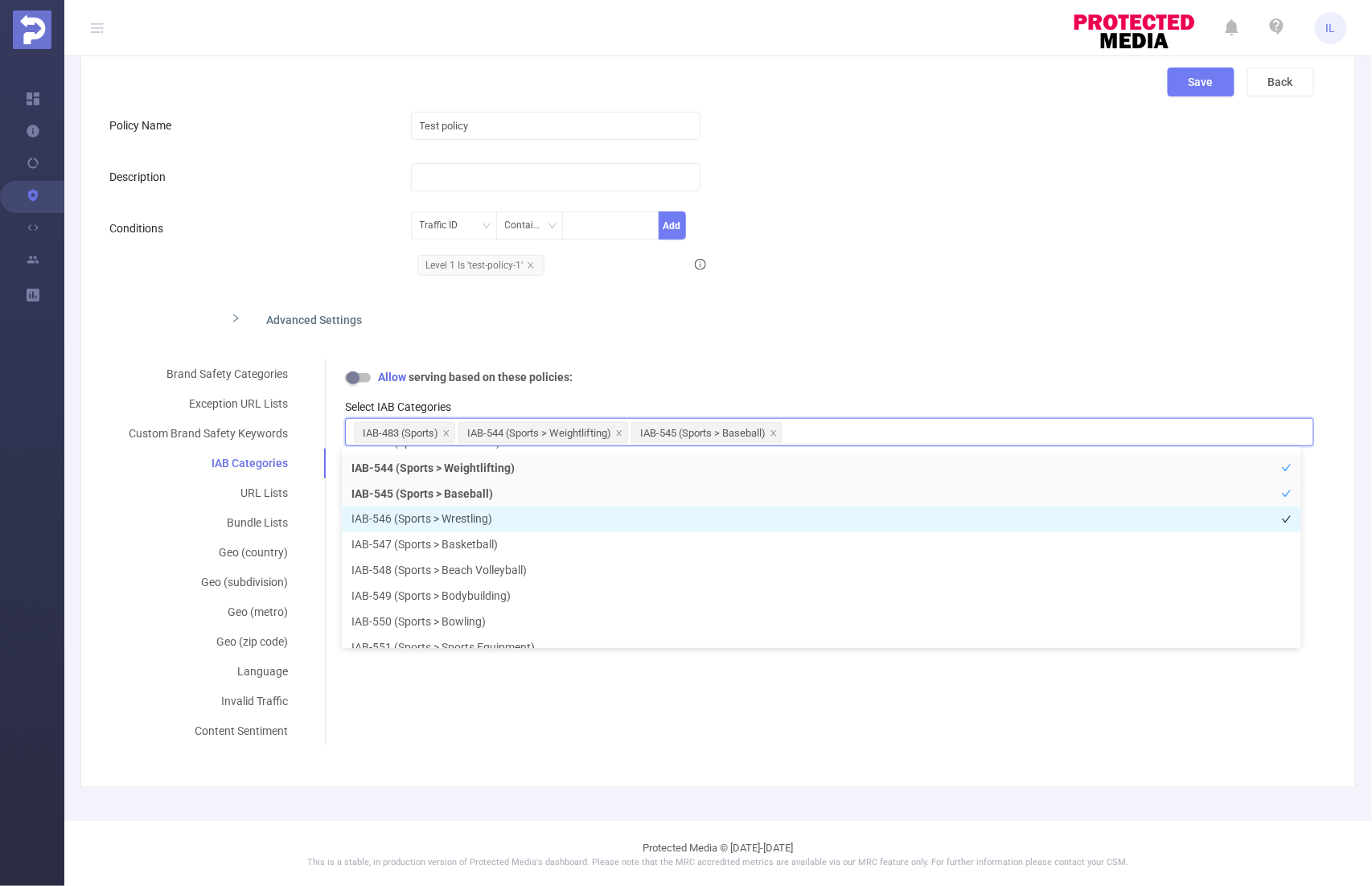
click at [517, 527] on li "IAB-546 (Sports > Wrestling)" at bounding box center [822, 518] width 960 height 26
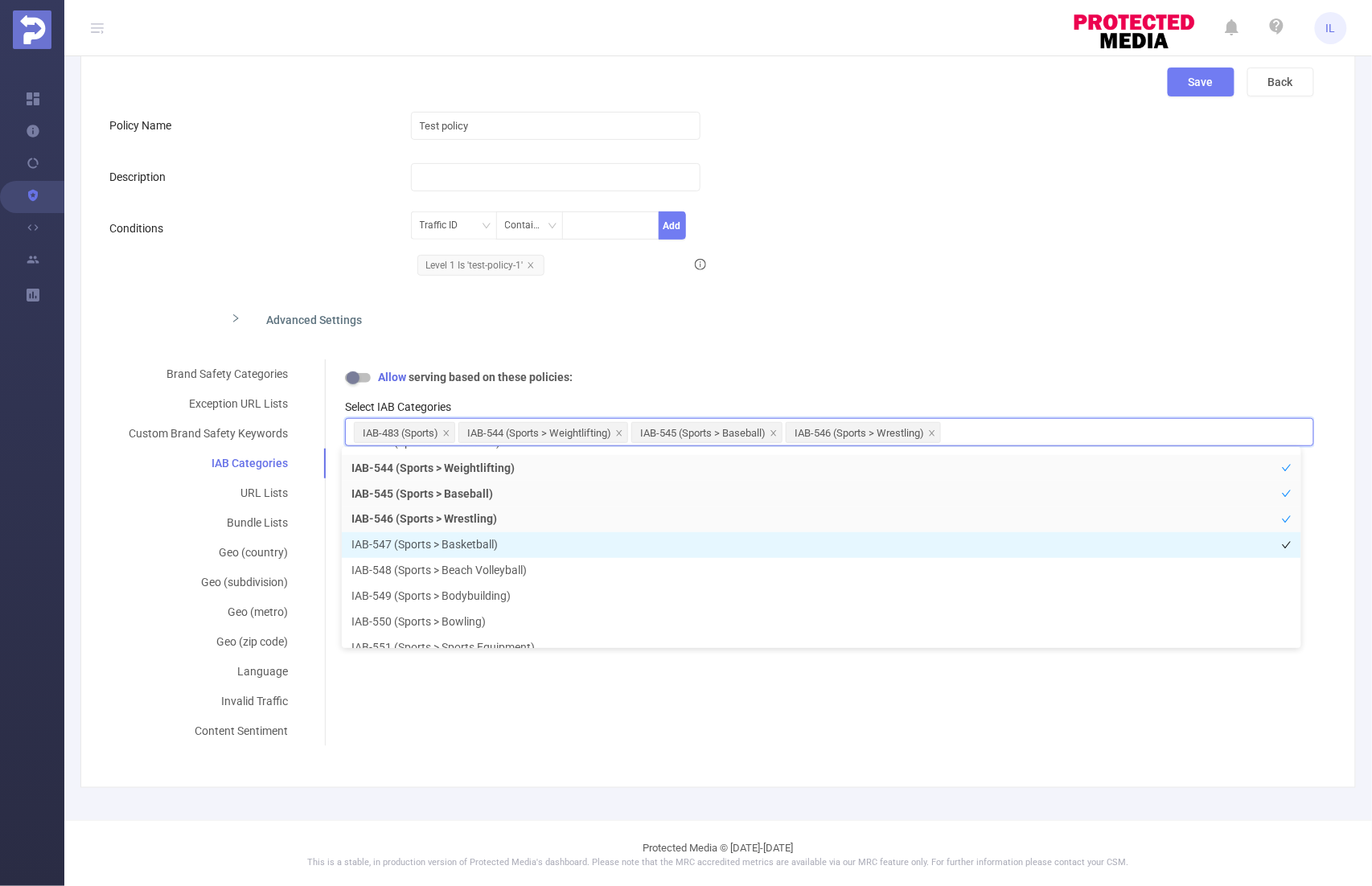
click at [517, 548] on li "IAB-547 (Sports > Basketball)" at bounding box center [822, 544] width 960 height 26
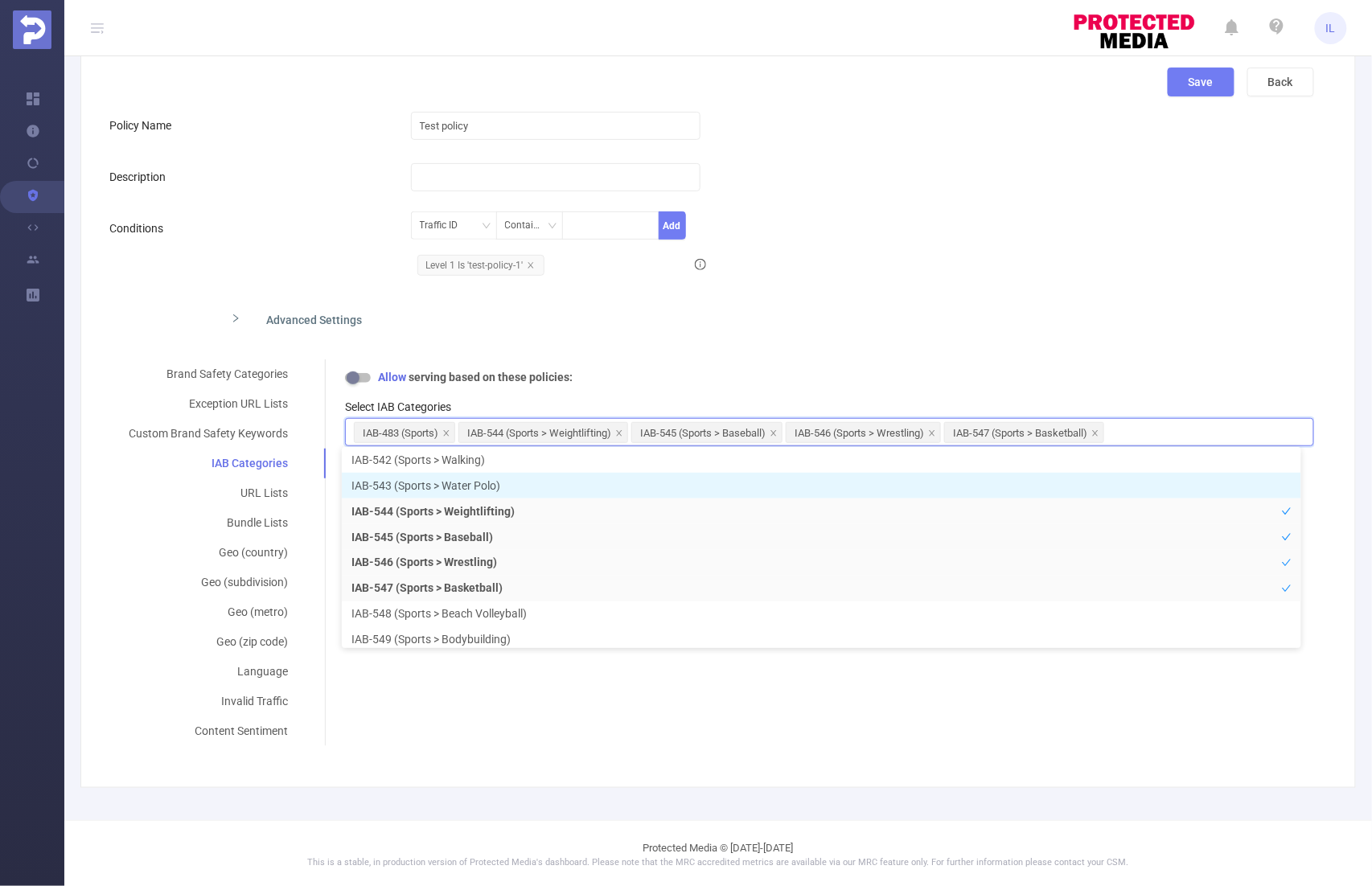
scroll to position [13280, 0]
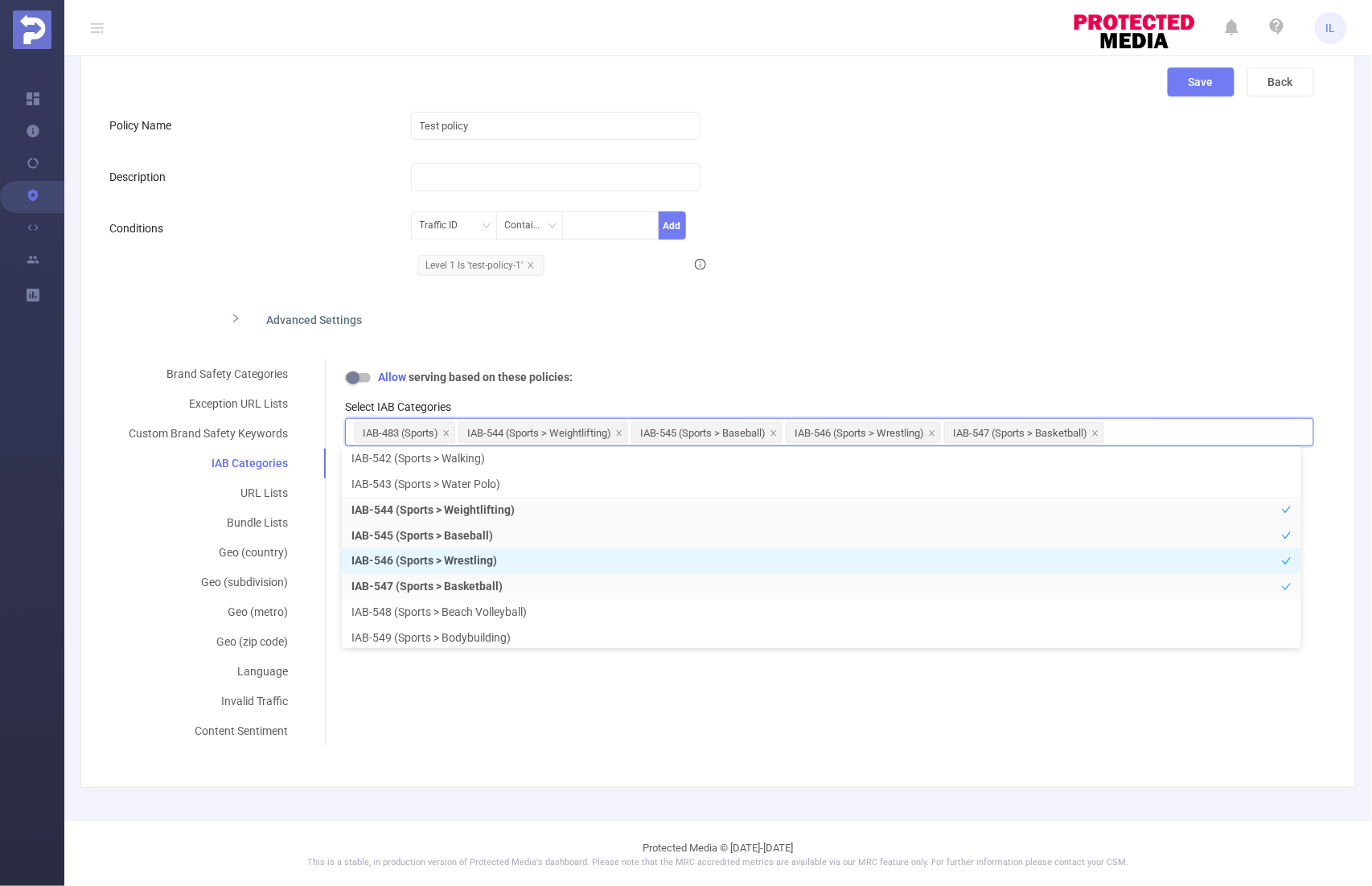
click at [455, 556] on li "IAB-546 (Sports > Wrestling)" at bounding box center [822, 560] width 960 height 26
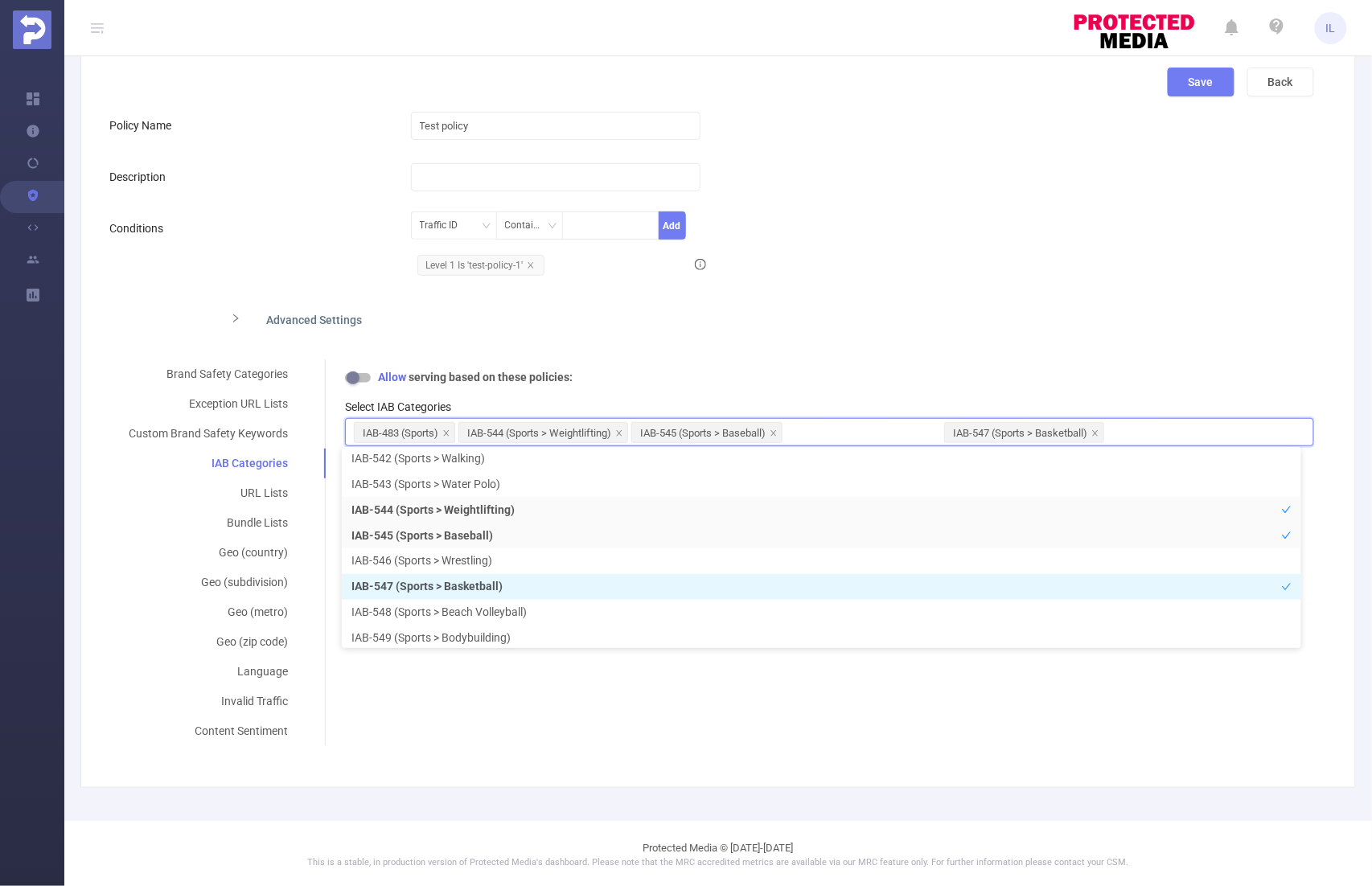
scroll to position [13281, 0]
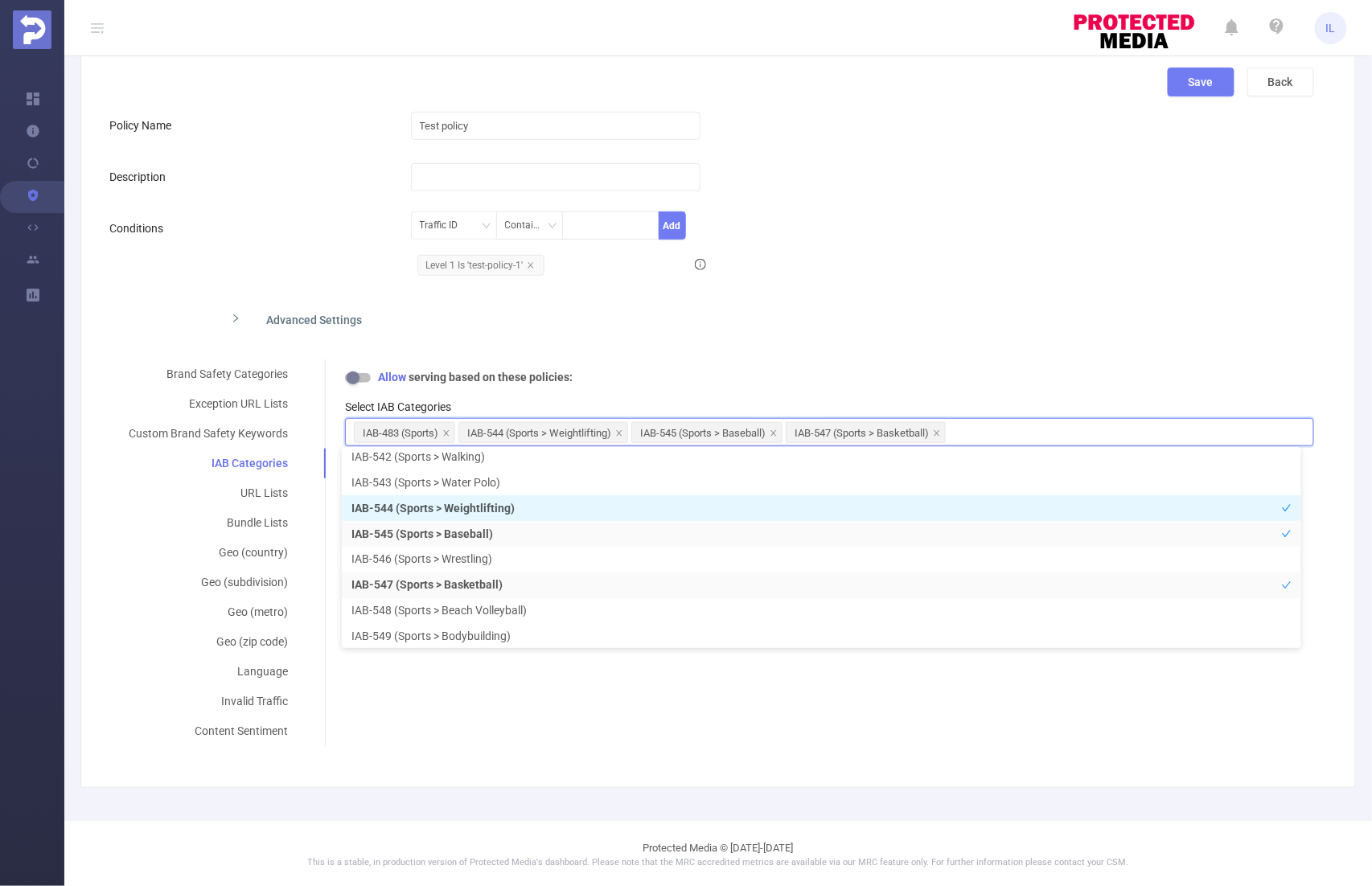
click at [520, 510] on li "IAB-544 (Sports > Weightlifting)" at bounding box center [822, 507] width 960 height 26
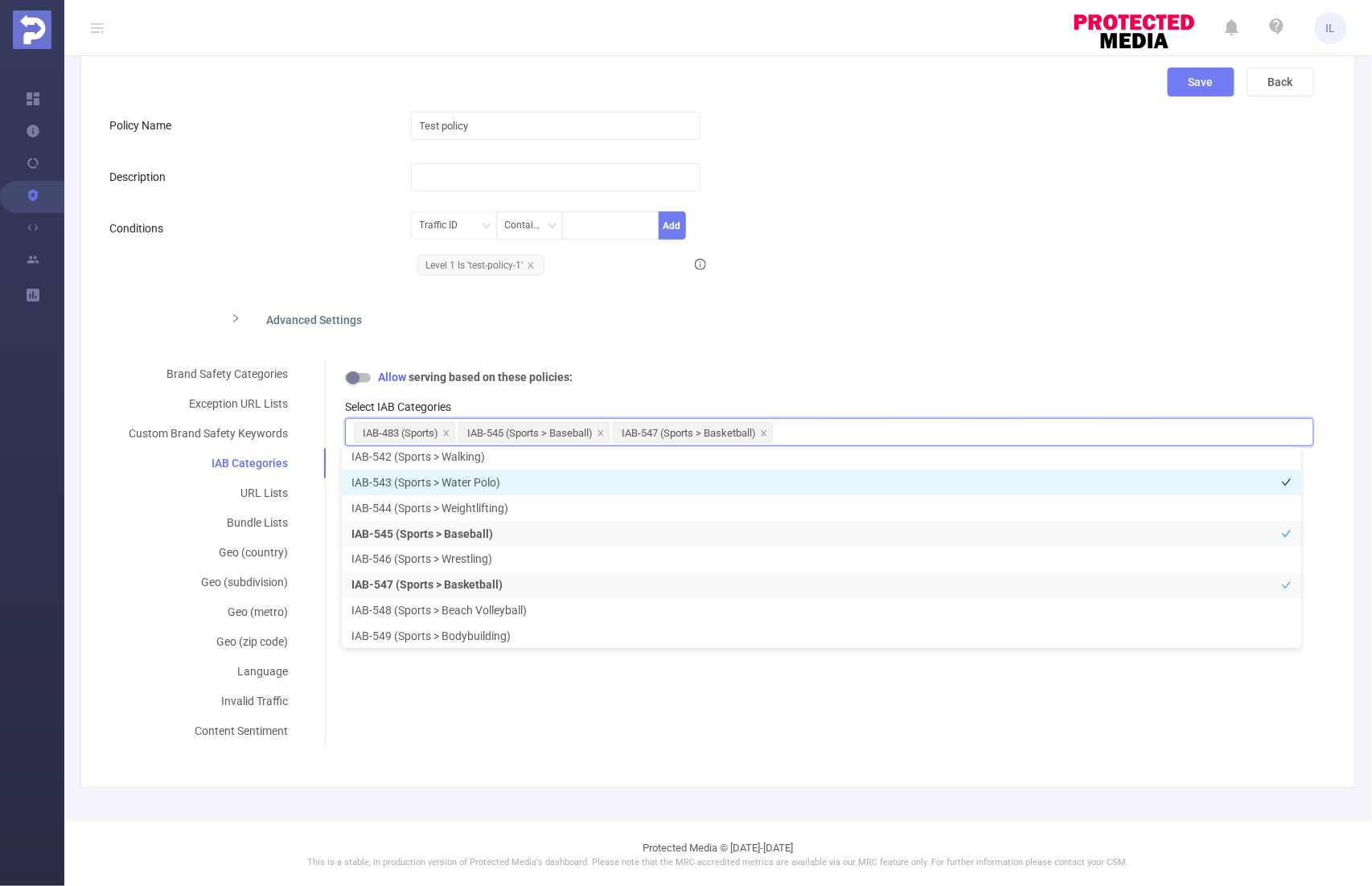
click at [544, 482] on li "IAB-543 (Sports > Water Polo)" at bounding box center [822, 481] width 960 height 26
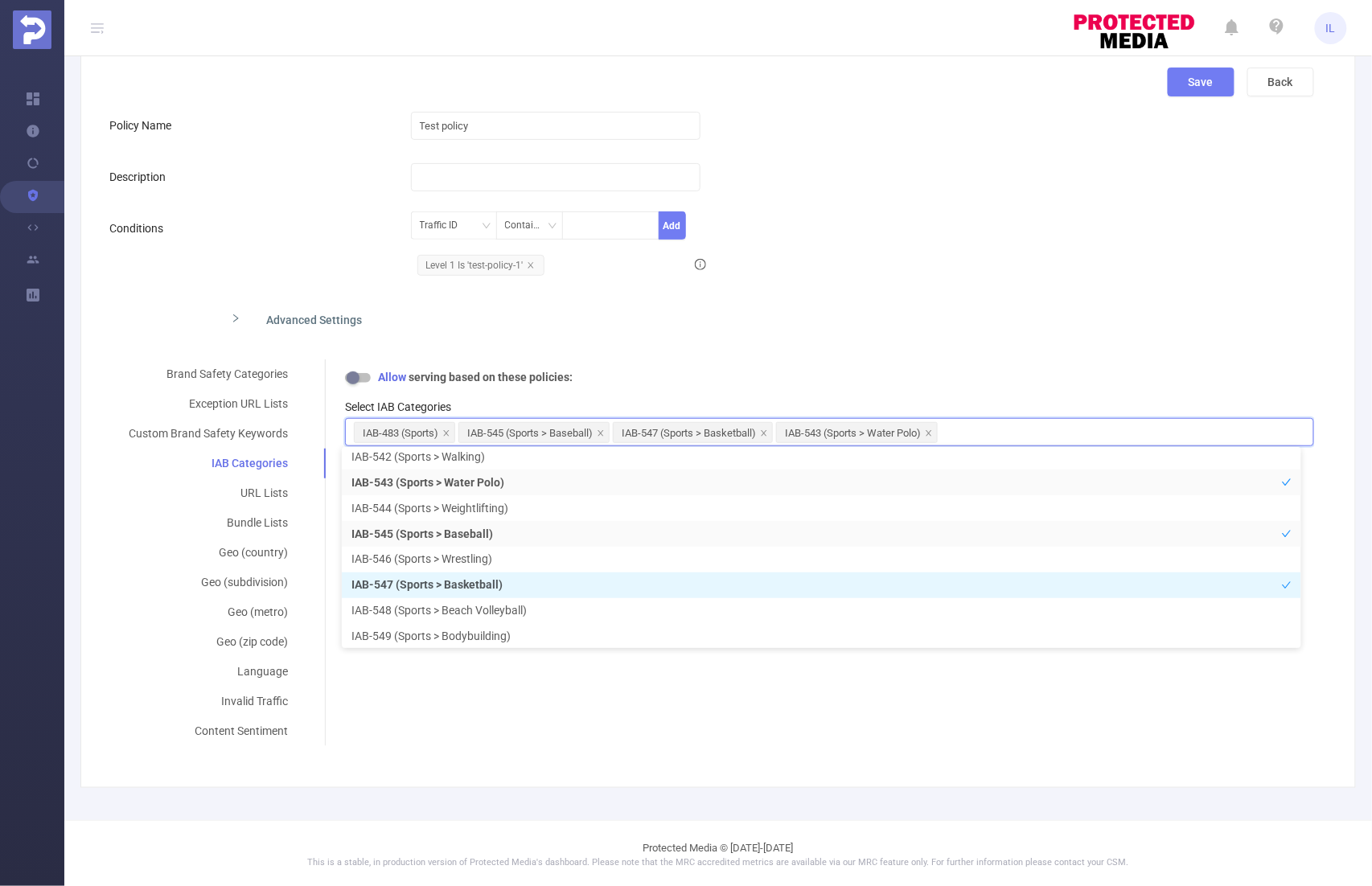
scroll to position [13238, 0]
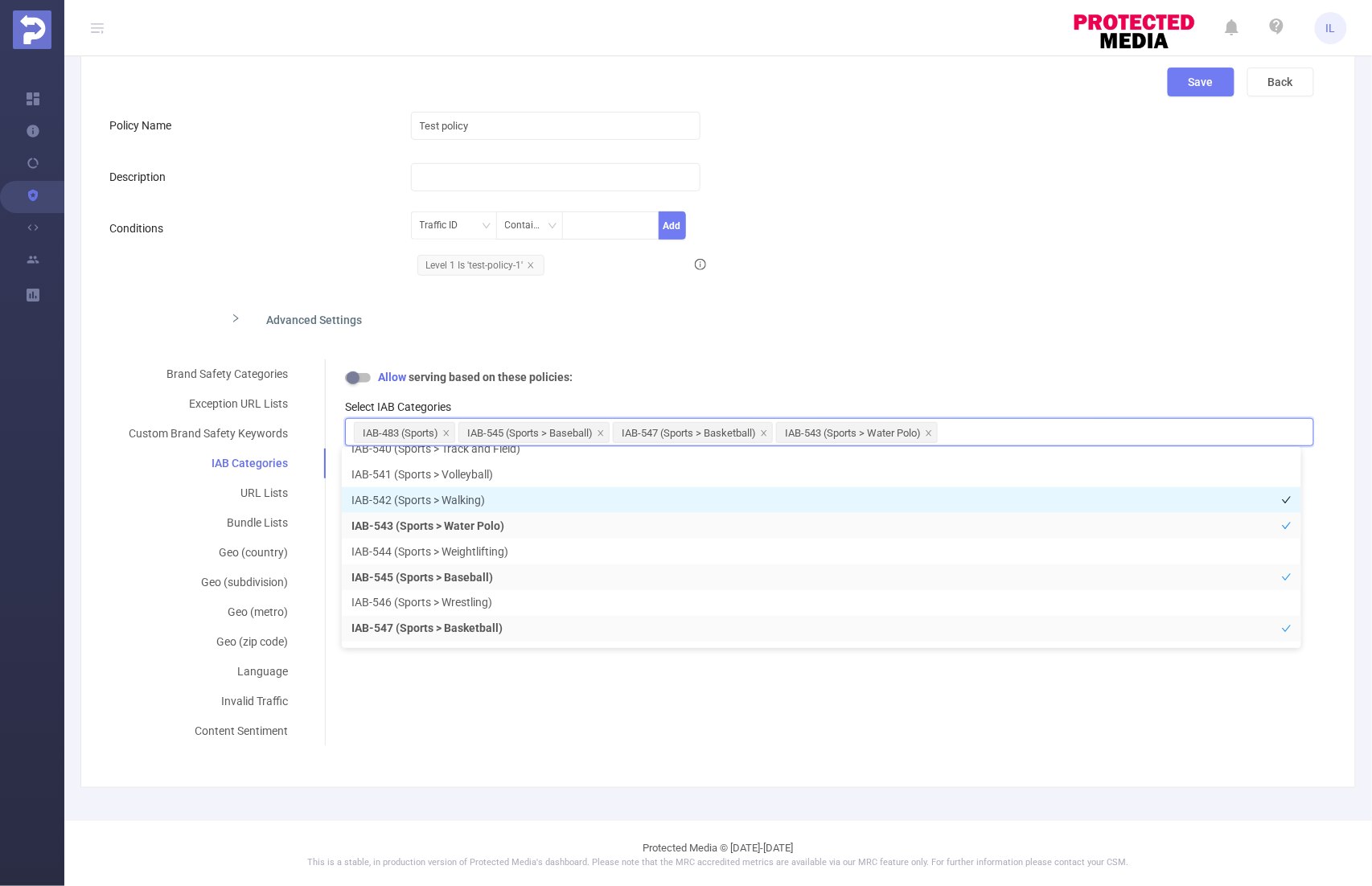
click at [529, 495] on li "IAB-542 (Sports > Walking)" at bounding box center [822, 500] width 960 height 26
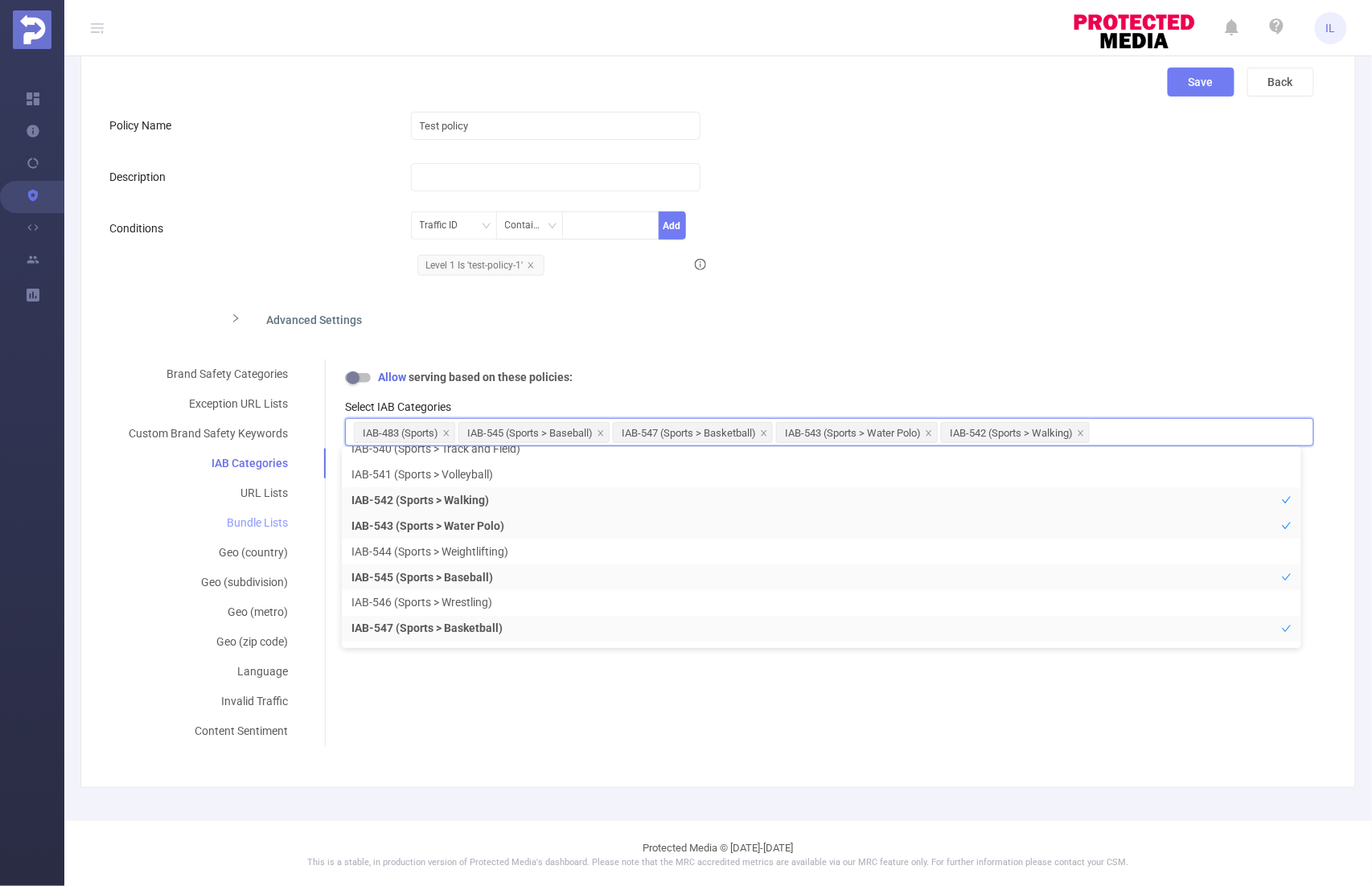
click at [255, 515] on div "Bundle Lists" at bounding box center [208, 522] width 198 height 29
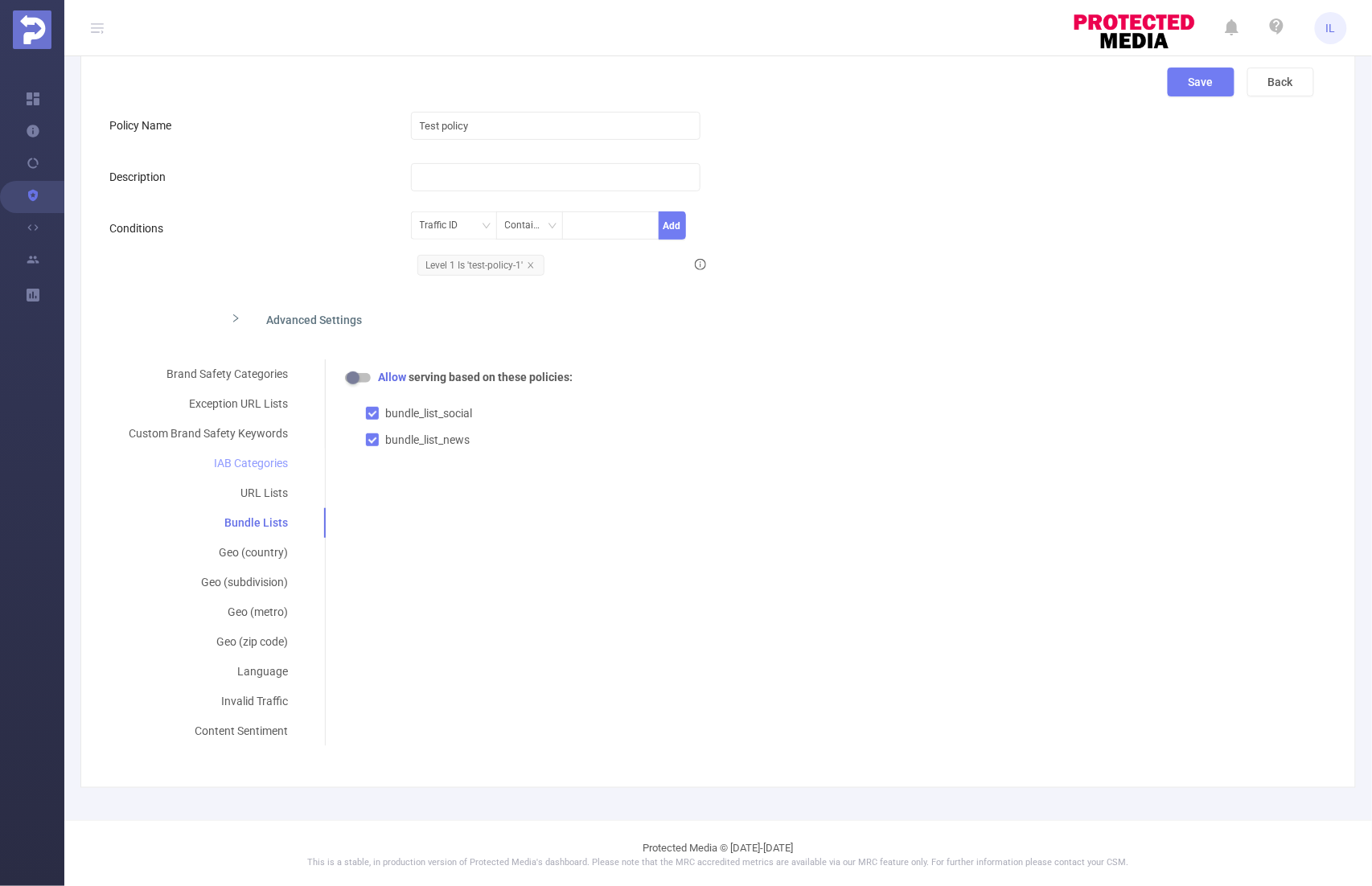
click at [248, 459] on div "IAB Categories" at bounding box center [208, 462] width 198 height 29
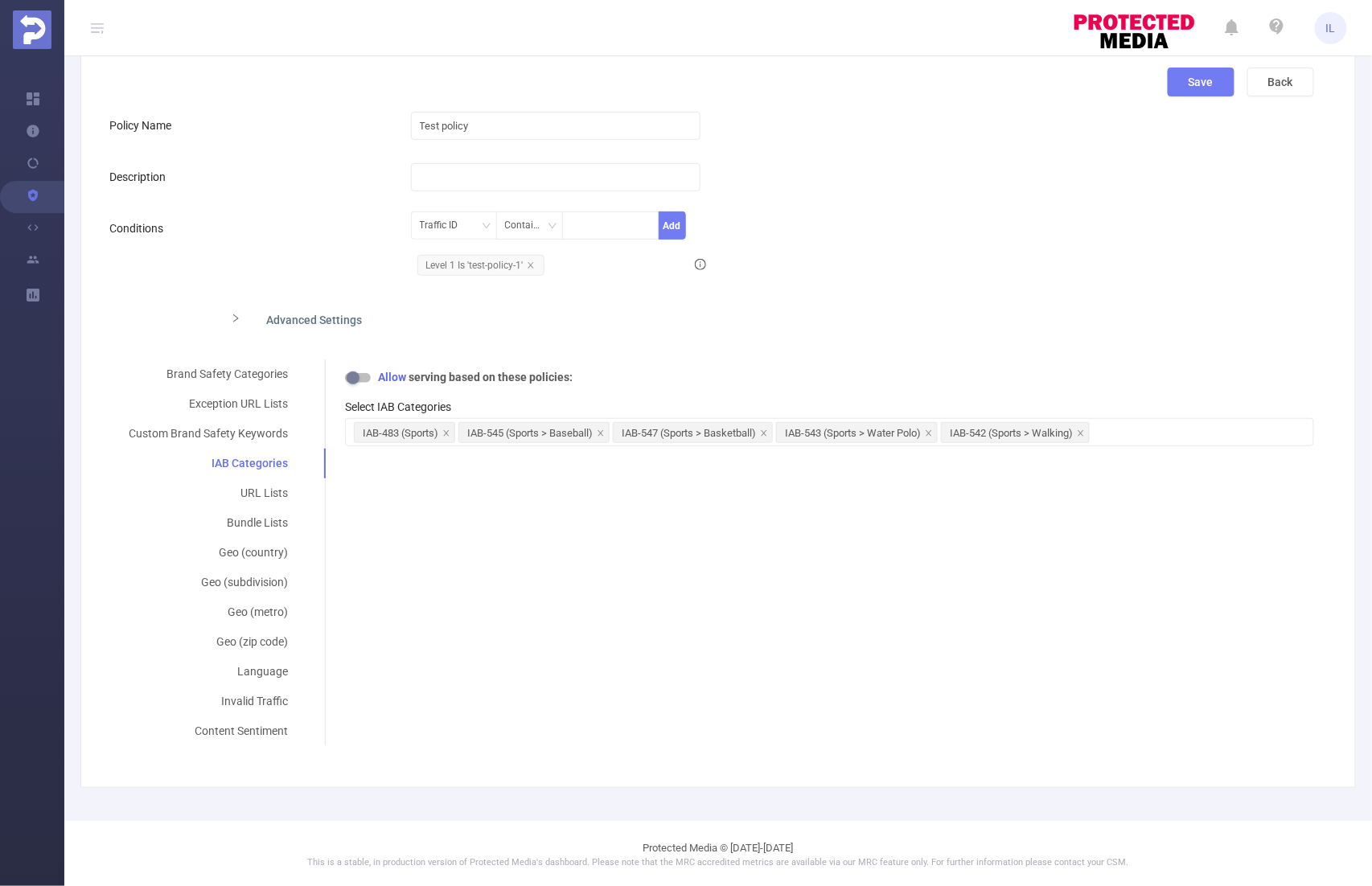
click at [352, 375] on button "button" at bounding box center [357, 378] width 26 height 9
click at [355, 373] on button "button" at bounding box center [357, 378] width 26 height 9
click at [358, 373] on button "button" at bounding box center [357, 378] width 26 height 9
click at [249, 662] on div "Language" at bounding box center [208, 671] width 198 height 29
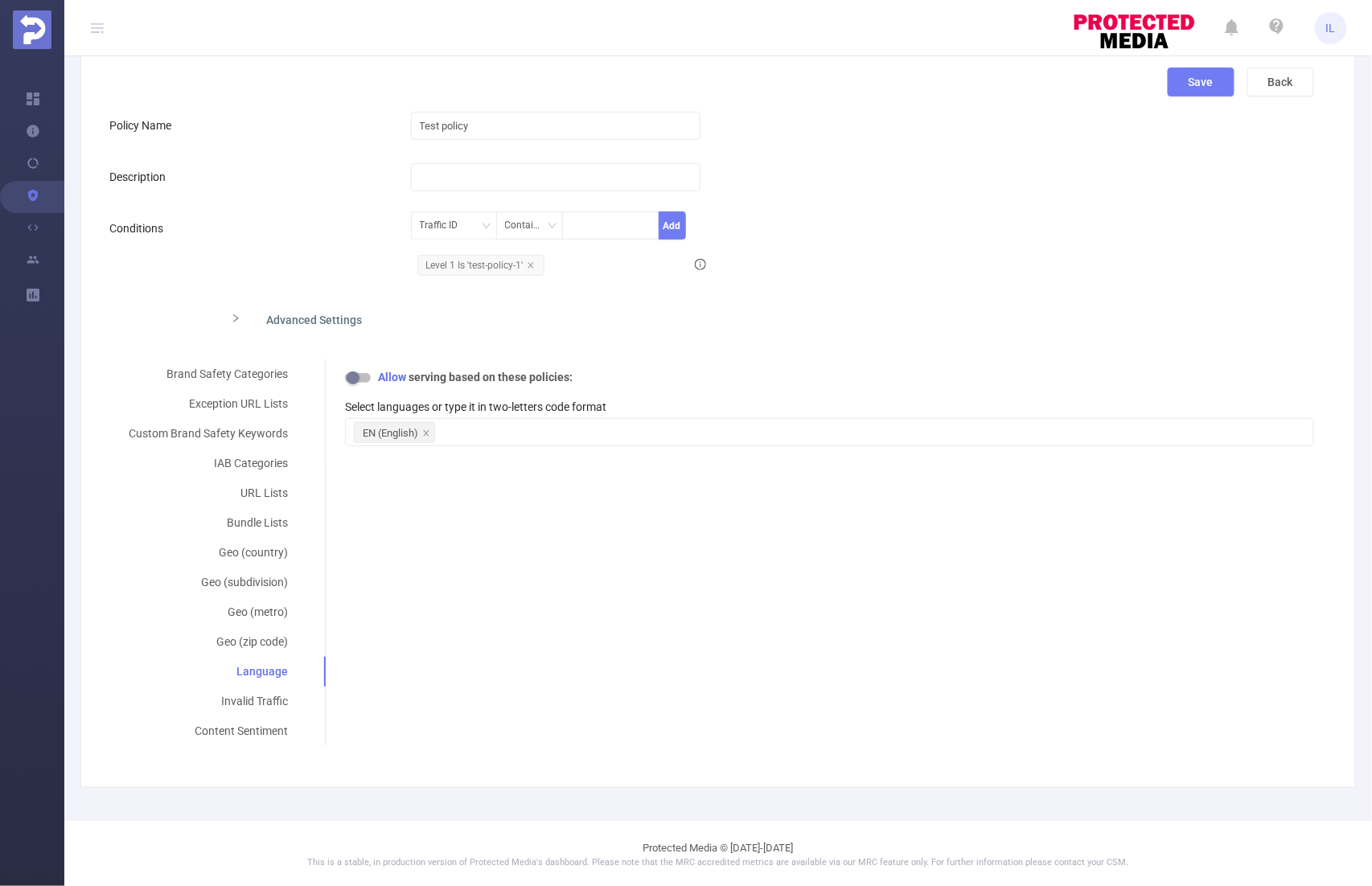
click at [358, 377] on button "button" at bounding box center [357, 378] width 26 height 9
click at [408, 441] on div "EN (English)" at bounding box center [391, 433] width 55 height 21
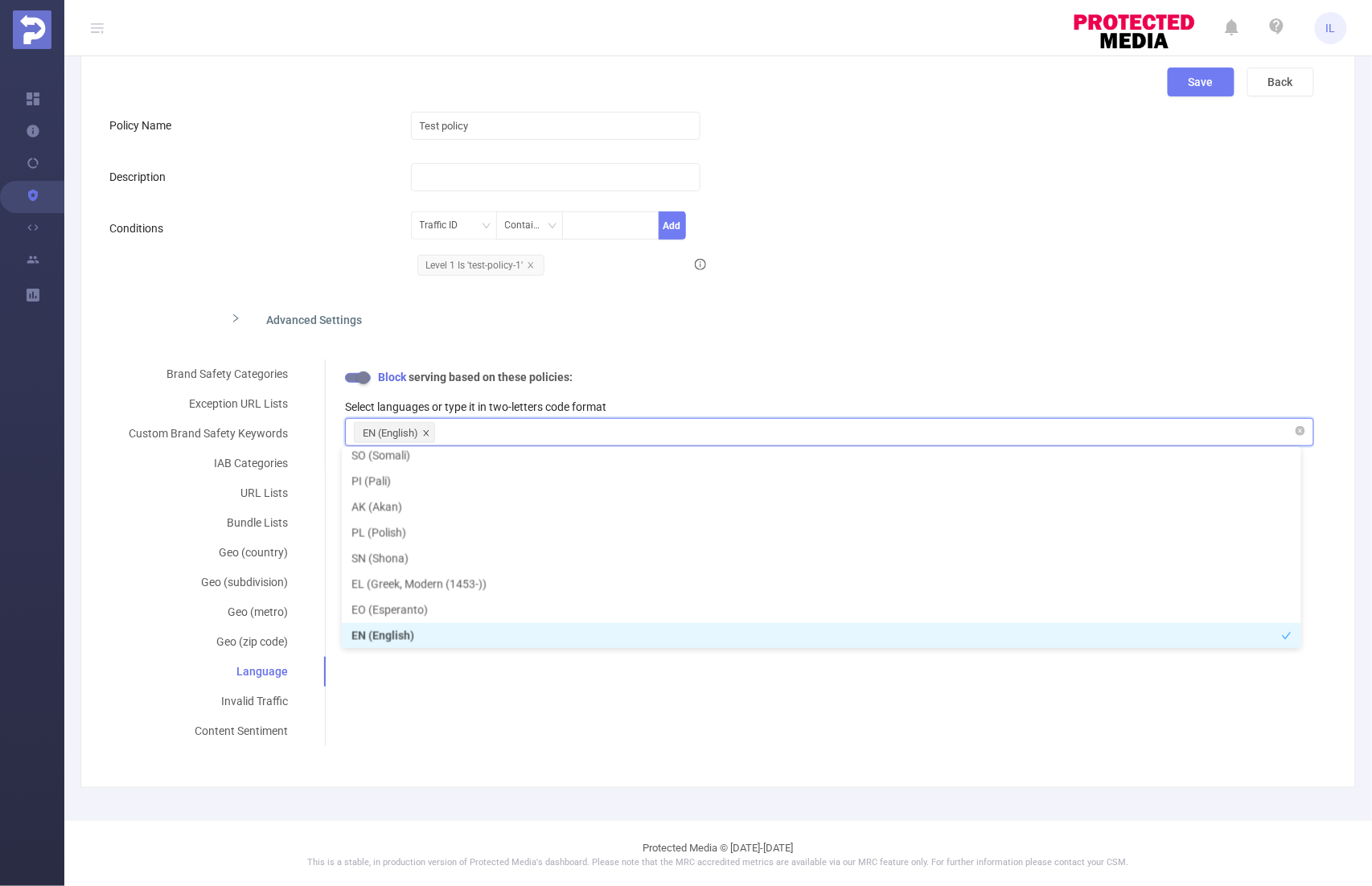
click at [423, 430] on icon "icon: close" at bounding box center [426, 433] width 6 height 6
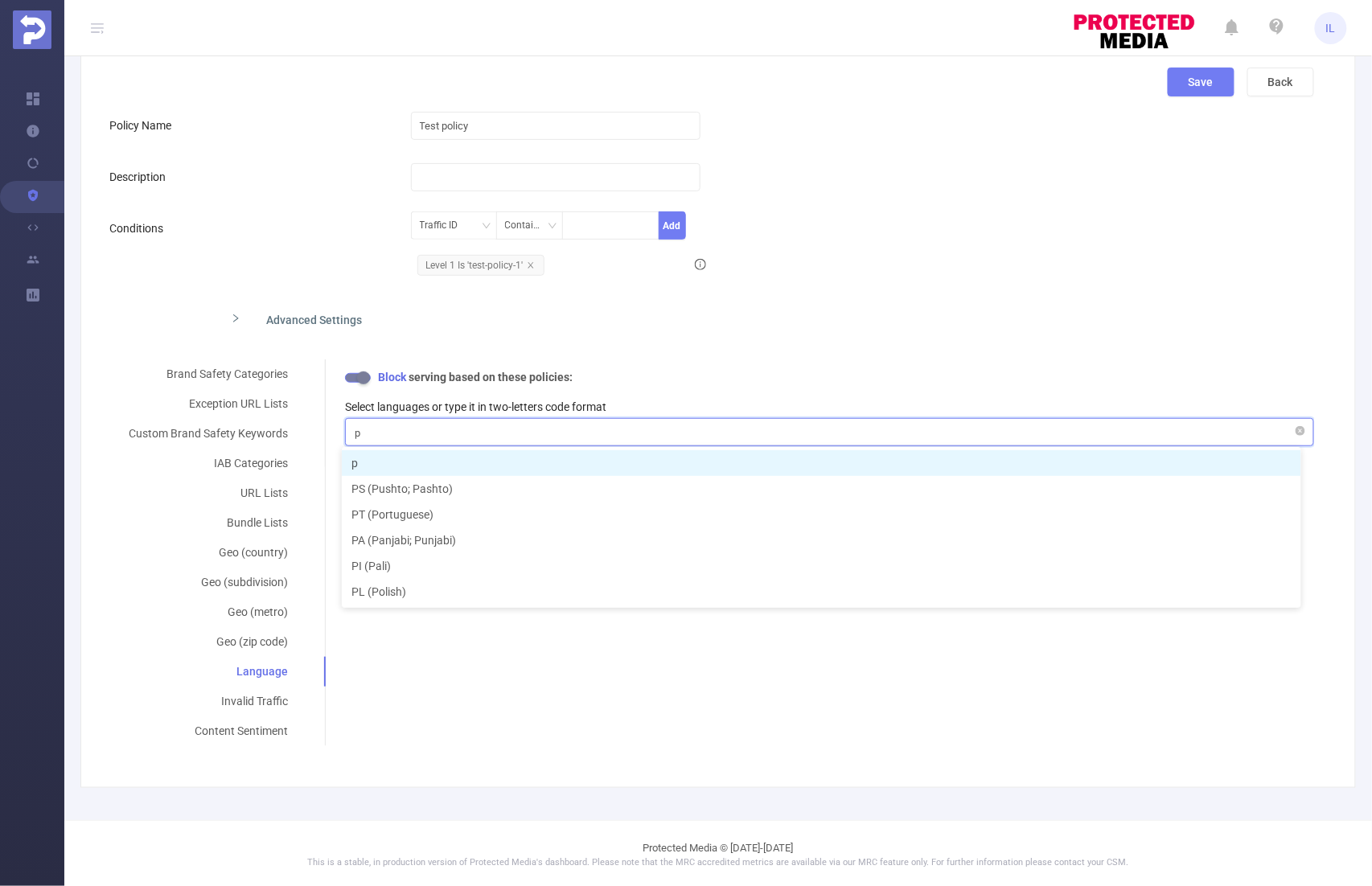
type input "pl"
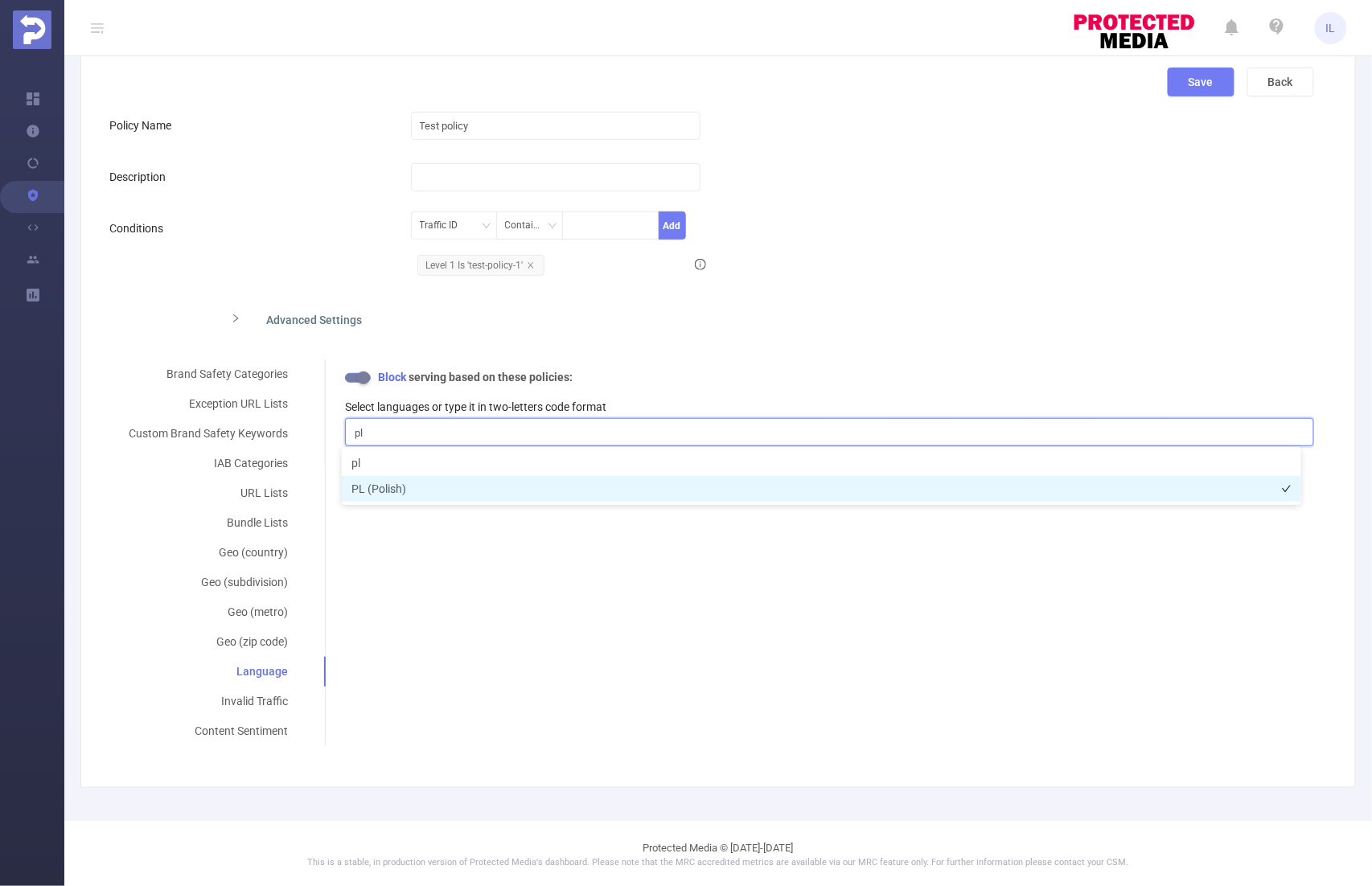
click at [422, 484] on li "PL (Polish)" at bounding box center [822, 488] width 960 height 26
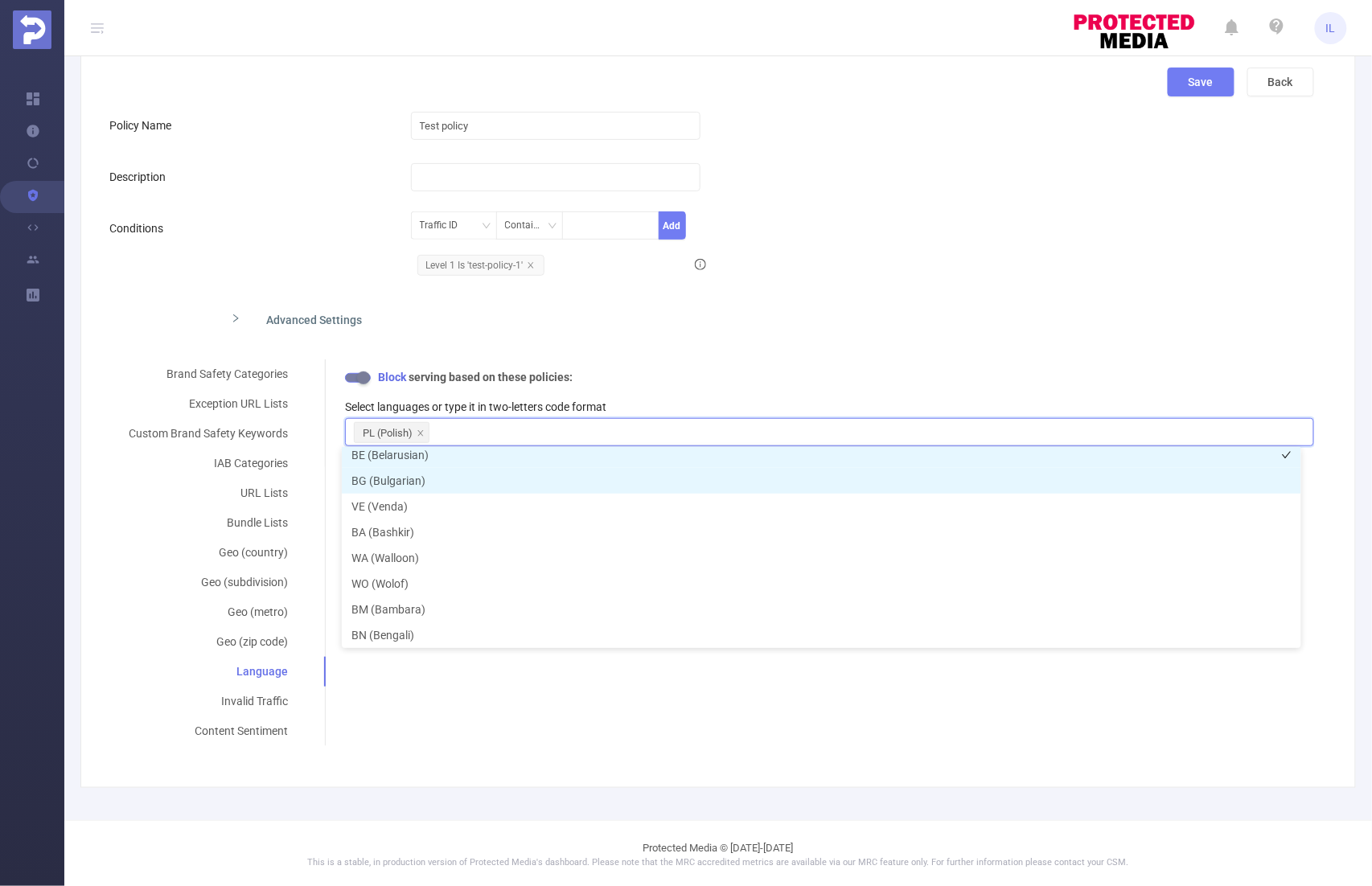
scroll to position [3, 0]
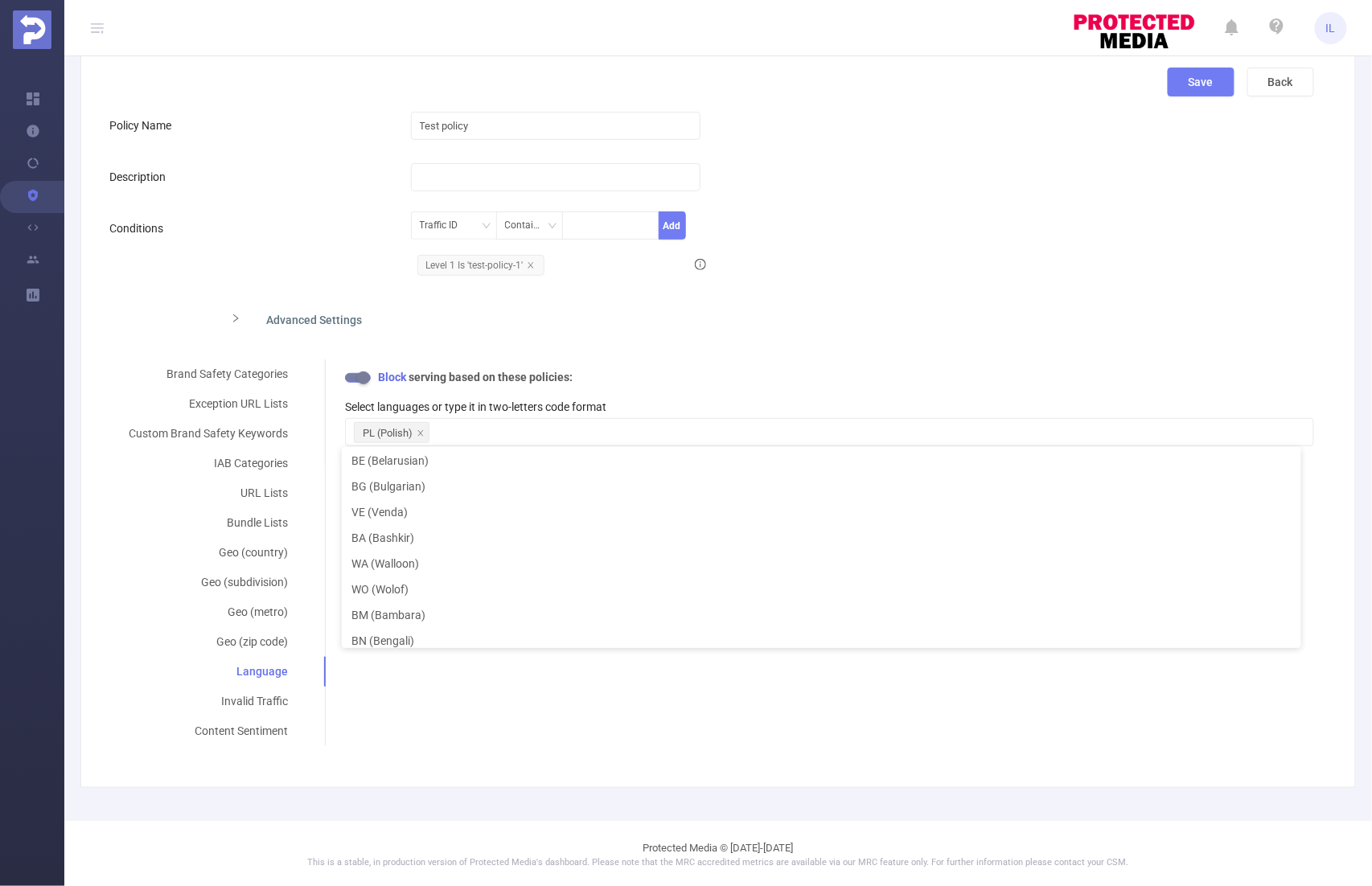
click at [794, 343] on form "Policy Name Test policy Description Conditions Traffic ID Contains Add Level 1 …" at bounding box center [712, 427] width 1205 height 636
click at [417, 432] on icon "icon: close" at bounding box center [421, 433] width 8 height 8
click at [424, 432] on div at bounding box center [829, 432] width 951 height 27
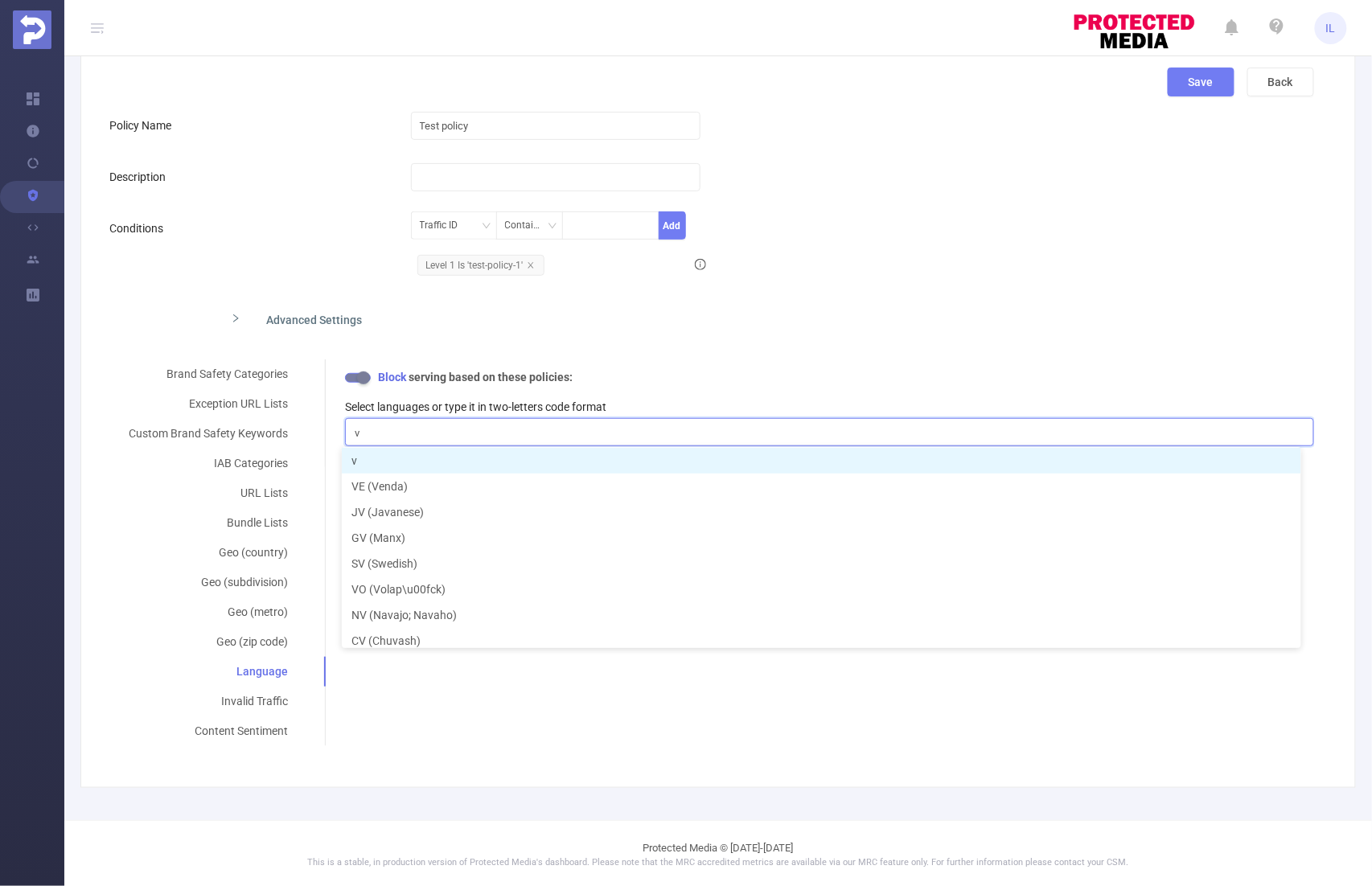
type input "vi"
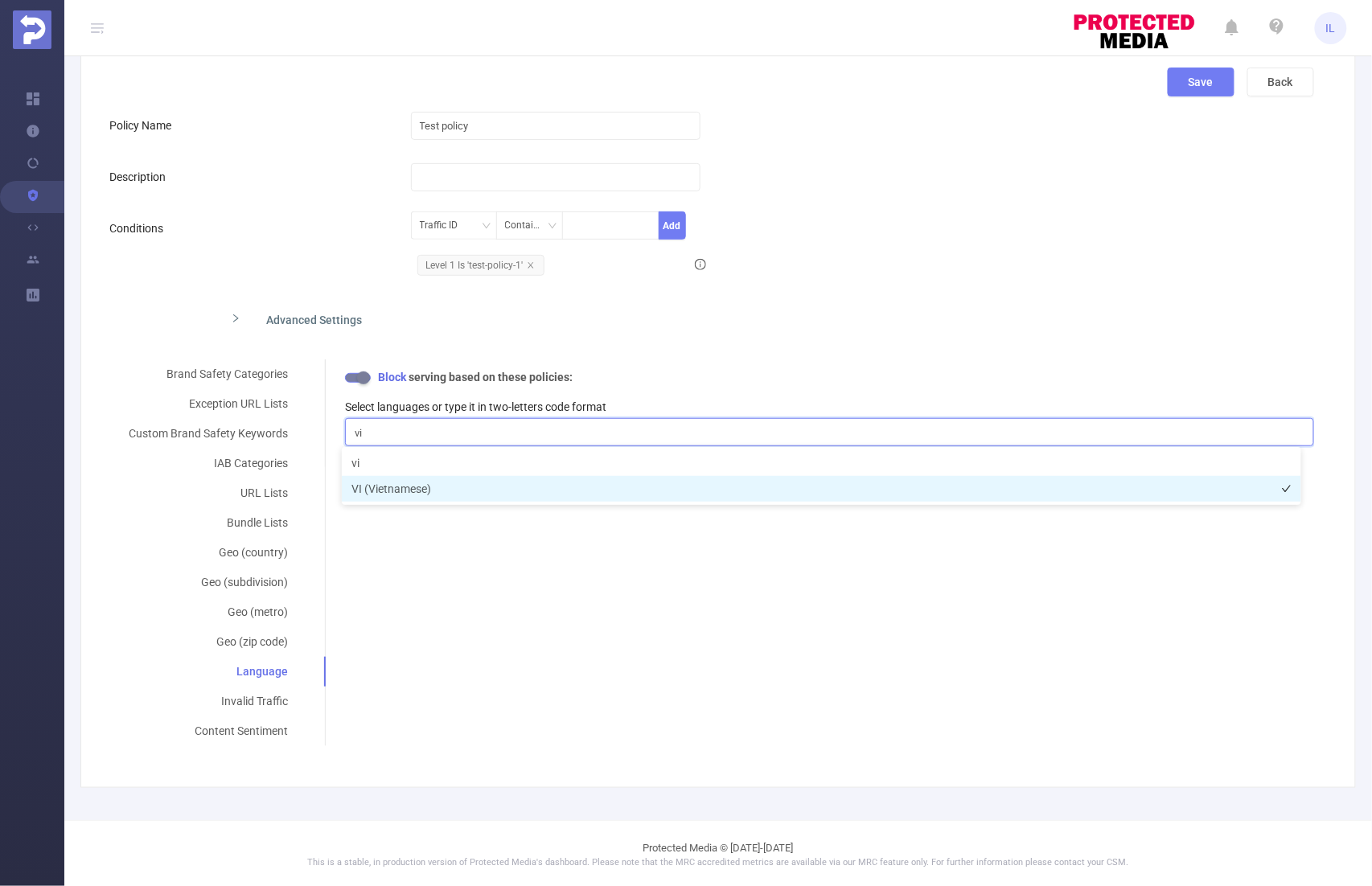
click at [442, 500] on li "VI (Vietnamese)" at bounding box center [822, 488] width 960 height 26
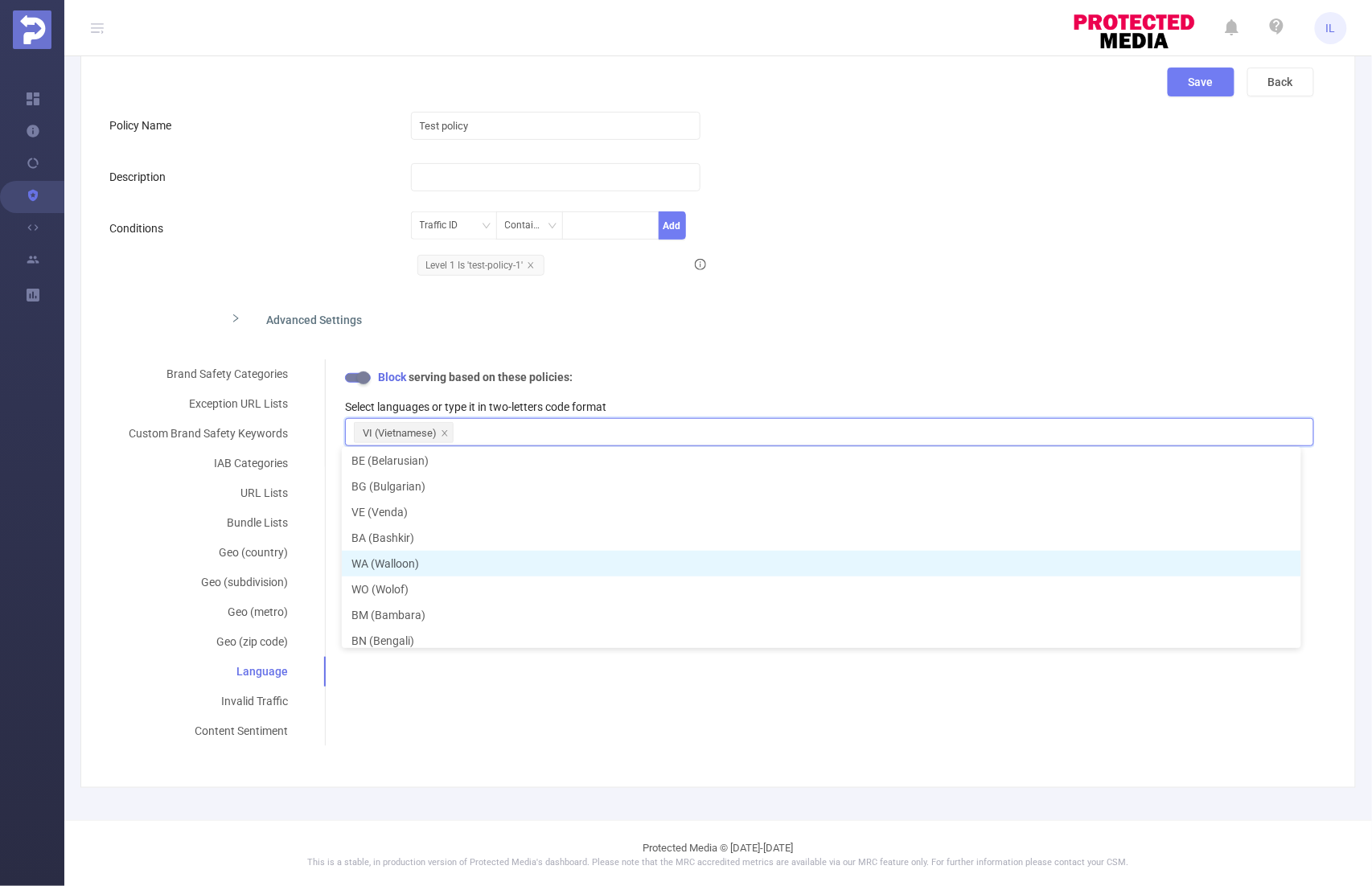
scroll to position [8, 0]
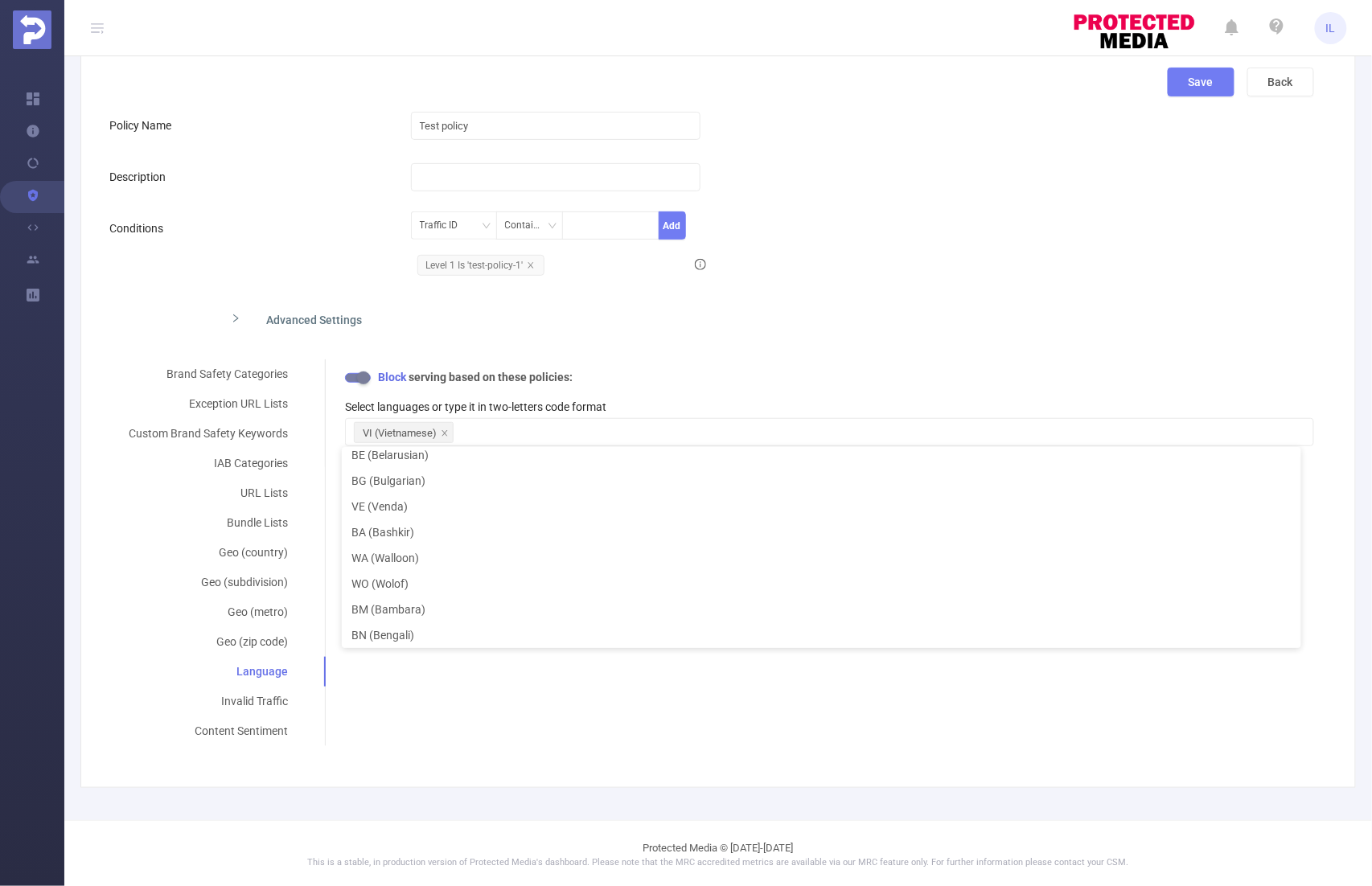
click at [525, 690] on div "Brand Safety Categories Exception URL Lists Custom Brand Safety Keywords IAB Ca…" at bounding box center [712, 552] width 1205 height 386
click at [254, 463] on div "IAB Categories" at bounding box center [208, 462] width 198 height 29
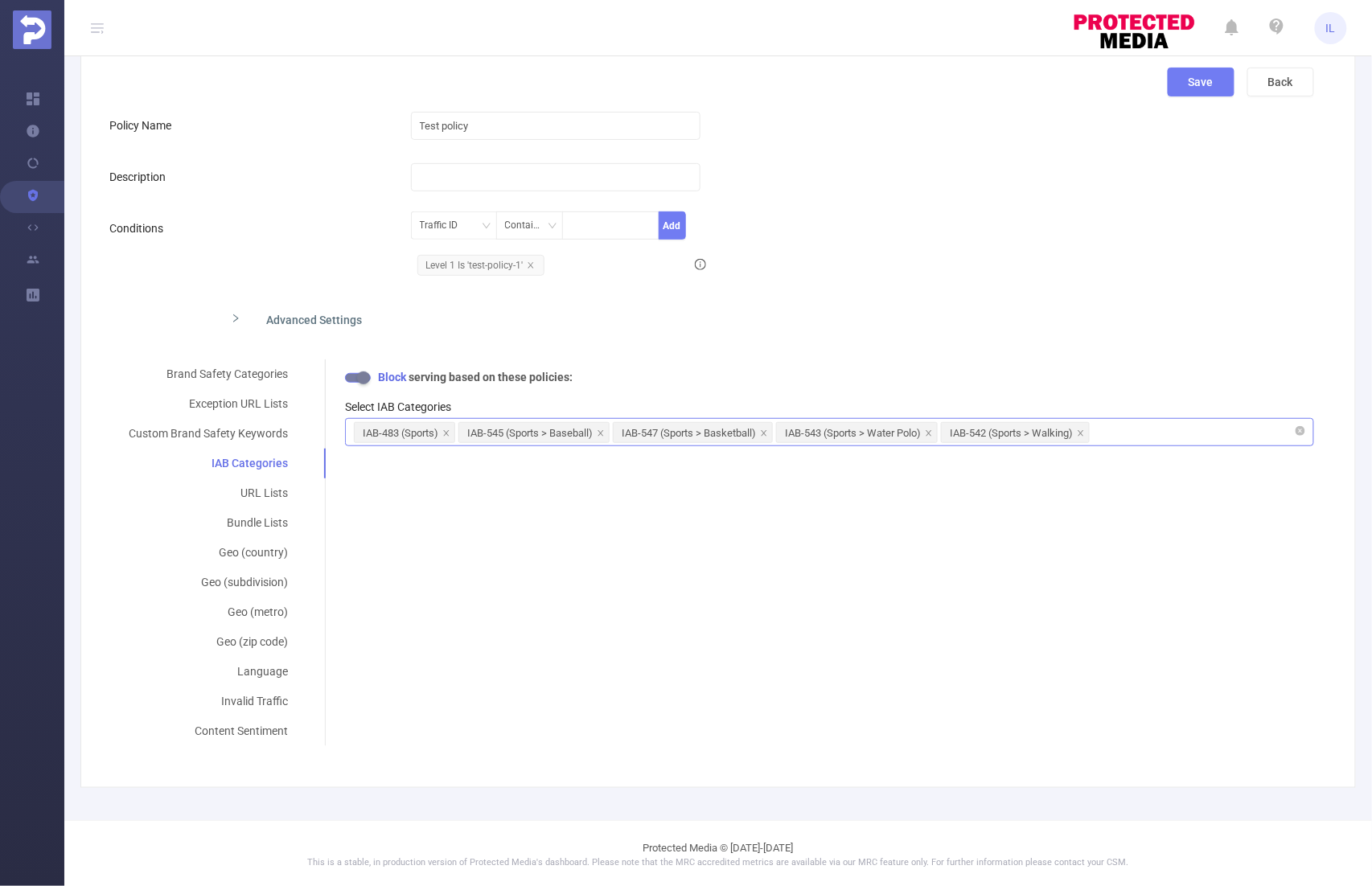
click at [1098, 431] on input at bounding box center [1096, 432] width 8 height 21
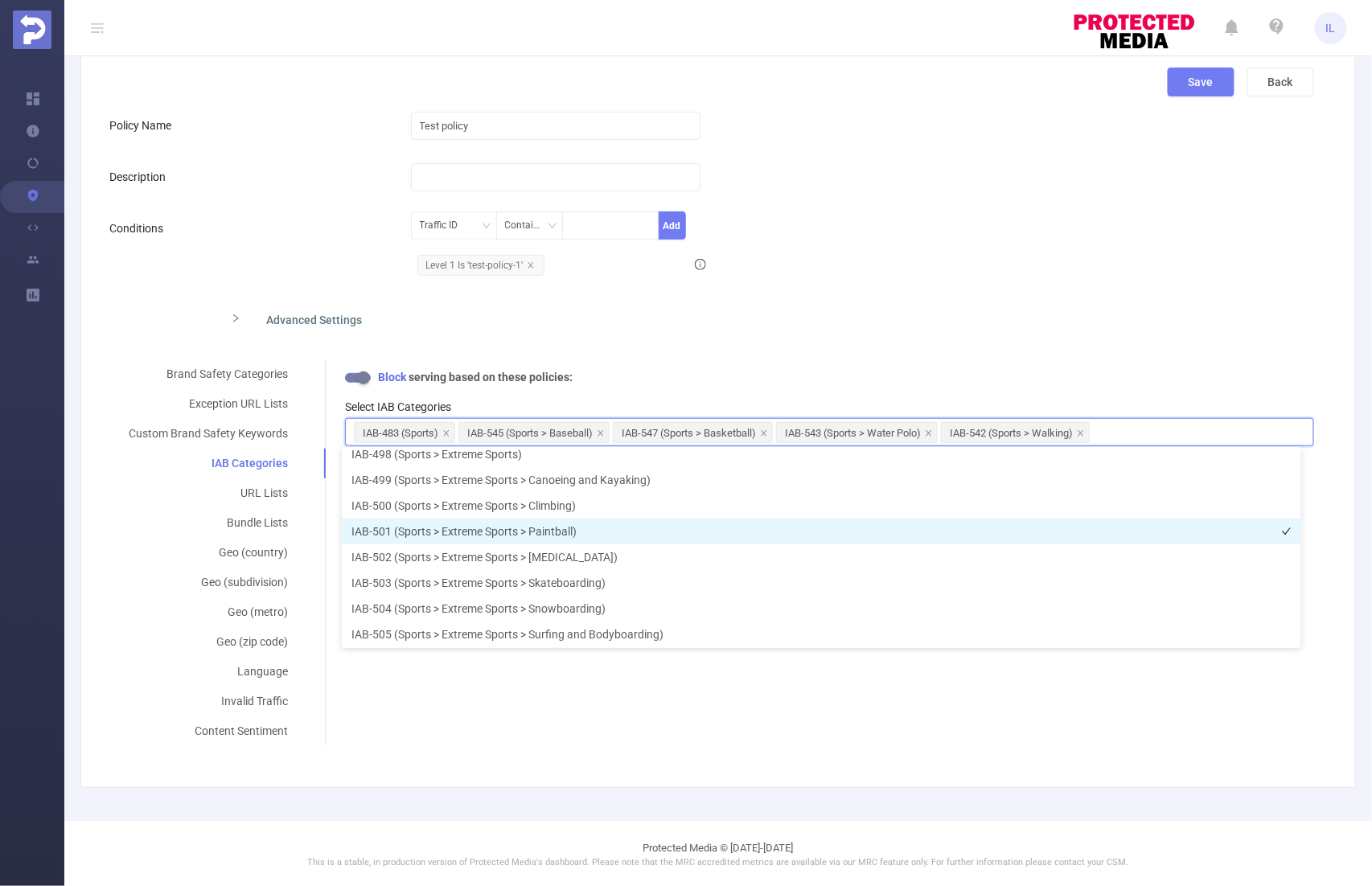
scroll to position [12128, 0]
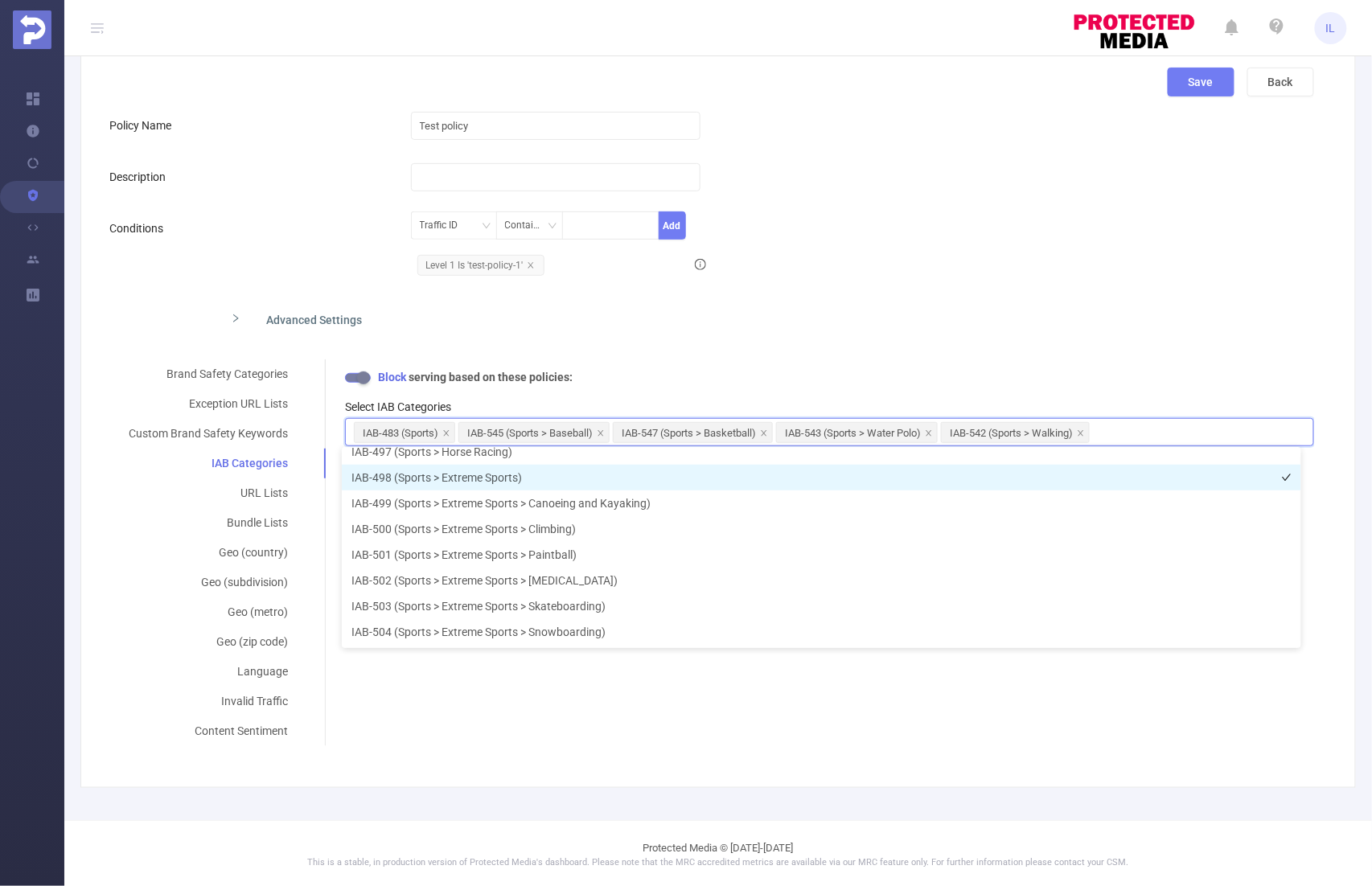
click at [486, 472] on li "IAB-498 (Sports > Extreme Sports)" at bounding box center [822, 477] width 960 height 26
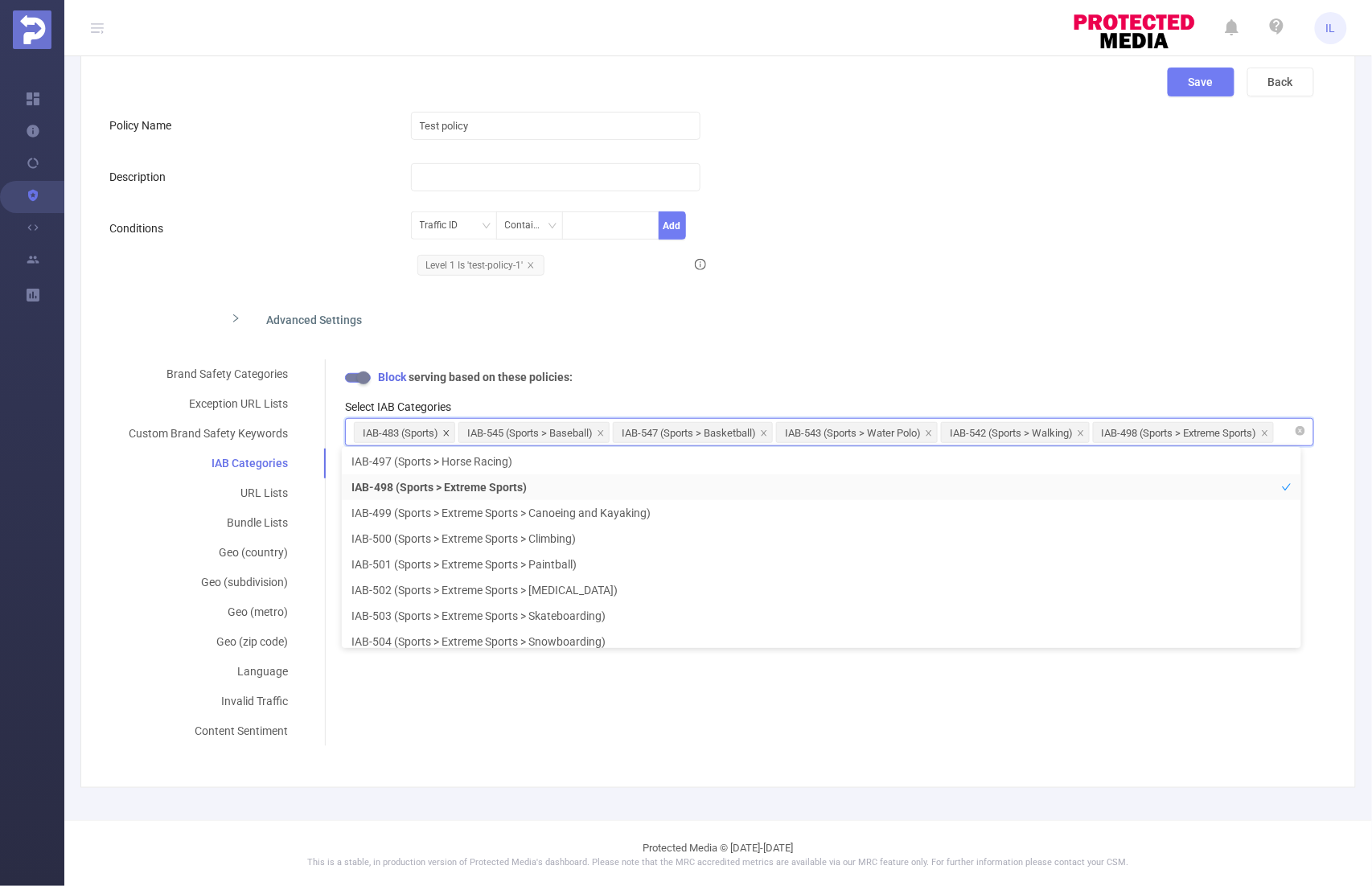
click at [446, 430] on icon "icon: close" at bounding box center [447, 433] width 8 height 8
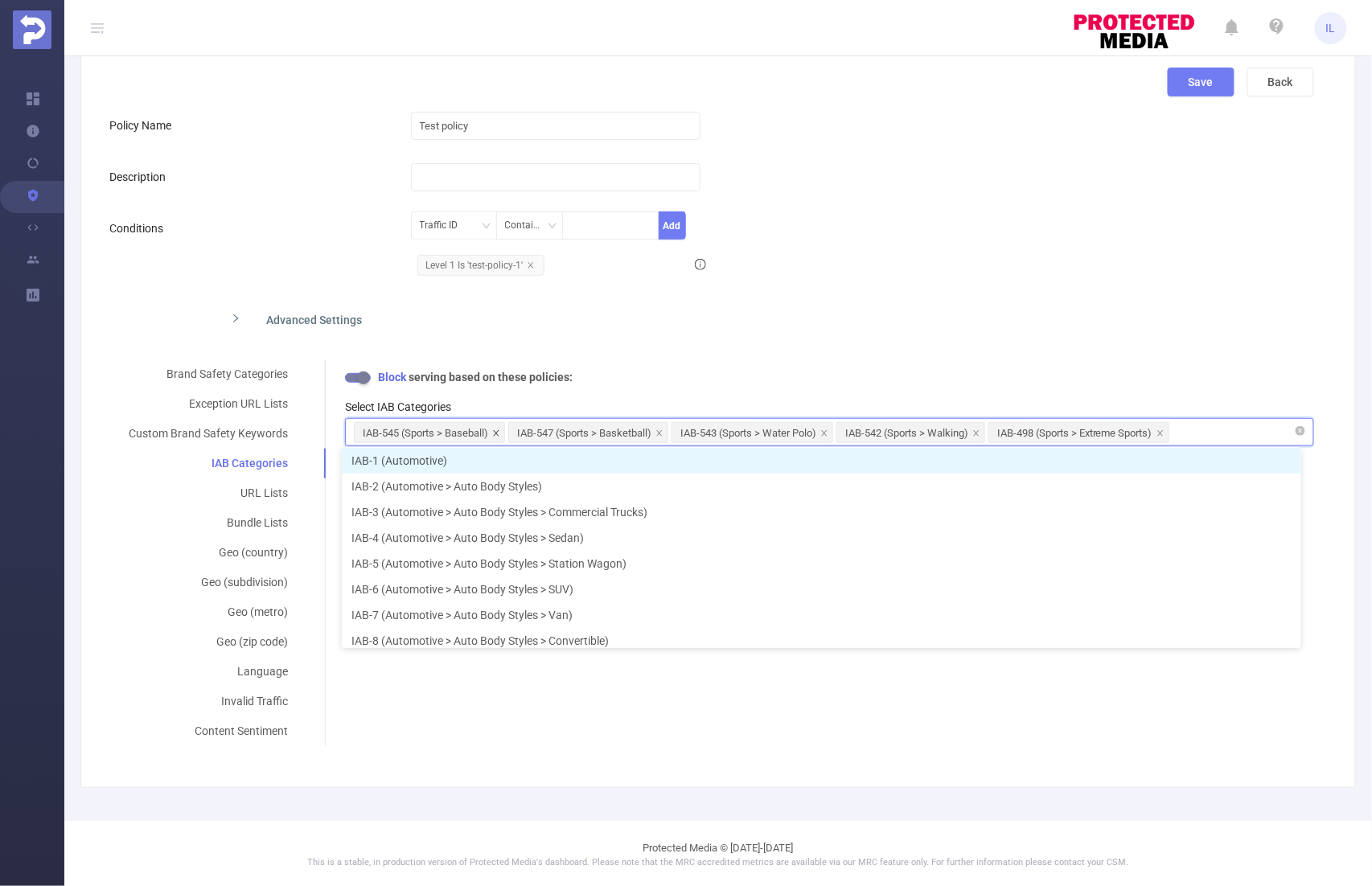
click at [495, 429] on icon "icon: close" at bounding box center [496, 433] width 8 height 8
click at [504, 429] on icon "icon: close" at bounding box center [505, 433] width 8 height 8
click at [505, 431] on icon "icon: close" at bounding box center [506, 433] width 6 height 6
click at [490, 431] on icon "icon: close" at bounding box center [494, 433] width 8 height 8
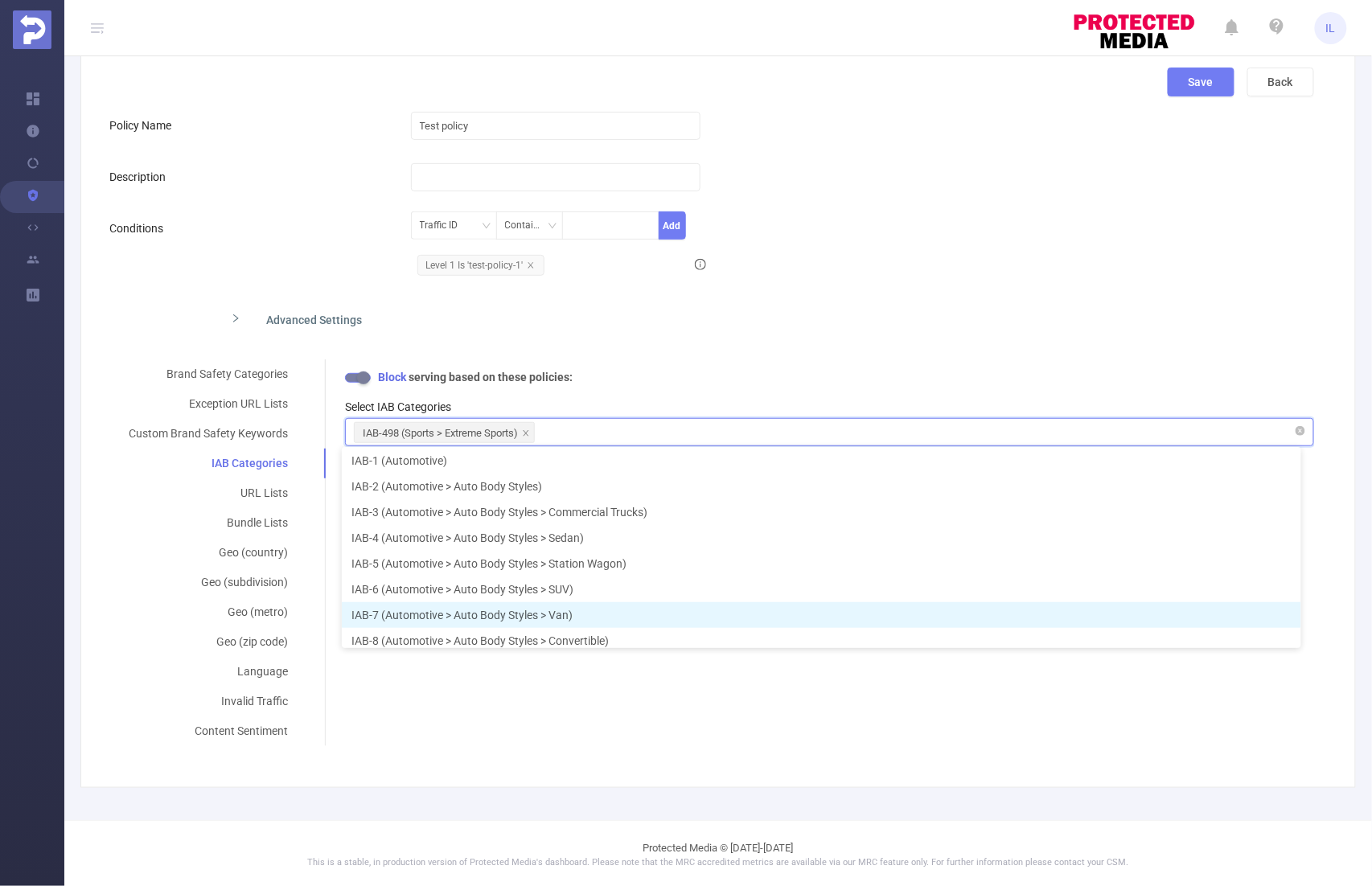
scroll to position [8, 0]
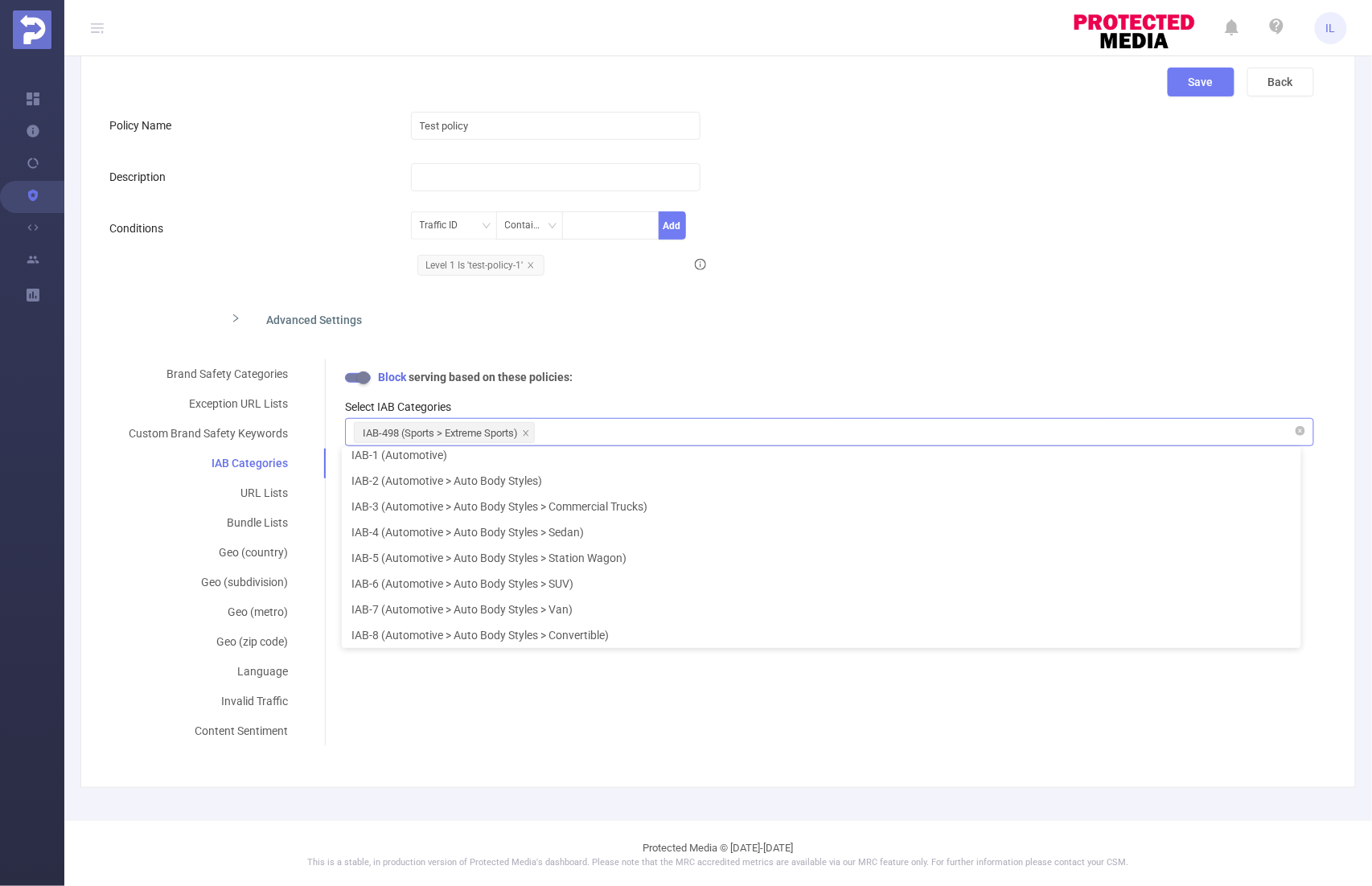
click at [563, 721] on div "Brand Safety Categories Exception URL Lists Custom Brand Safety Keywords IAB Ca…" at bounding box center [712, 552] width 1205 height 386
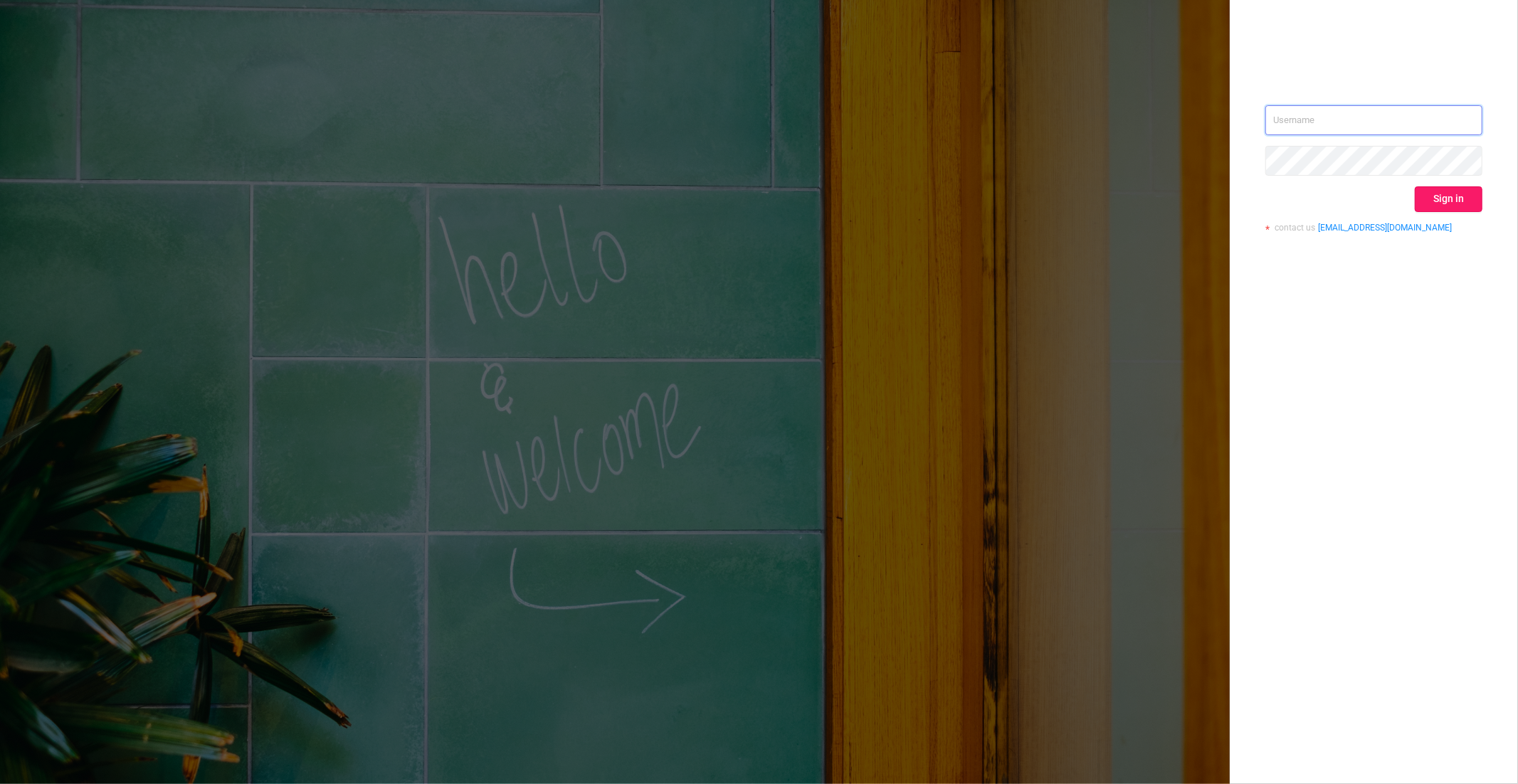
type input "ivan.lyah@flashtalking.com"
click at [1430, 195] on button "Sign in" at bounding box center [1448, 199] width 67 height 25
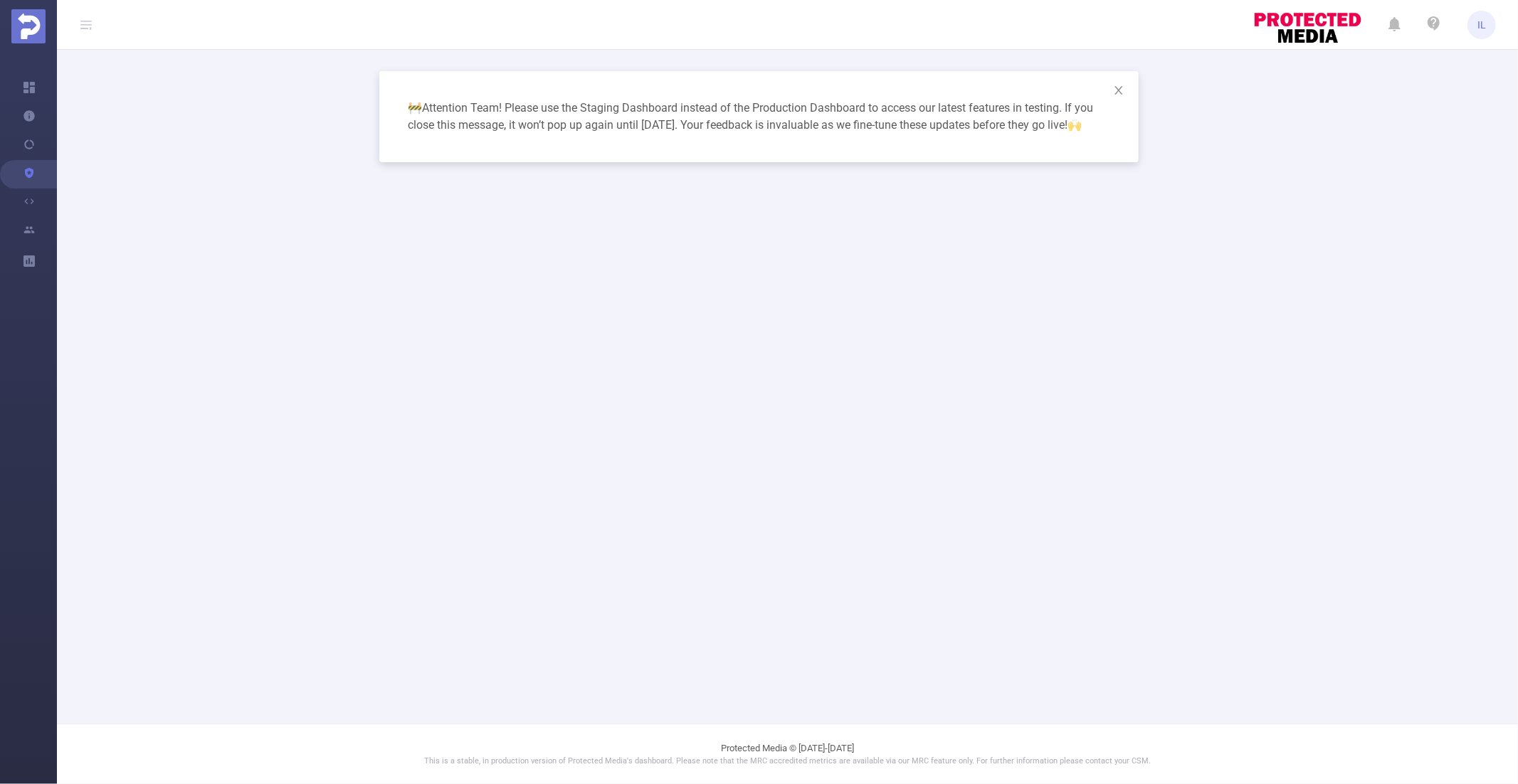
click at [32, 176] on div "🚧 Attention Team! Please use the Staging Dashboard instead of the Production Da…" at bounding box center [759, 392] width 1518 height 784
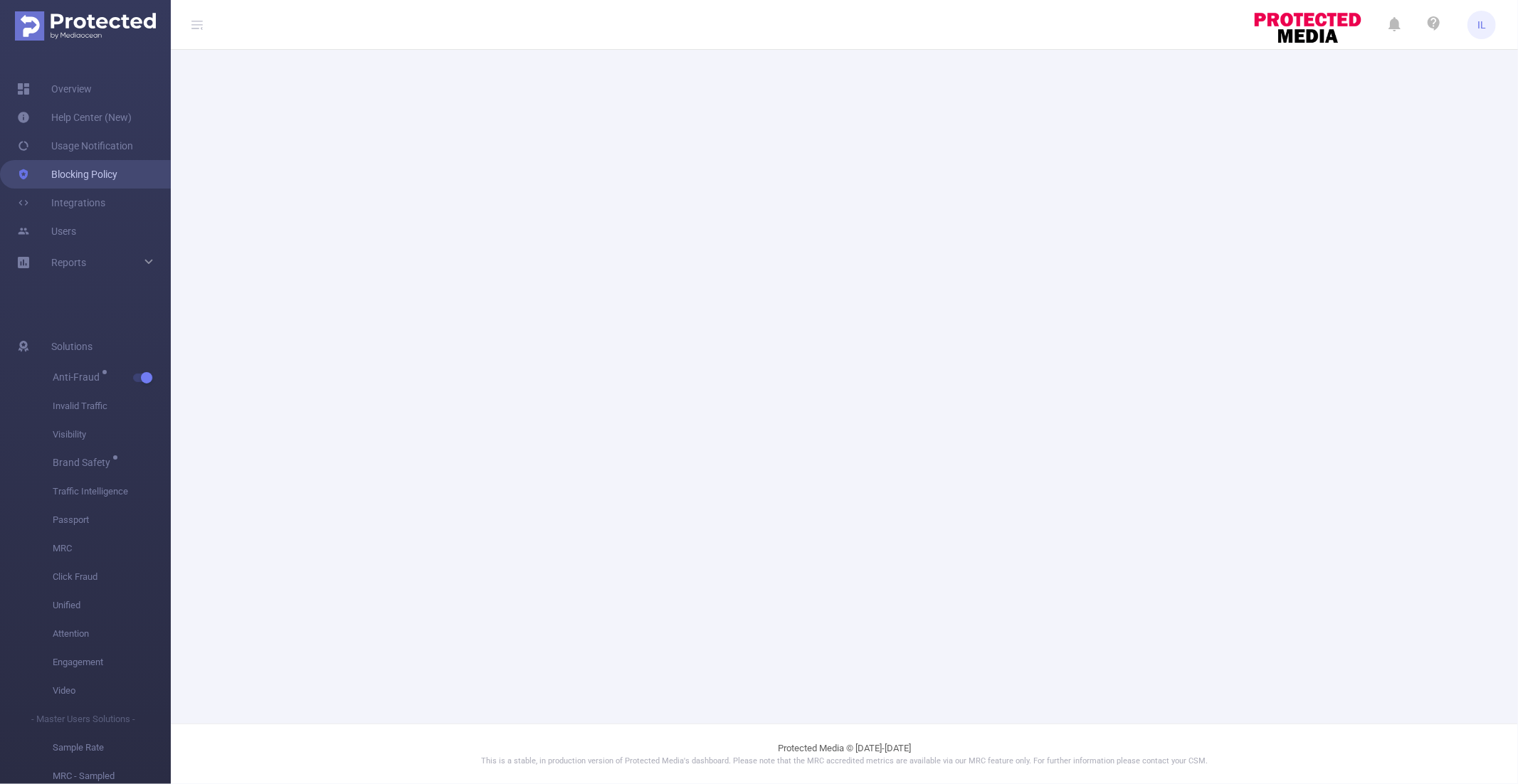
click at [66, 172] on link "Blocking Policy" at bounding box center [66, 174] width 100 height 29
